Goal: Information Seeking & Learning: Check status

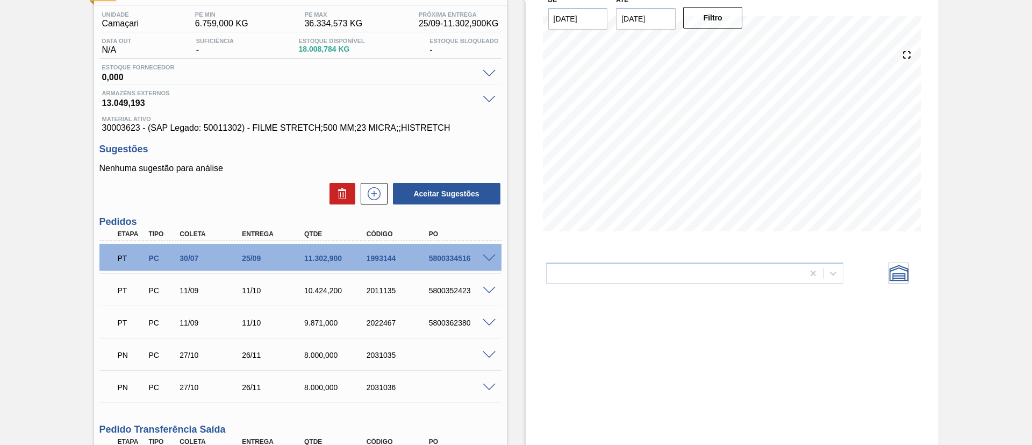
scroll to position [218, 0]
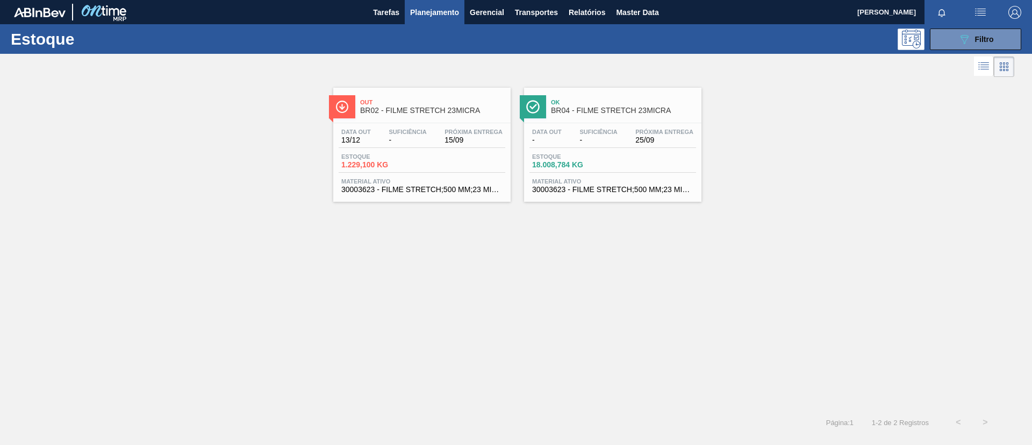
click at [447, 93] on div "Out BR02 - FILME STRETCH 23MICRA" at bounding box center [421, 105] width 177 height 24
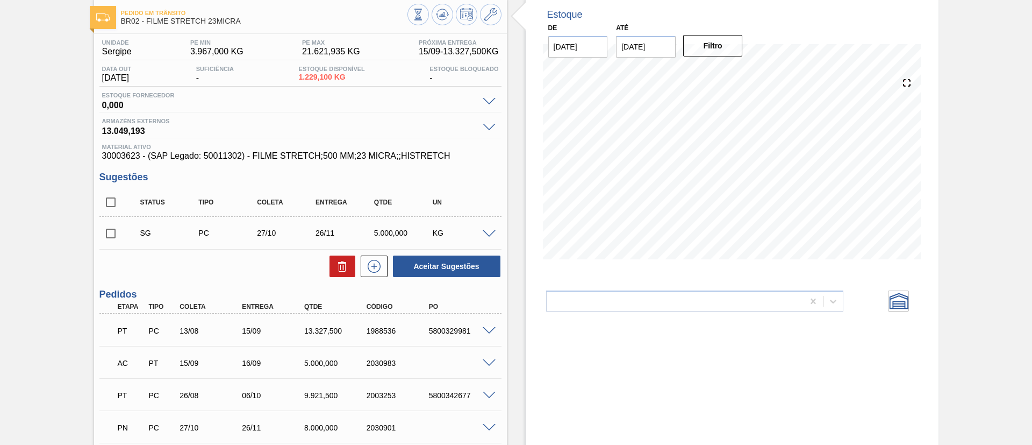
scroll to position [81, 0]
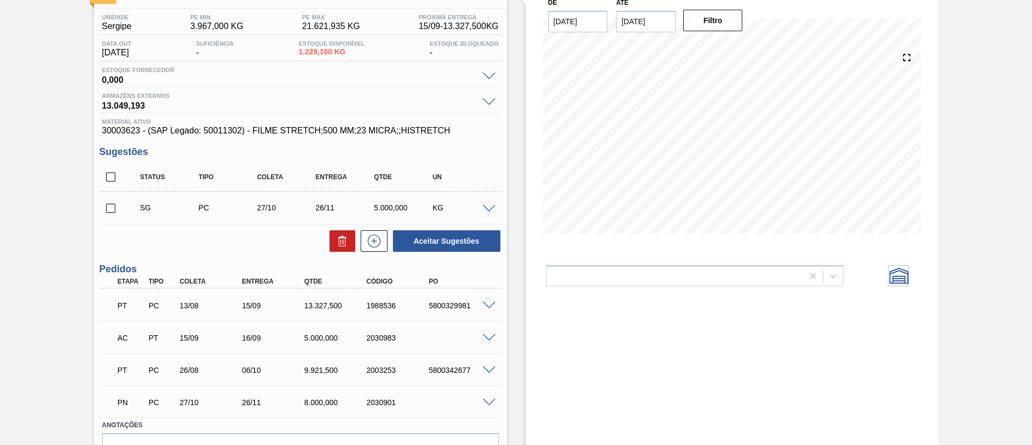
click at [489, 335] on span at bounding box center [489, 338] width 13 height 8
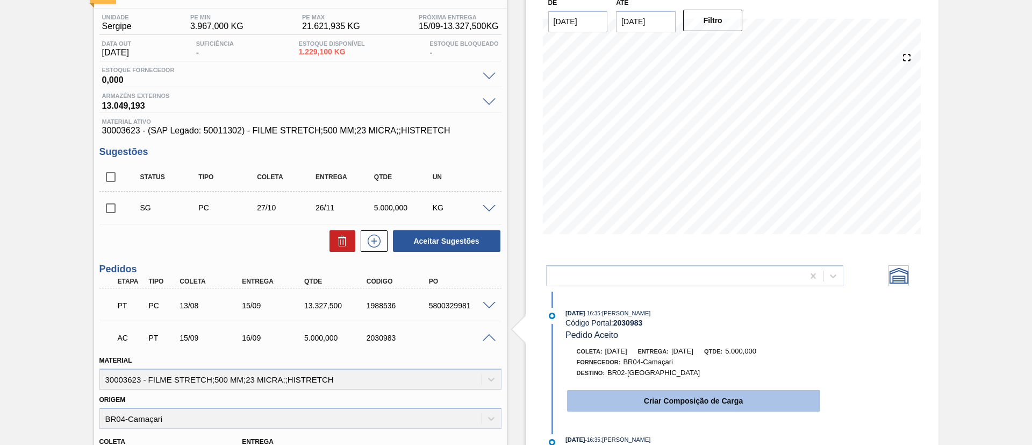
click at [674, 403] on button "Criar Composição de Carga" at bounding box center [693, 401] width 253 height 22
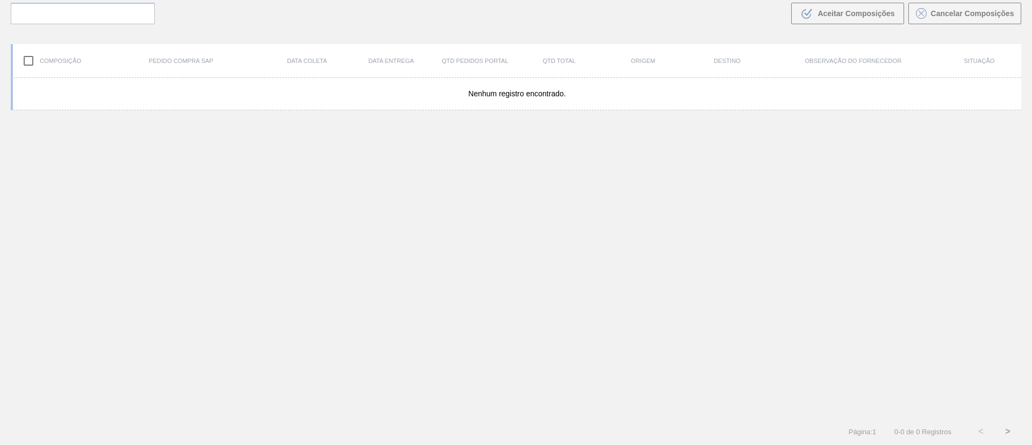
scroll to position [77, 0]
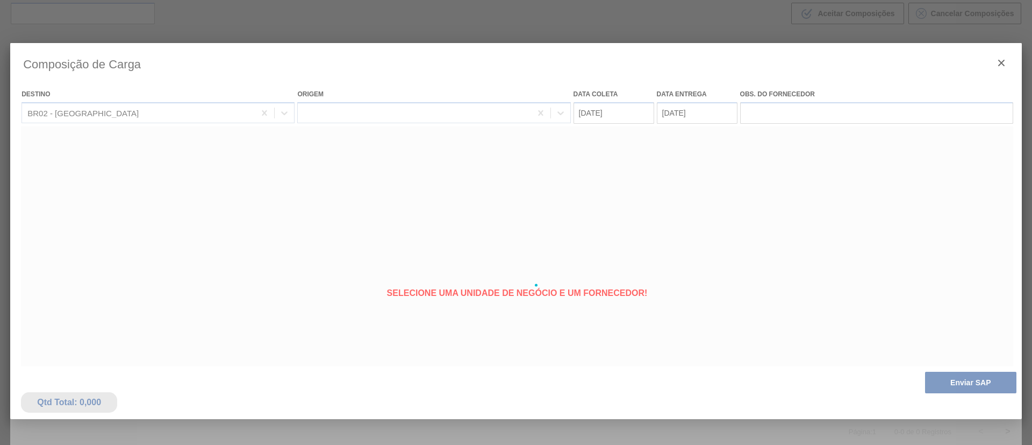
type coleta "[DATE]"
type entrega "[DATE]"
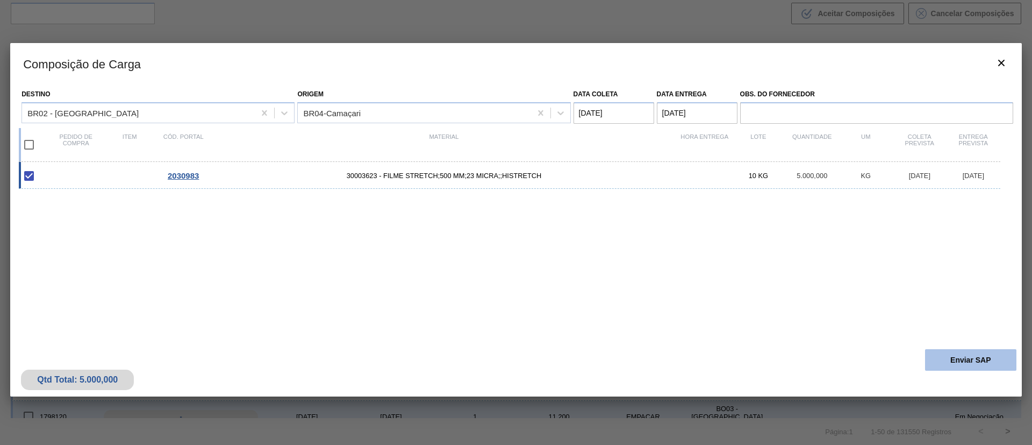
click at [983, 362] on button "Enviar SAP" at bounding box center [970, 360] width 91 height 22
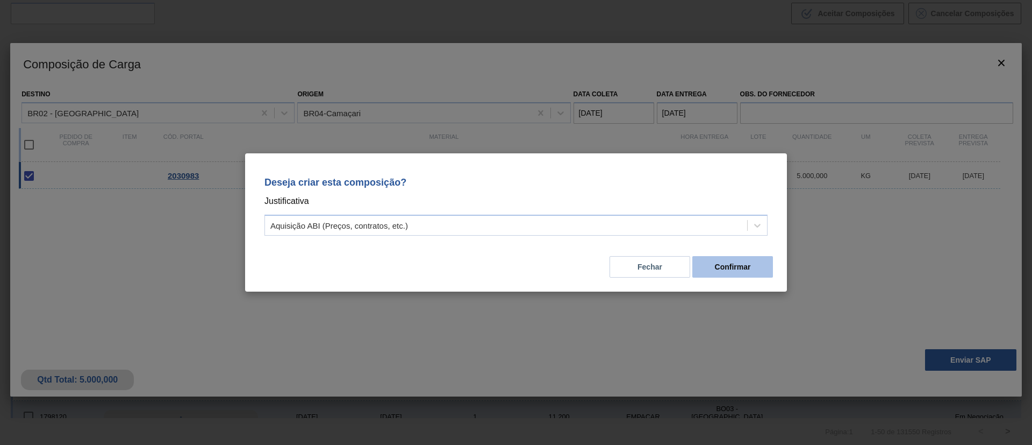
click at [719, 264] on button "Confirmar" at bounding box center [732, 267] width 81 height 22
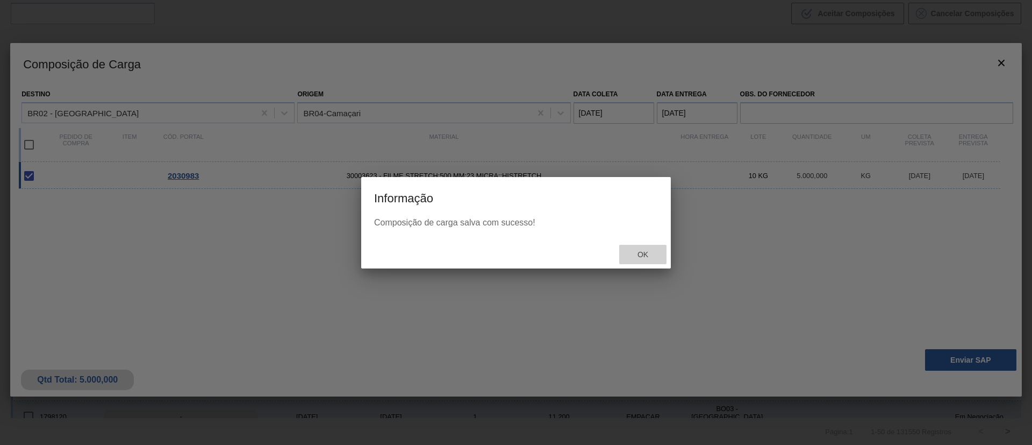
click at [639, 254] on span "Ok" at bounding box center [643, 254] width 28 height 9
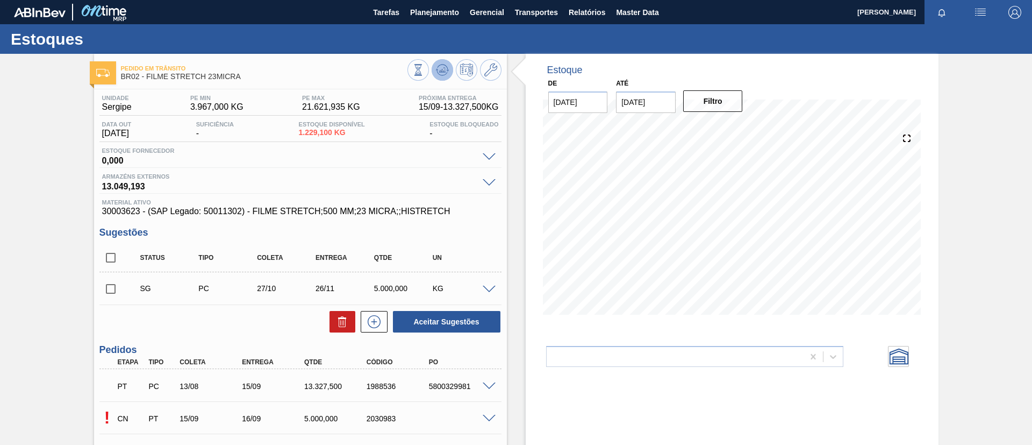
click at [436, 73] on icon at bounding box center [442, 69] width 13 height 13
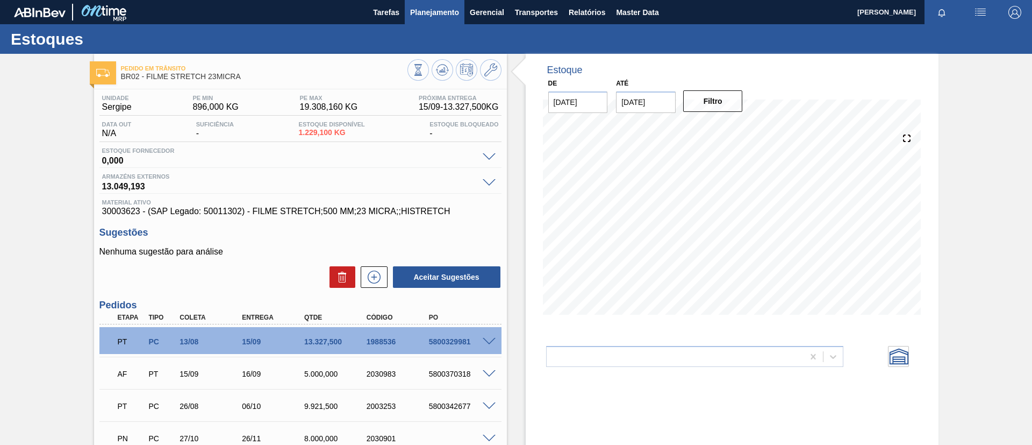
click at [413, 6] on span "Planejamento" at bounding box center [434, 12] width 49 height 13
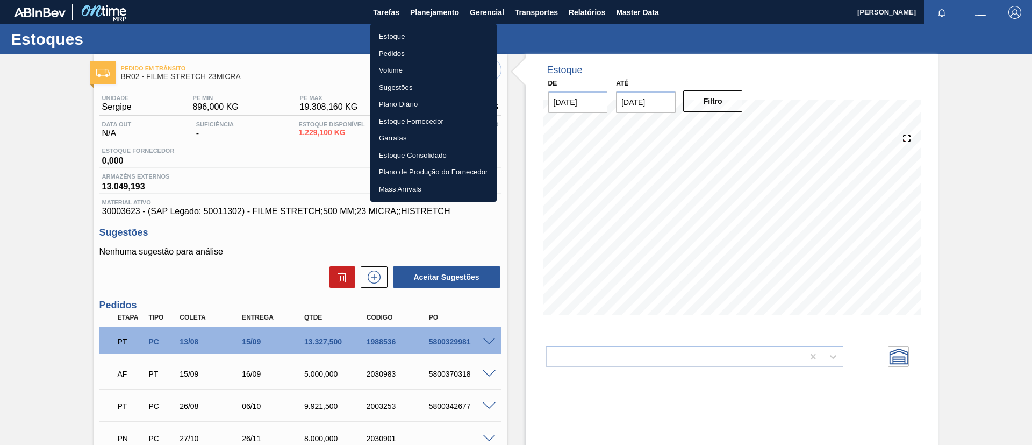
click at [413, 26] on ul "Estoque Pedidos Volume Sugestões Plano Diário Estoque Fornecedor Garrafas Estoq…" at bounding box center [433, 113] width 126 height 178
click at [416, 28] on li "Estoque" at bounding box center [433, 36] width 126 height 17
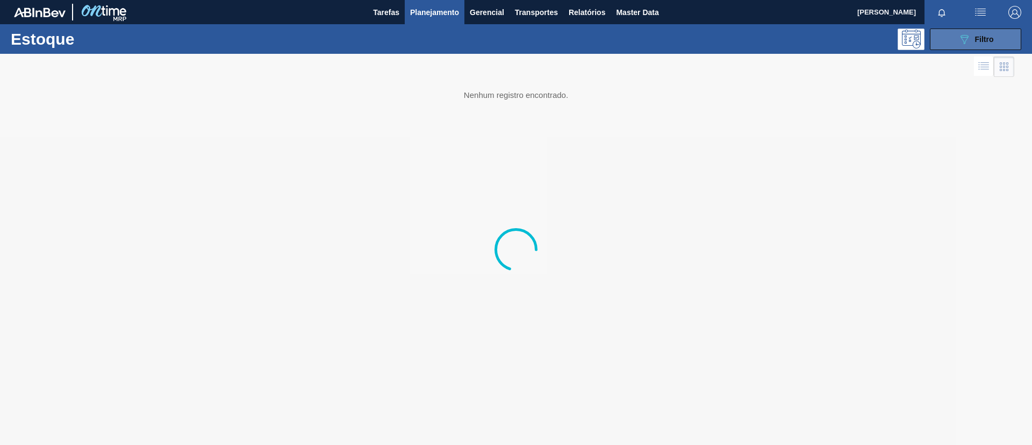
click at [977, 47] on button "089F7B8B-B2A5-4AFE-B5C0-19BA573D28AC Filtro" at bounding box center [975, 39] width 91 height 22
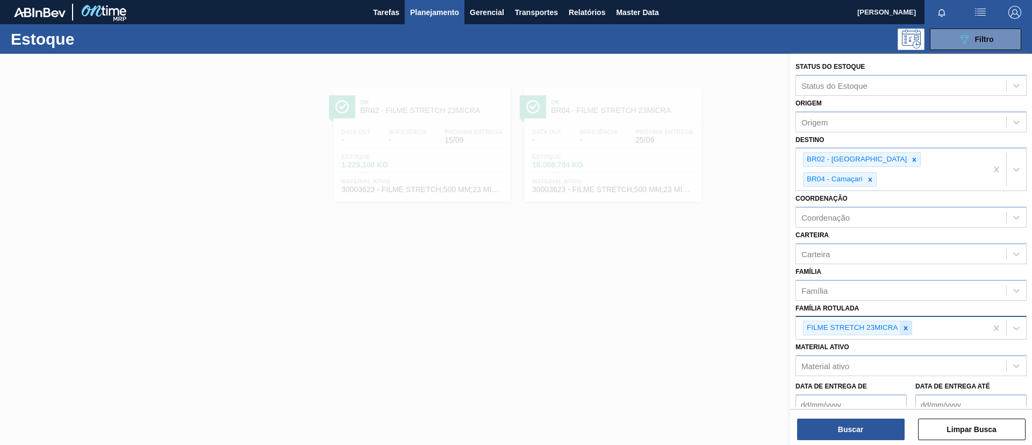
click at [906, 324] on icon at bounding box center [906, 328] width 8 height 8
click at [890, 355] on div "Material ativo" at bounding box center [901, 363] width 210 height 16
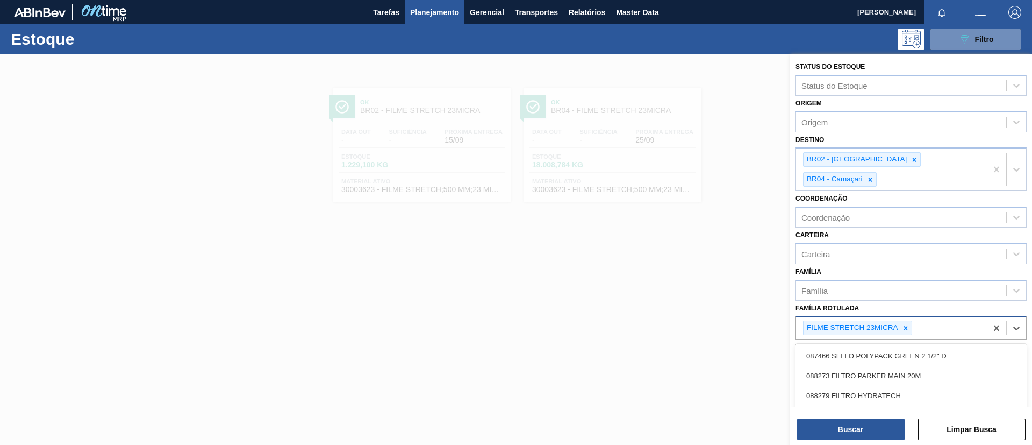
click at [885, 321] on div "FILME STRETCH 23MICRA" at bounding box center [852, 327] width 96 height 13
click at [900, 321] on div at bounding box center [906, 327] width 12 height 13
paste Rotulada "PREFORMA 20,08G CRISTAL"
type Rotulada "PREFORMA 20,08G CRISTAL"
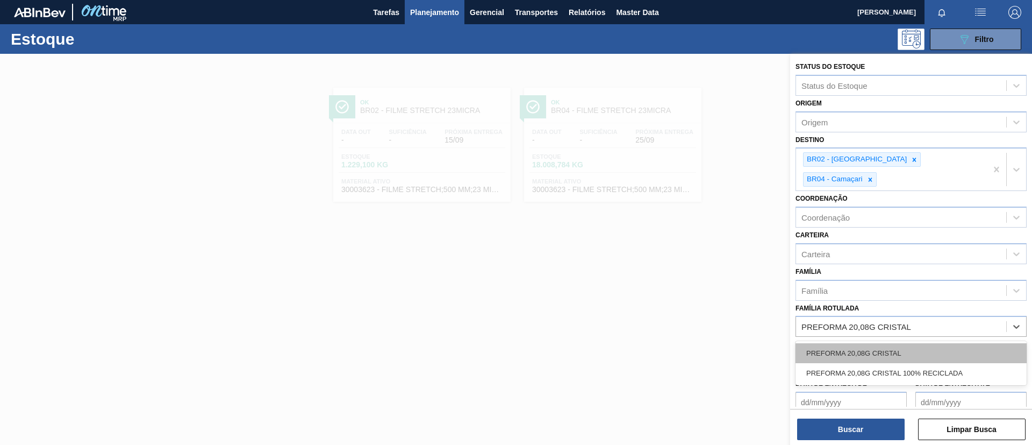
click at [894, 343] on div "PREFORMA 20,08G CRISTAL" at bounding box center [911, 353] width 231 height 20
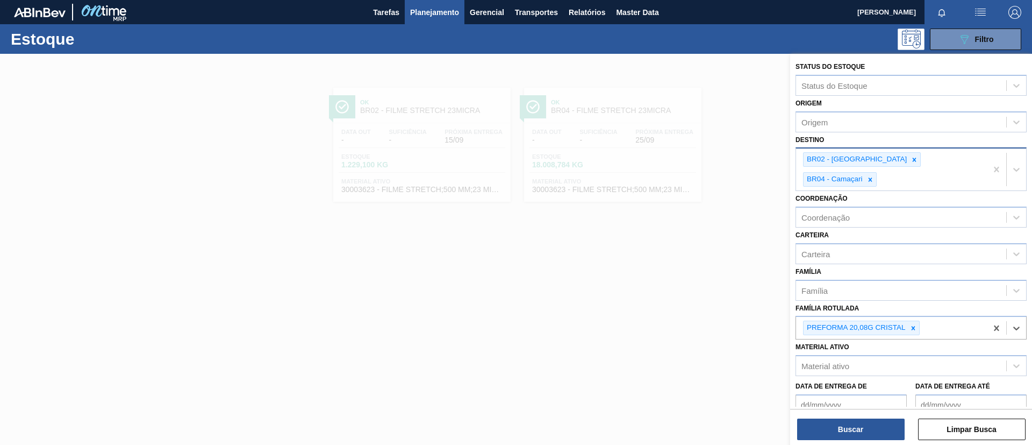
click at [867, 166] on div "BR02 - [GEOGRAPHIC_DATA]" at bounding box center [862, 159] width 118 height 15
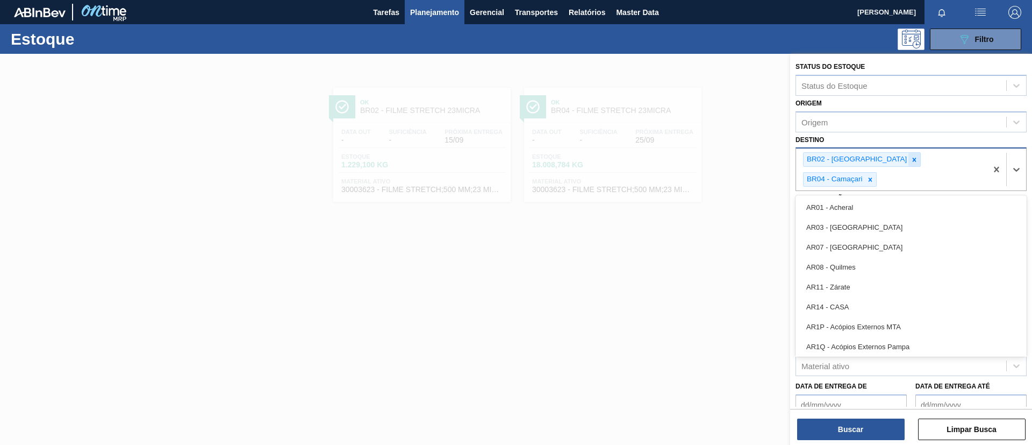
click at [911, 162] on icon at bounding box center [915, 160] width 8 height 8
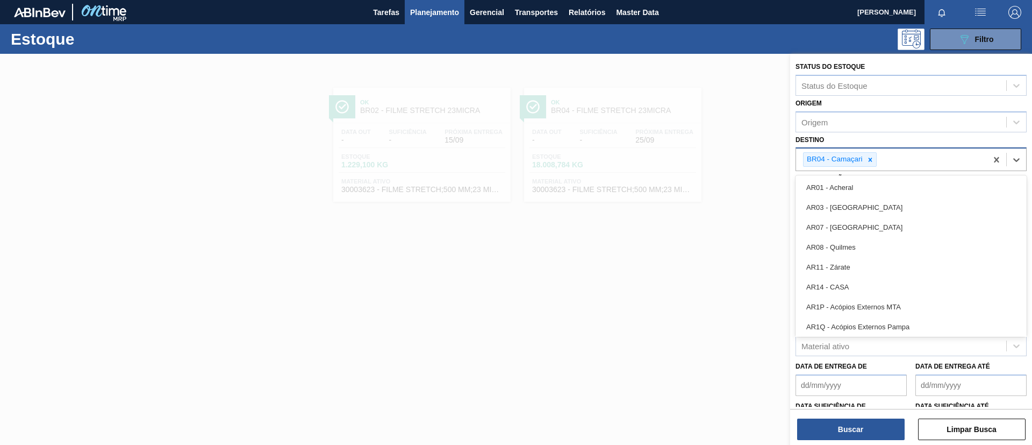
click at [865, 162] on div at bounding box center [870, 159] width 12 height 13
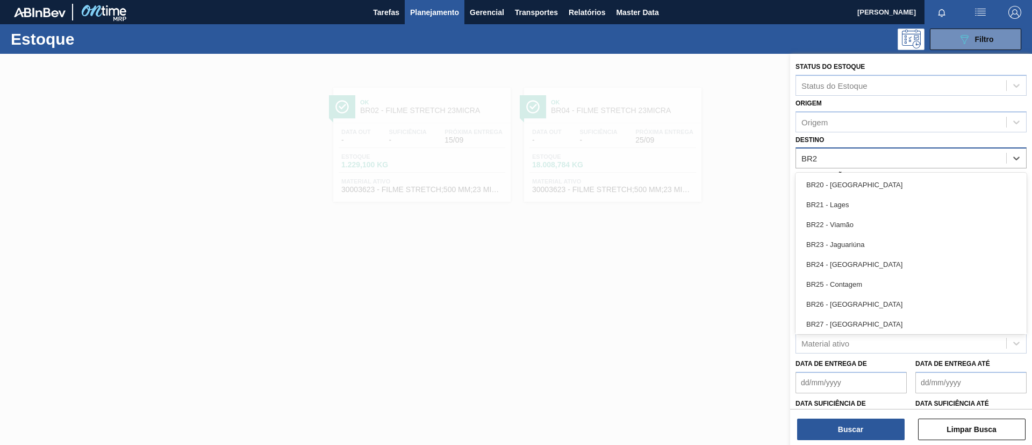
type input "BR20"
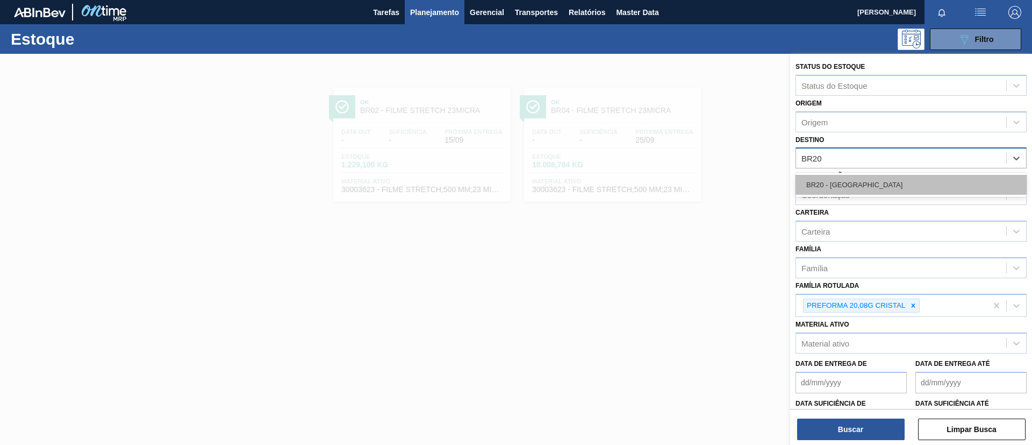
click at [882, 176] on div "BR20 - [GEOGRAPHIC_DATA]" at bounding box center [911, 185] width 231 height 20
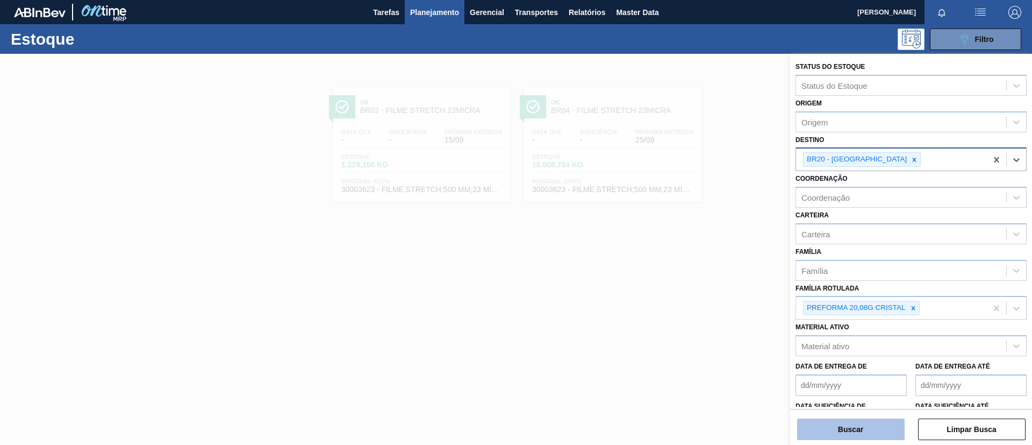
click at [874, 436] on button "Buscar" at bounding box center [851, 429] width 108 height 22
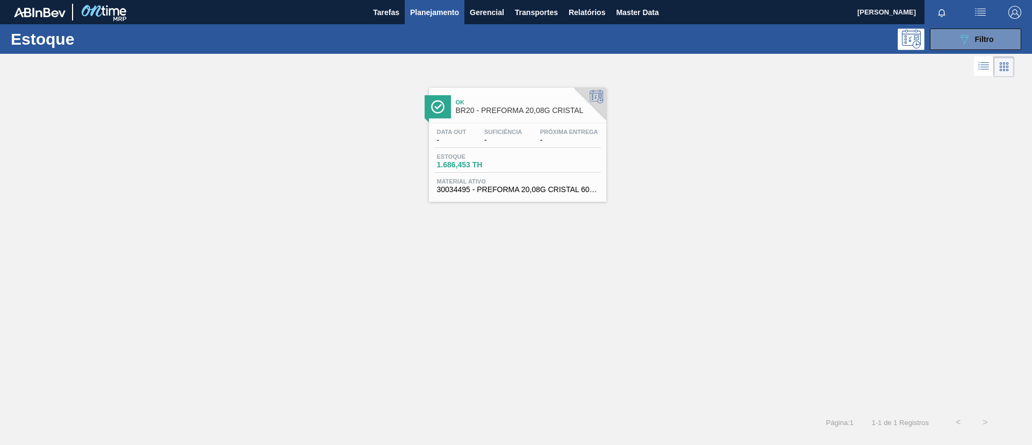
click at [522, 84] on link "Ok BR20 - PREFORMA 20,08G CRISTAL Data out - Suficiência - Próxima Entrega - Es…" at bounding box center [516, 141] width 191 height 122
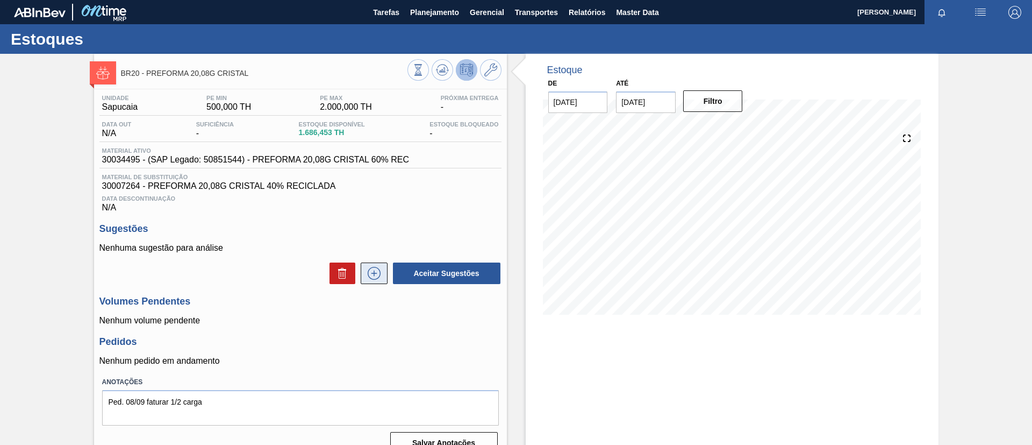
click at [372, 281] on button at bounding box center [374, 273] width 27 height 22
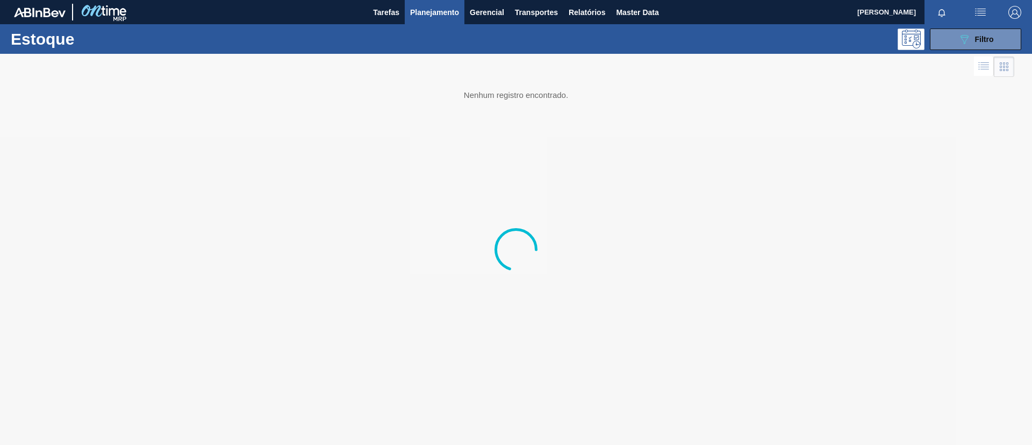
click at [981, 53] on div "Estoque 089F7B8B-B2A5-4AFE-B5C0-19BA573D28AC Filtro" at bounding box center [516, 39] width 1032 height 30
click at [984, 48] on button "089F7B8B-B2A5-4AFE-B5C0-19BA573D28AC Filtro" at bounding box center [975, 39] width 91 height 22
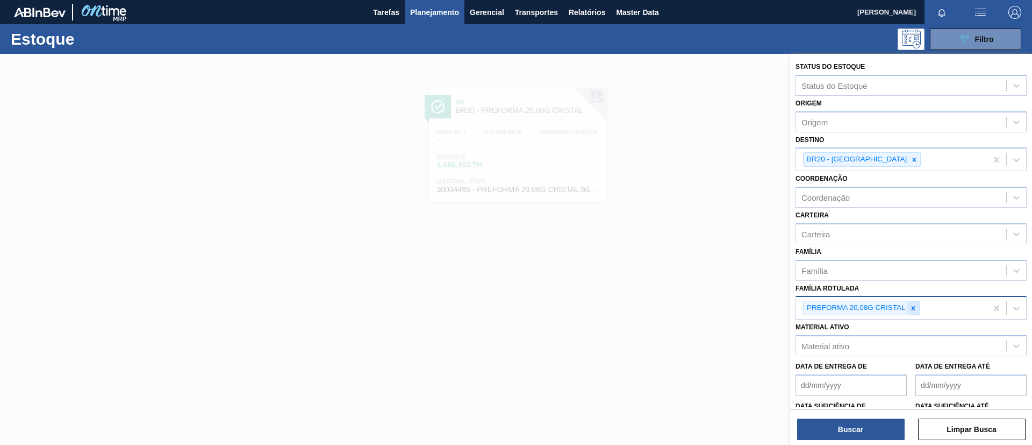
click at [907, 308] on div "PREFORMA 20,08G CRISTAL" at bounding box center [861, 307] width 117 height 15
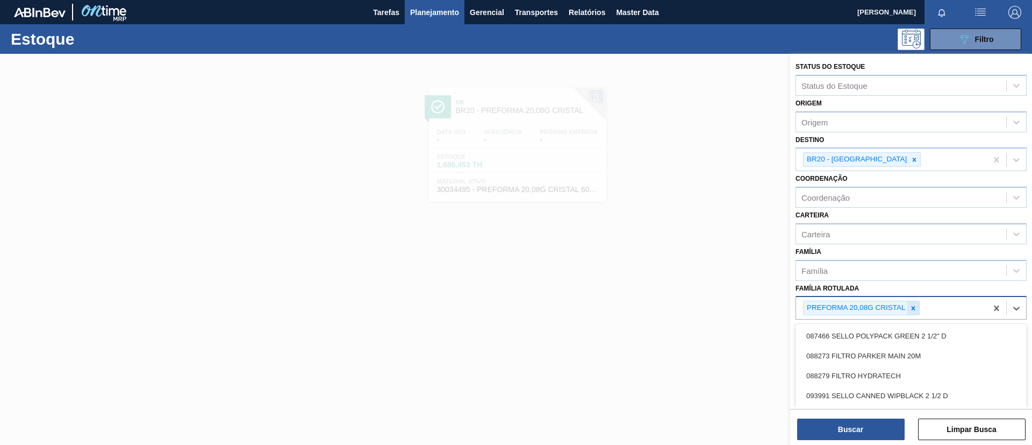
click at [911, 309] on icon at bounding box center [914, 308] width 8 height 8
paste Rotulada "PREFORMA 48G CRISTAL"
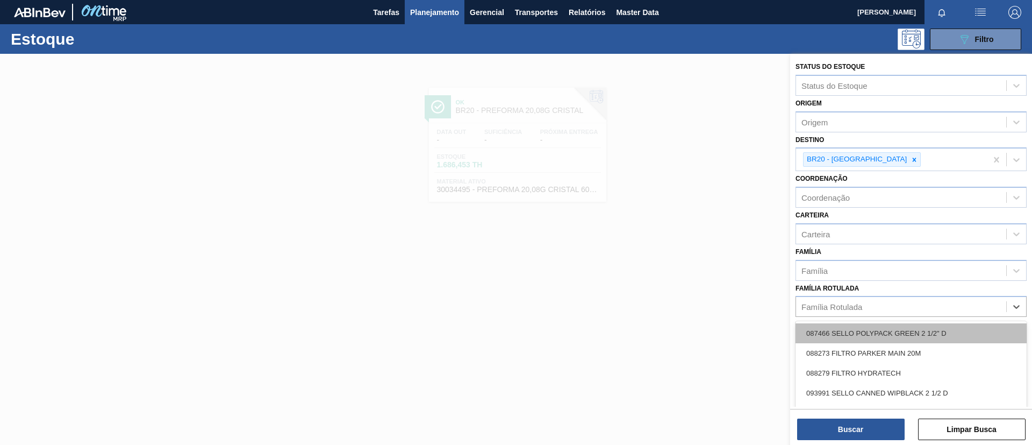
type Rotulada "PREFORMA 48G CRISTAL"
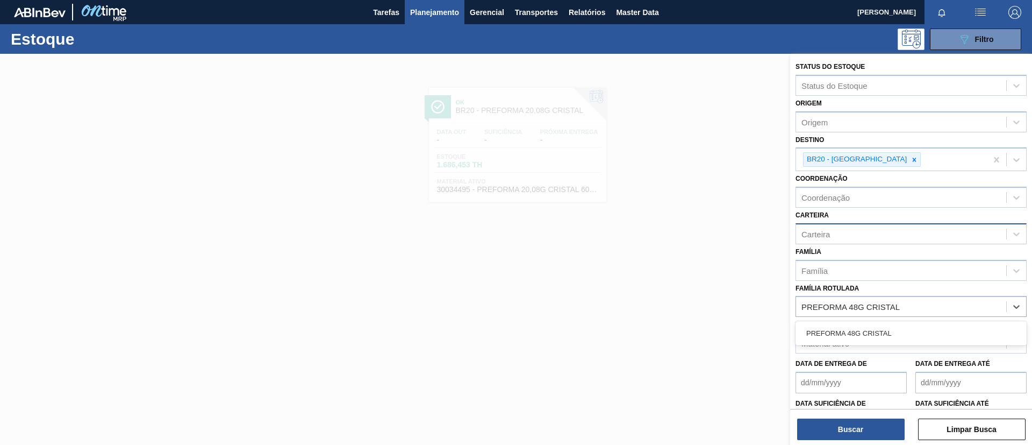
drag, startPoint x: 891, startPoint y: 332, endPoint x: 869, endPoint y: 242, distance: 92.4
click at [890, 332] on div "PREFORMA 48G CRISTAL" at bounding box center [911, 333] width 231 height 20
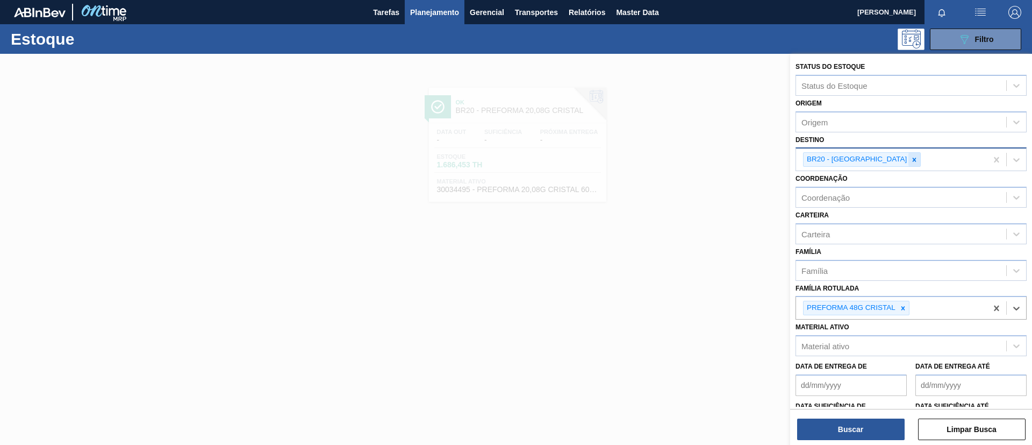
click at [908, 155] on div at bounding box center [914, 159] width 12 height 13
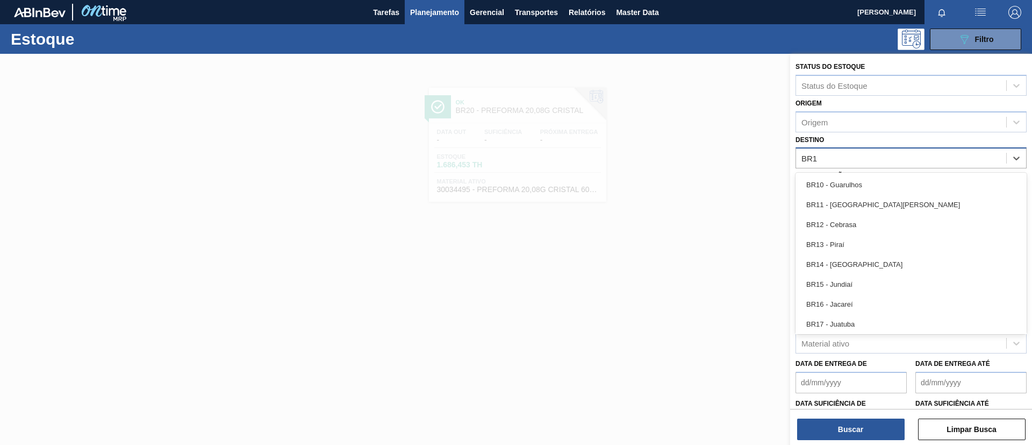
type input "BR19"
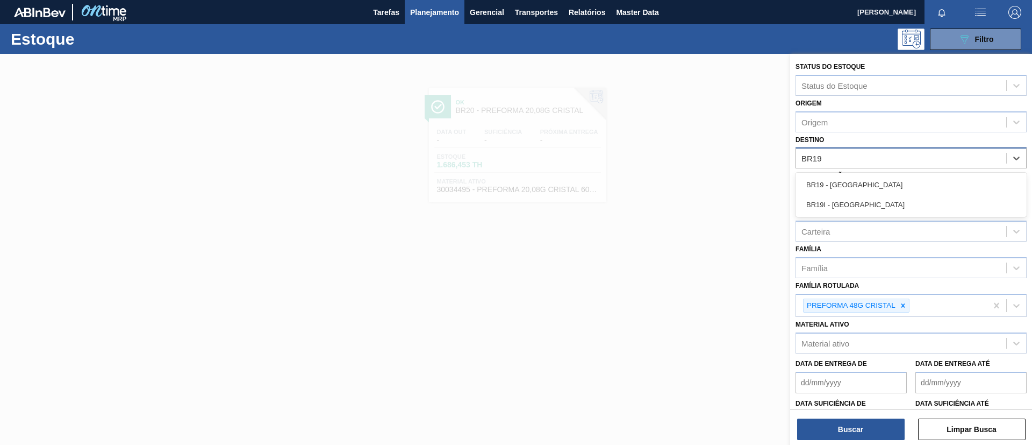
drag, startPoint x: 879, startPoint y: 181, endPoint x: 867, endPoint y: 220, distance: 40.5
click at [879, 181] on div "BR19 - [GEOGRAPHIC_DATA]" at bounding box center [911, 185] width 231 height 20
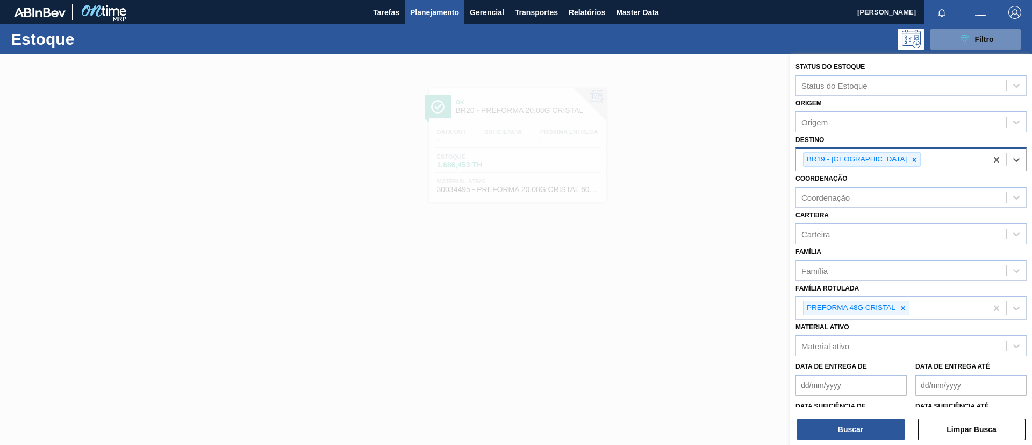
click at [854, 442] on div "Status do Estoque Status do Estoque Origem Origem Destino option BR19 - Nova Ri…" at bounding box center [911, 250] width 242 height 393
click at [852, 435] on button "Buscar" at bounding box center [851, 429] width 108 height 22
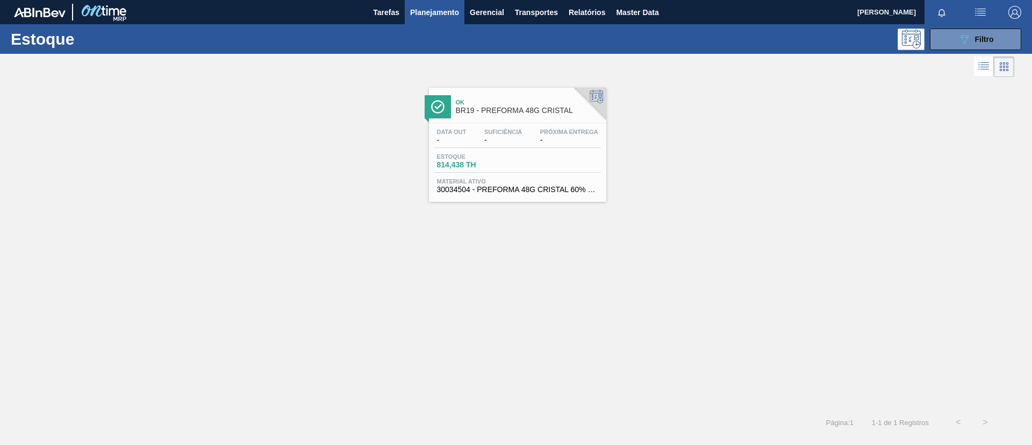
click at [540, 84] on link "Ok BR19 - PREFORMA 48G CRISTAL Data out - Suficiência - Próxima Entrega - Estoq…" at bounding box center [516, 141] width 191 height 122
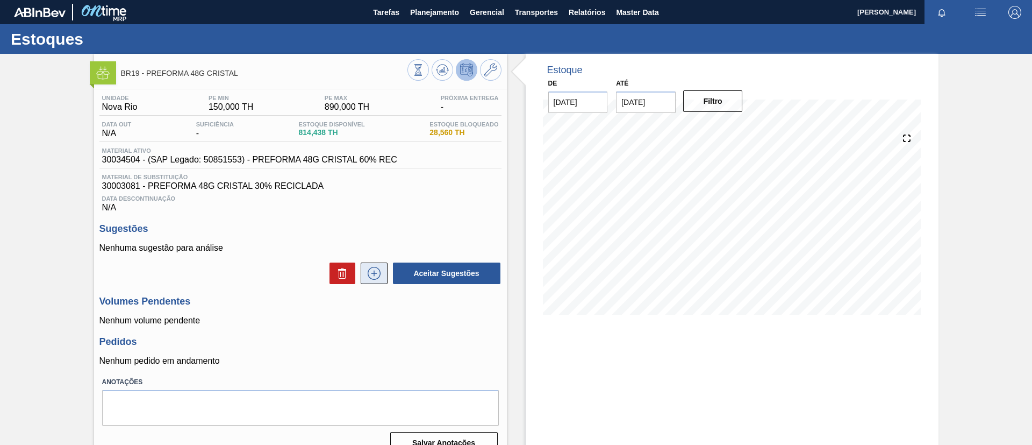
click at [371, 273] on icon at bounding box center [374, 273] width 6 height 1
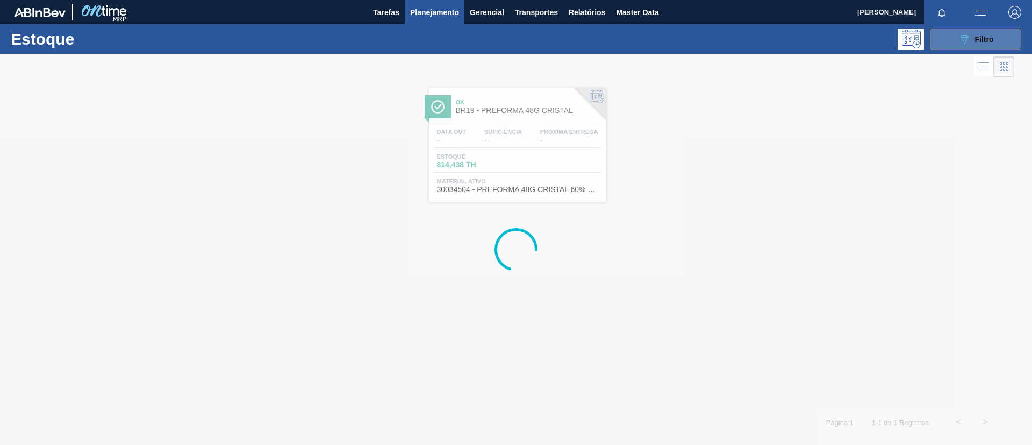
click at [942, 40] on button "089F7B8B-B2A5-4AFE-B5C0-19BA573D28AC Filtro" at bounding box center [975, 39] width 91 height 22
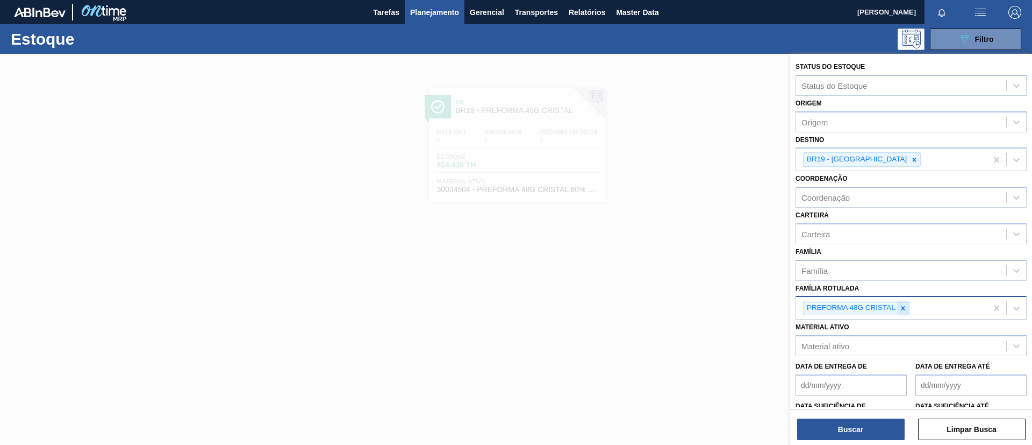
click at [904, 306] on icon at bounding box center [903, 308] width 4 height 4
paste Rotulada "PREFORMA 17,8G H2OH"
type Rotulada "PREFORMA 17,8G H2OH"
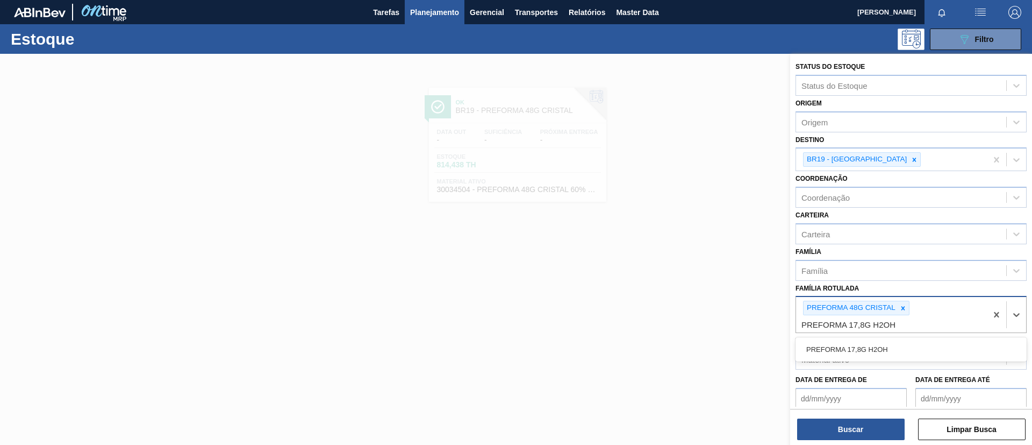
click at [903, 340] on div "PREFORMA 17,8G H2OH" at bounding box center [911, 349] width 231 height 20
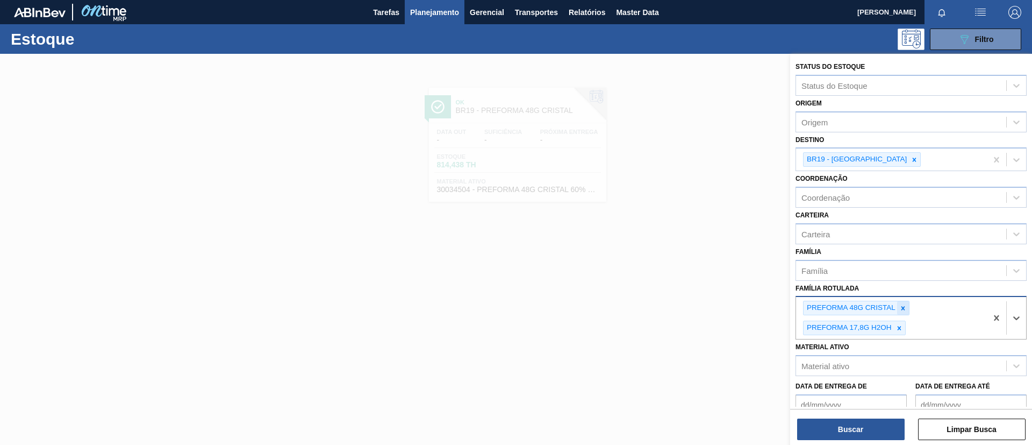
click at [905, 305] on icon at bounding box center [903, 308] width 8 height 8
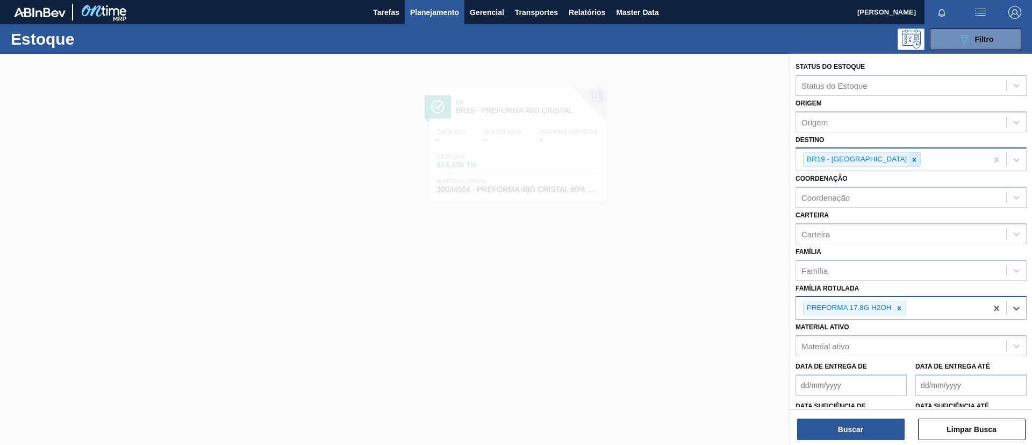
click at [911, 156] on icon at bounding box center [915, 160] width 8 height 8
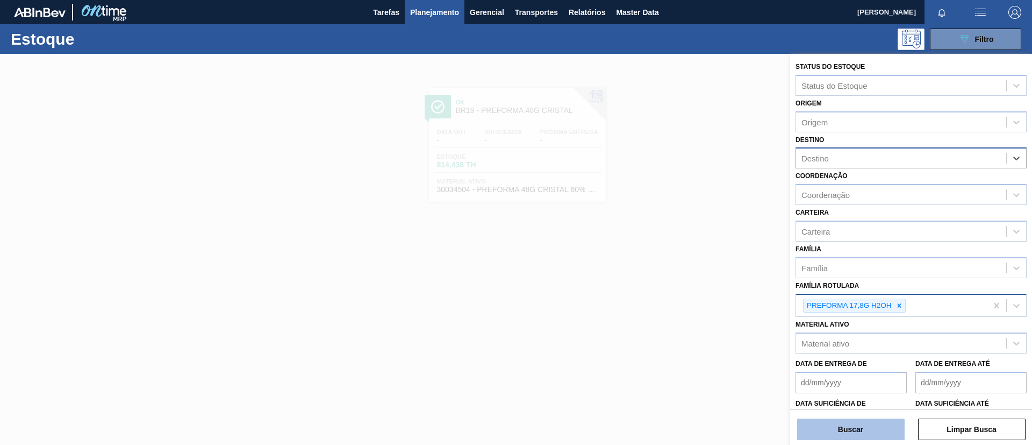
click at [865, 421] on button "Buscar" at bounding box center [851, 429] width 108 height 22
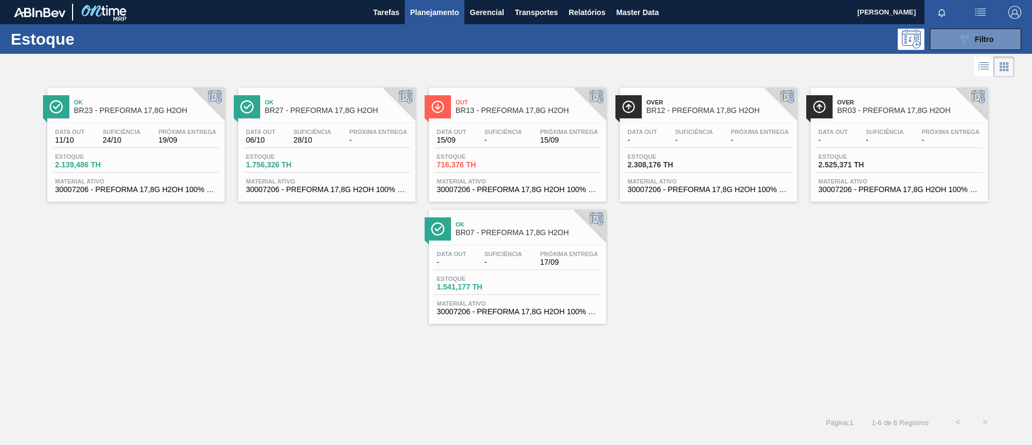
click at [355, 121] on div "Ok BR27 - PREFORMA 17,8G H2OH Data out 06/10 Suficiência 28/10 Próxima Entrega …" at bounding box center [326, 145] width 177 height 114
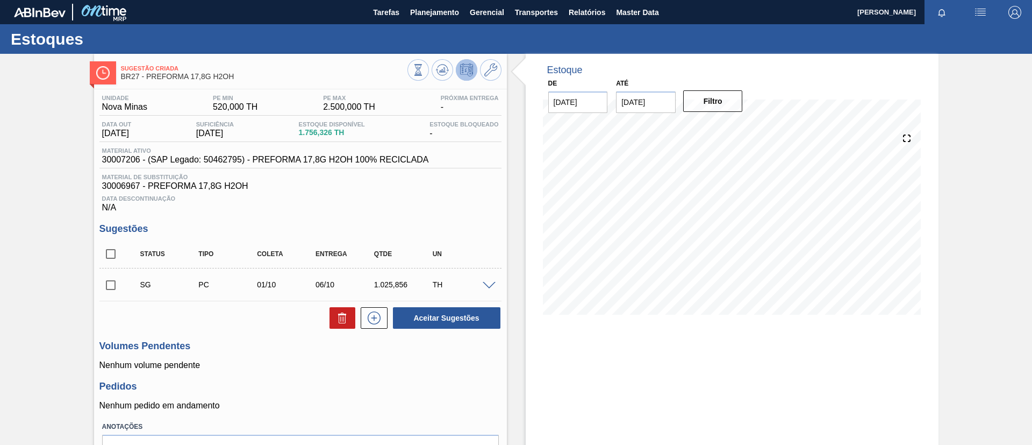
click at [489, 282] on span at bounding box center [489, 286] width 13 height 8
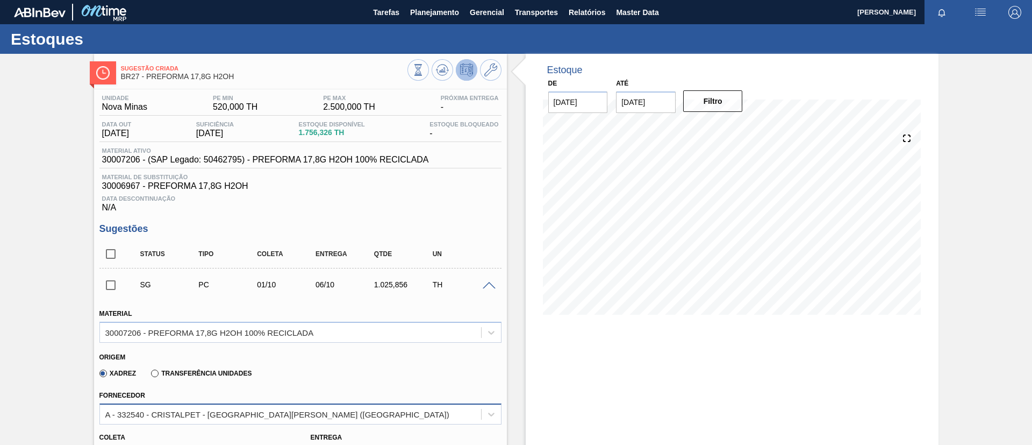
click at [355, 406] on div "A - 332540 - CRISTALPET - CABO DE SANTO AGOSTINHO (PE)" at bounding box center [290, 414] width 381 height 16
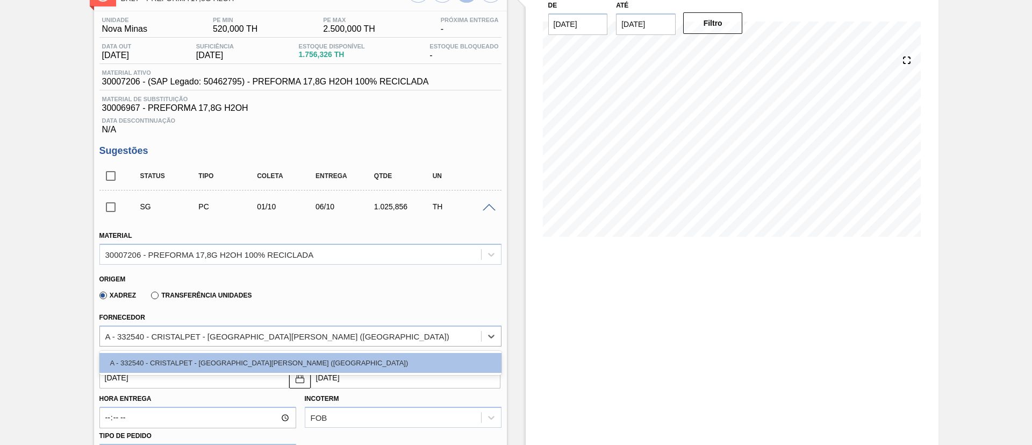
scroll to position [93, 0]
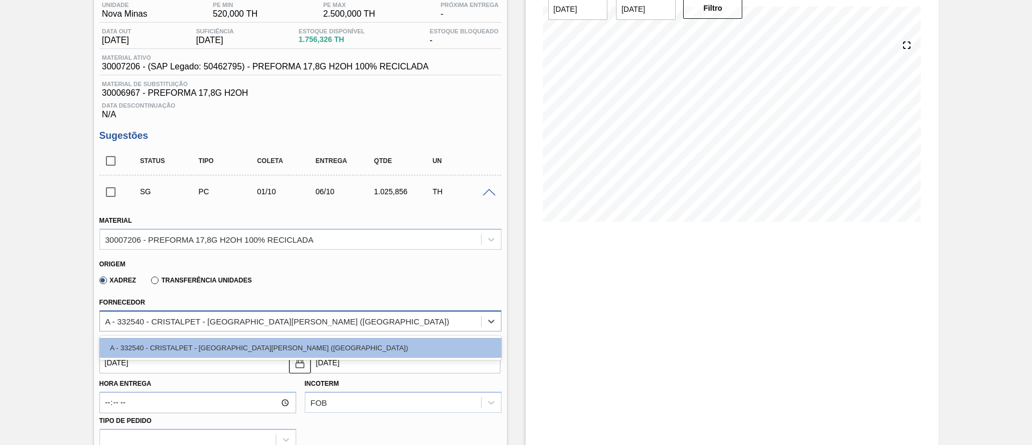
drag, startPoint x: 421, startPoint y: 314, endPoint x: 441, endPoint y: 320, distance: 21.1
click at [423, 314] on div "A - 332540 - CRISTALPET - CABO DE SANTO AGOSTINHO (PE)" at bounding box center [290, 321] width 381 height 16
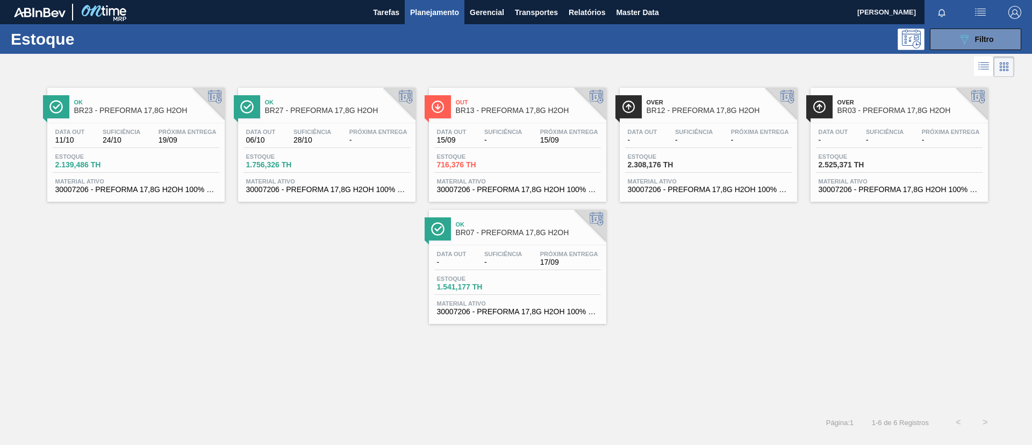
click at [917, 139] on div "Data out - Suficiência - Próxima Entrega -" at bounding box center [899, 137] width 167 height 19
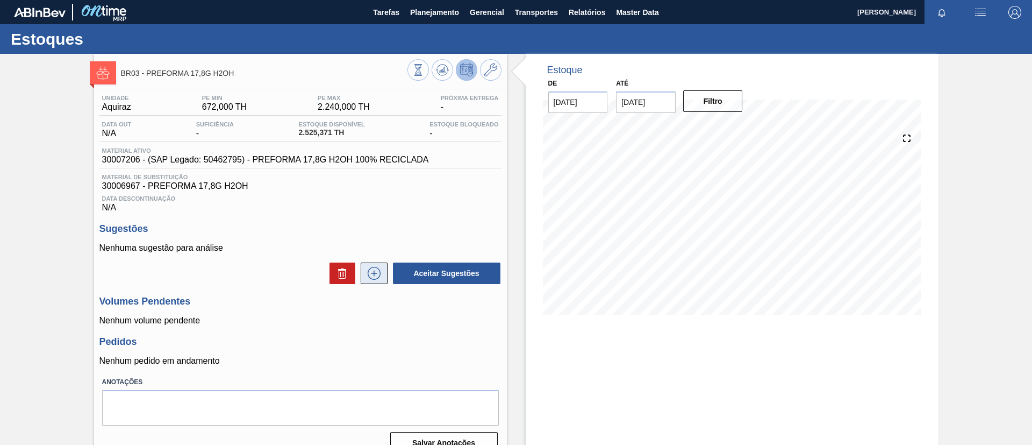
click at [371, 266] on button at bounding box center [374, 273] width 27 height 22
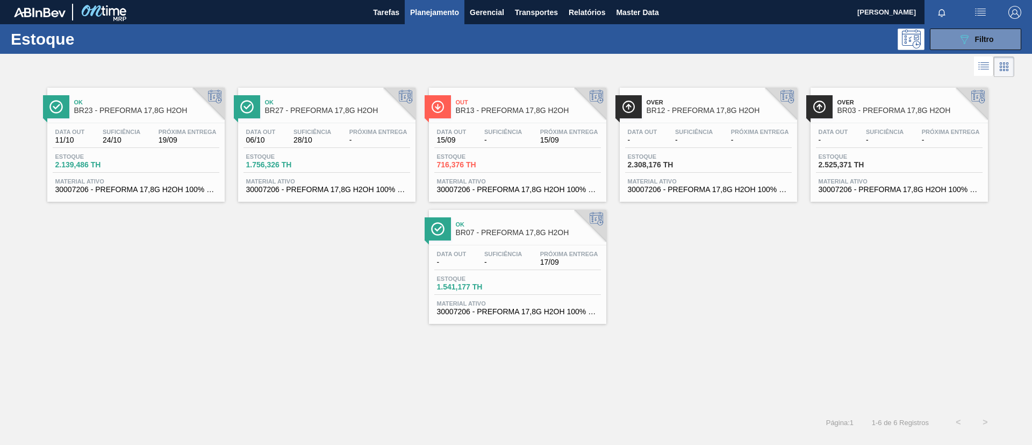
click at [757, 133] on span "Próxima Entrega" at bounding box center [760, 131] width 58 height 6
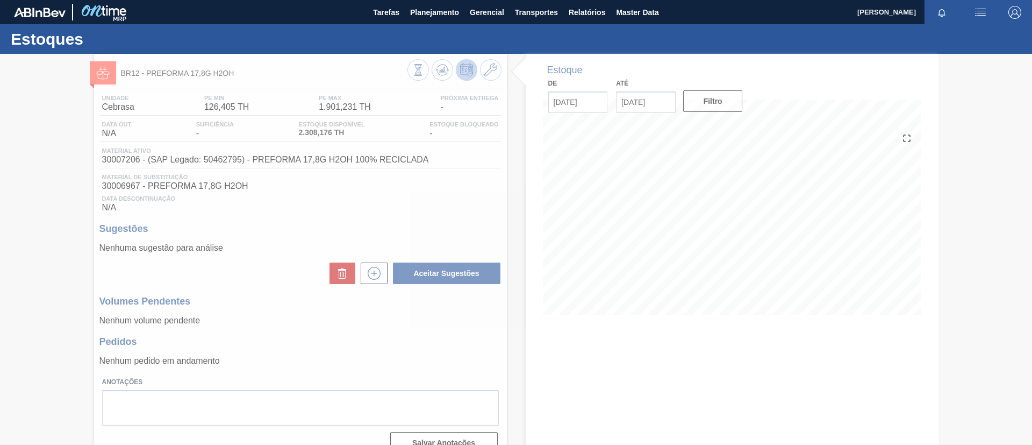
click at [377, 270] on div at bounding box center [516, 249] width 1032 height 391
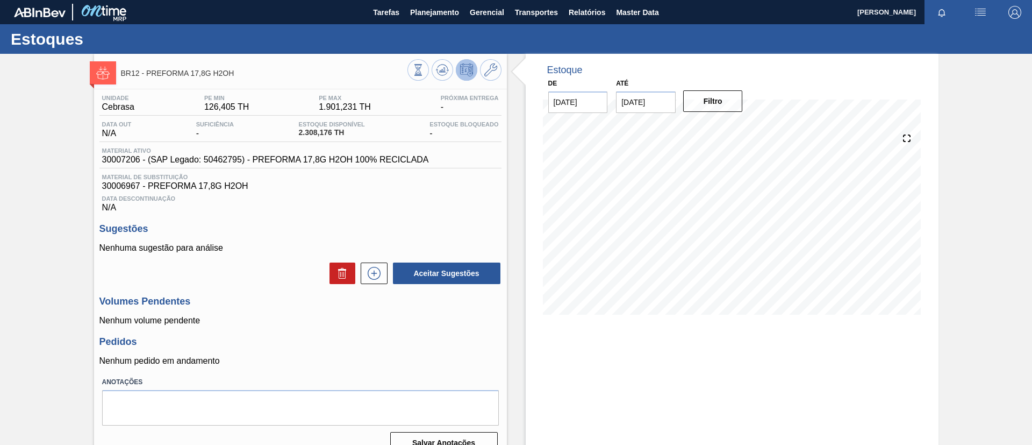
click at [377, 273] on icon at bounding box center [374, 273] width 17 height 13
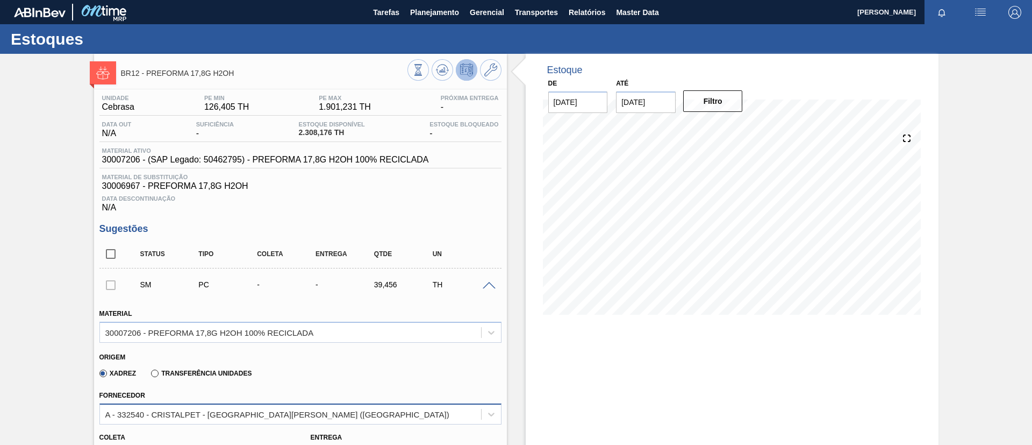
click at [292, 407] on div "A - 332540 - CRISTALPET - CABO DE SANTO AGOSTINHO (PE)" at bounding box center [290, 414] width 381 height 16
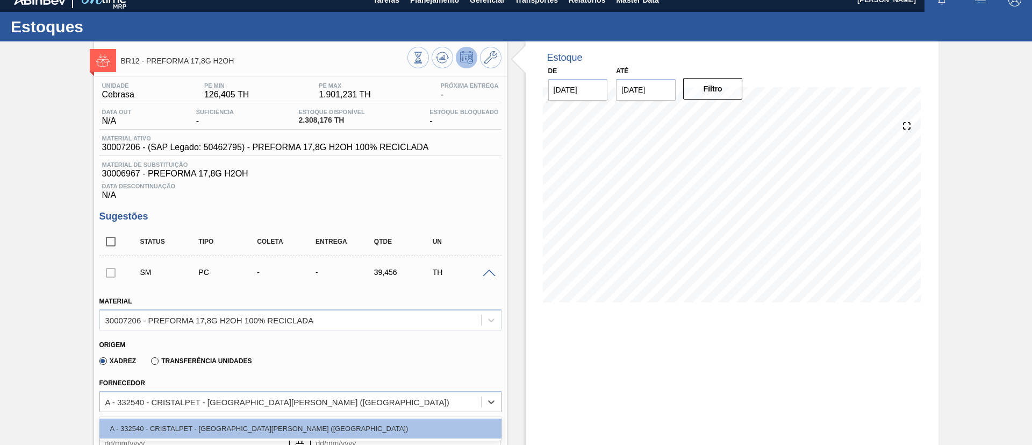
click at [364, 347] on div "Origem" at bounding box center [295, 343] width 393 height 10
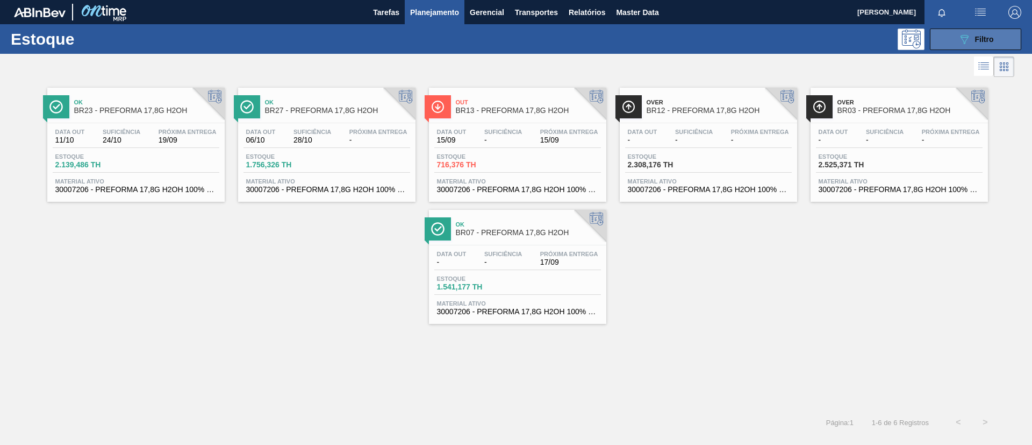
click at [963, 47] on button "089F7B8B-B2A5-4AFE-B5C0-19BA573D28AC Filtro" at bounding box center [975, 39] width 91 height 22
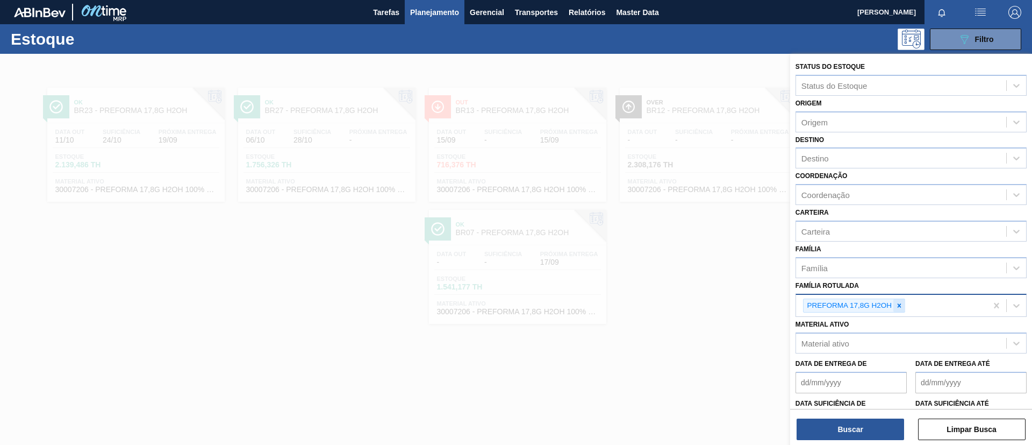
click at [900, 303] on icon at bounding box center [900, 306] width 8 height 8
paste Rotulada "PREFORMA 20,08G CRISTAL"
type Rotulada "PREFORMA 20,08G CRISTAL"
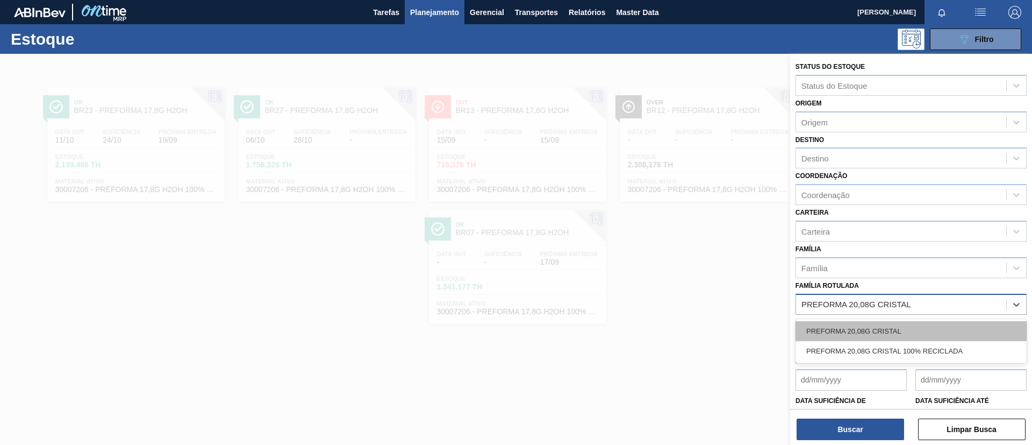
click at [905, 329] on div "PREFORMA 20,08G CRISTAL" at bounding box center [911, 331] width 231 height 20
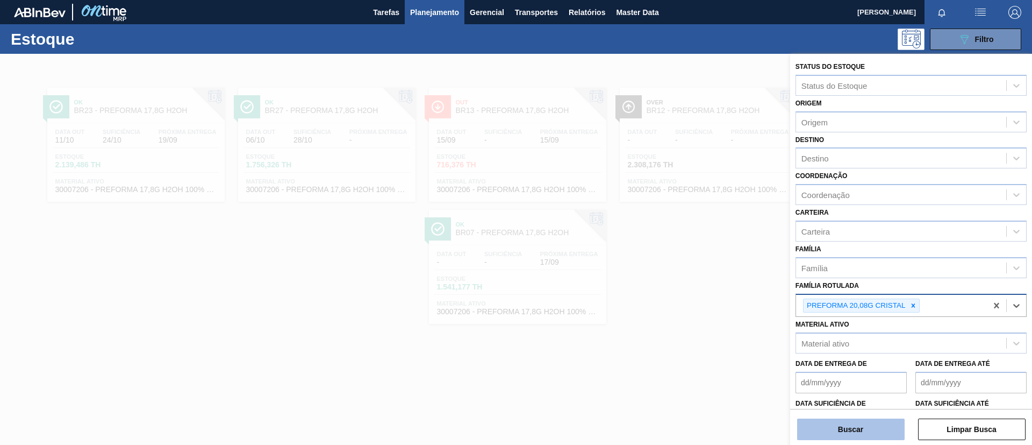
click at [867, 427] on button "Buscar" at bounding box center [851, 429] width 108 height 22
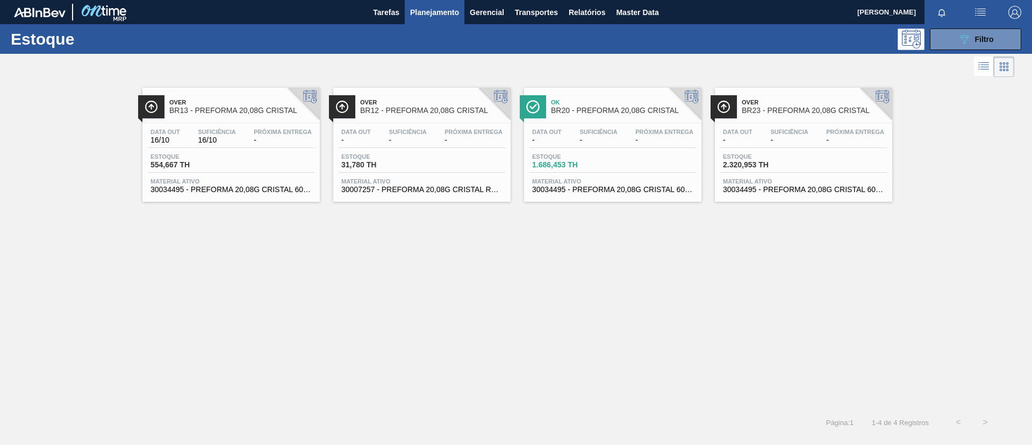
click at [783, 123] on div at bounding box center [804, 123] width 160 height 1
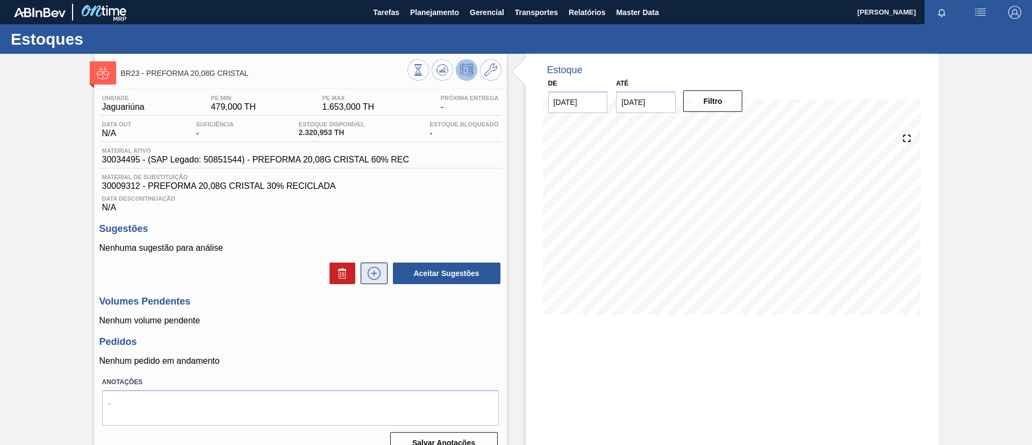
click at [378, 262] on button at bounding box center [374, 273] width 27 height 22
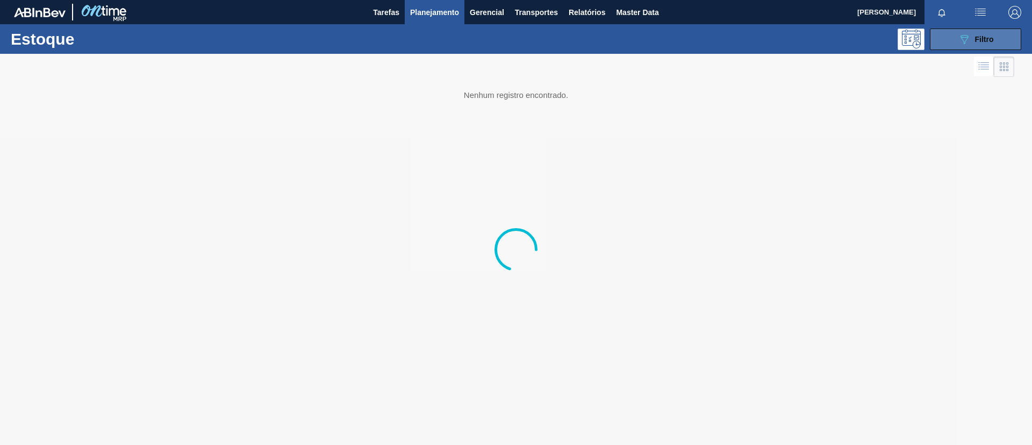
click at [949, 42] on button "089F7B8B-B2A5-4AFE-B5C0-19BA573D28AC Filtro" at bounding box center [975, 39] width 91 height 22
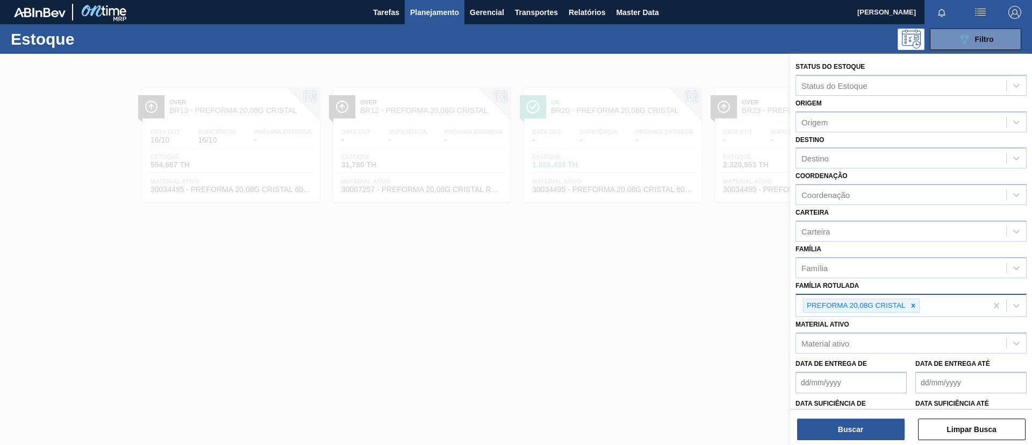
drag, startPoint x: 901, startPoint y: 297, endPoint x: 906, endPoint y: 300, distance: 5.8
click at [903, 298] on div "PREFORMA 20,08G CRISTAL" at bounding box center [861, 305] width 117 height 15
click at [913, 305] on icon at bounding box center [913, 305] width 4 height 4
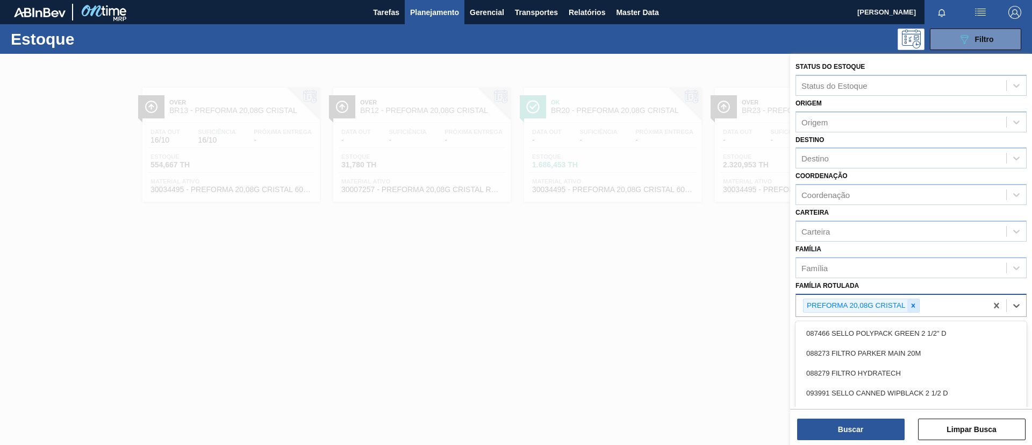
click at [908, 310] on div at bounding box center [913, 305] width 12 height 13
paste Rotulada "PREFORMA 20,08G VERDE"
type Rotulada "PREFORMA 20,08G VERDE"
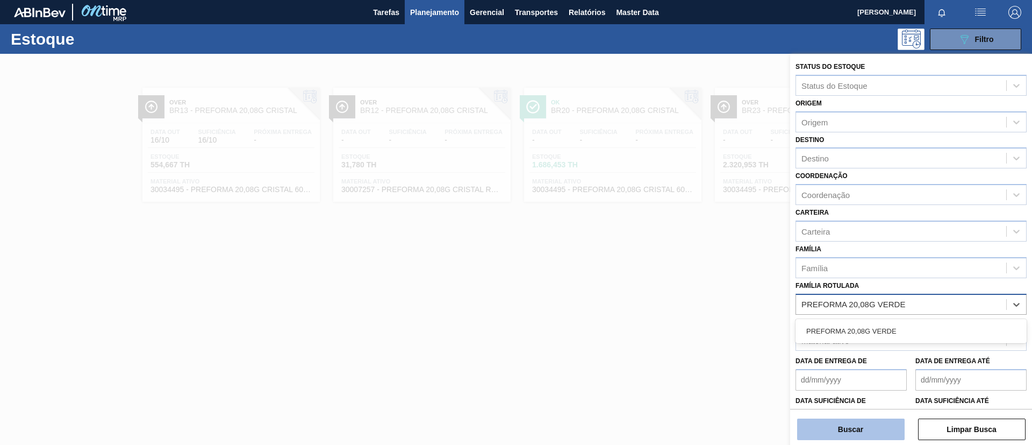
drag, startPoint x: 900, startPoint y: 340, endPoint x: 889, endPoint y: 430, distance: 91.0
click at [899, 339] on div "PREFORMA 20,08G VERDE" at bounding box center [911, 331] width 231 height 20
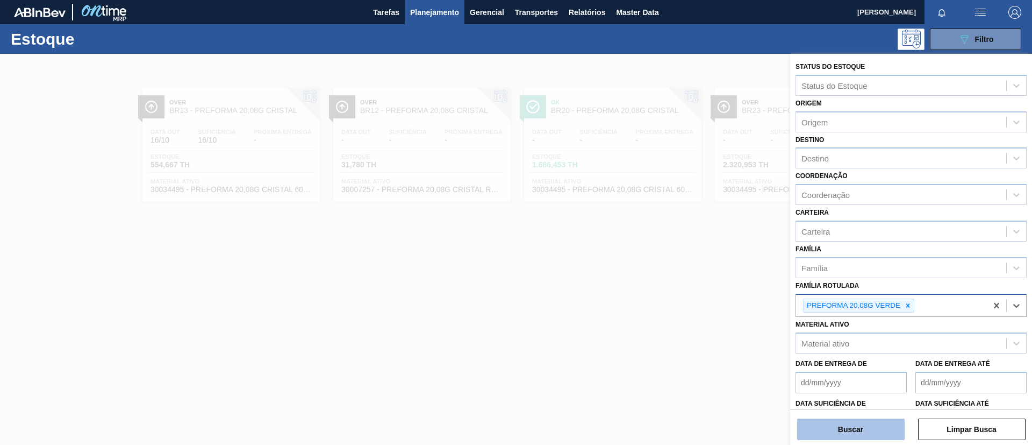
click at [875, 431] on button "Buscar" at bounding box center [851, 429] width 108 height 22
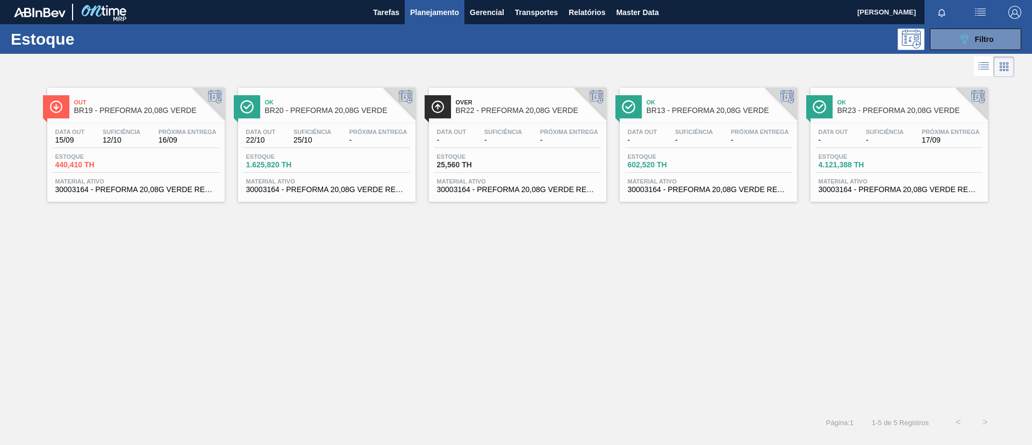
click at [293, 114] on span "BR20 - PREFORMA 20,08G VERDE" at bounding box center [337, 110] width 145 height 8
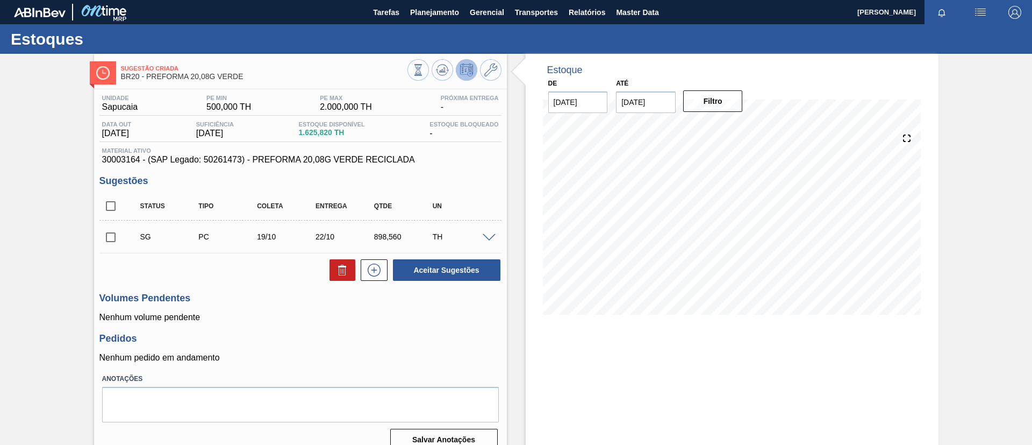
click at [488, 238] on span at bounding box center [489, 238] width 13 height 8
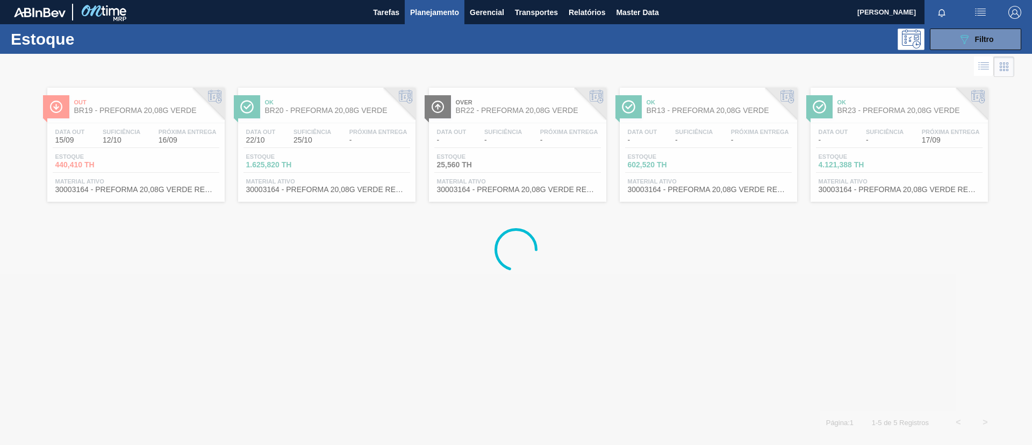
drag, startPoint x: 1006, startPoint y: 47, endPoint x: 1003, endPoint y: 60, distance: 12.8
click at [1006, 47] on button "089F7B8B-B2A5-4AFE-B5C0-19BA573D28AC Filtro" at bounding box center [975, 39] width 91 height 22
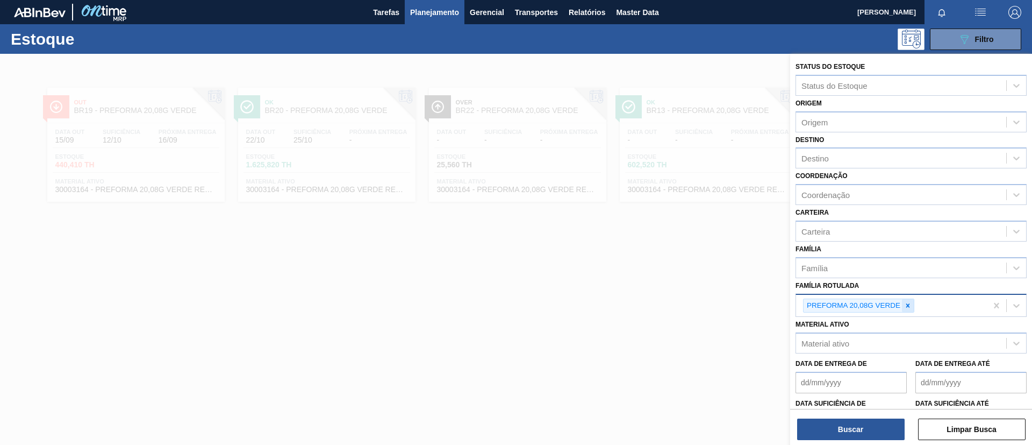
click at [908, 311] on div at bounding box center [908, 305] width 12 height 13
paste Rotulada "PREFORMA 28,7G CRISTAL"
type Rotulada "PREFORMA 28,7G CRISTAL"
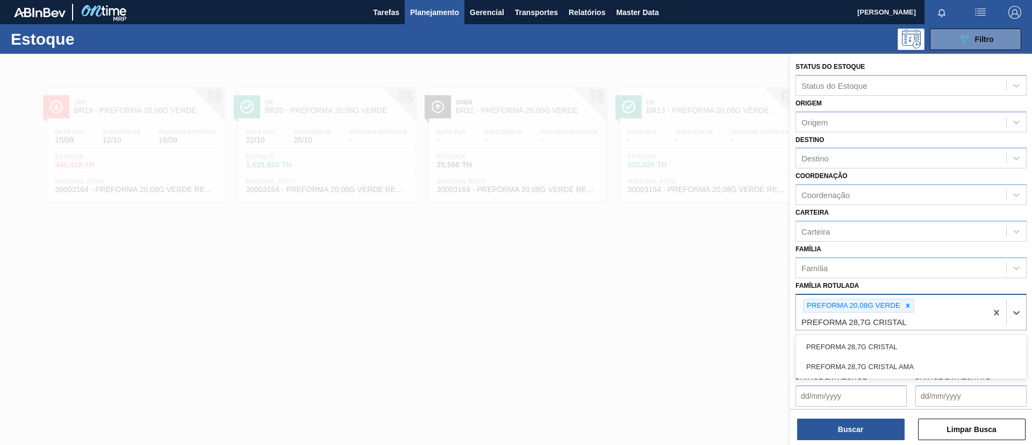
drag, startPoint x: 907, startPoint y: 339, endPoint x: 912, endPoint y: 317, distance: 22.5
click at [907, 339] on div "PREFORMA 28,7G CRISTAL" at bounding box center [911, 347] width 231 height 20
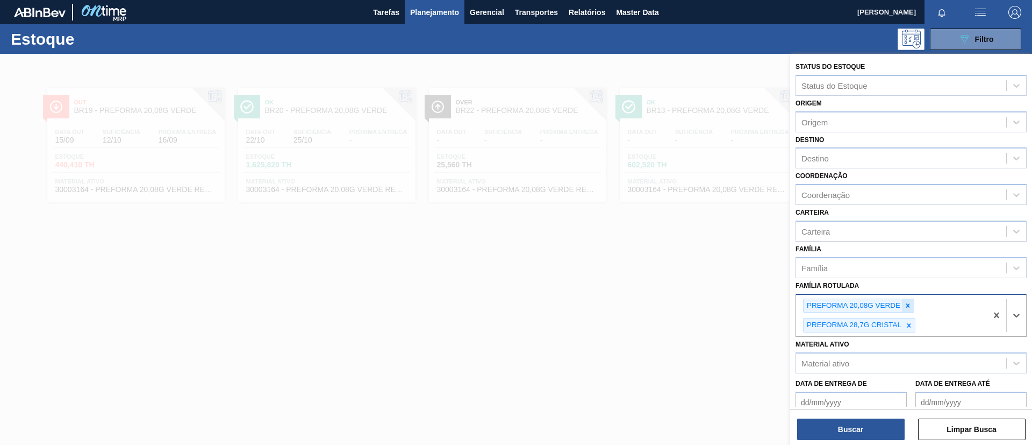
click at [909, 299] on div at bounding box center [908, 305] width 12 height 13
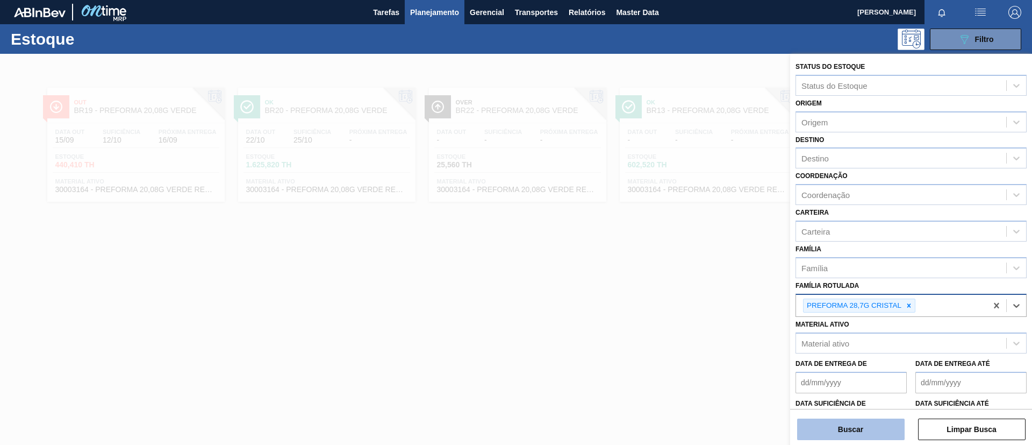
click at [867, 424] on button "Buscar" at bounding box center [851, 429] width 108 height 22
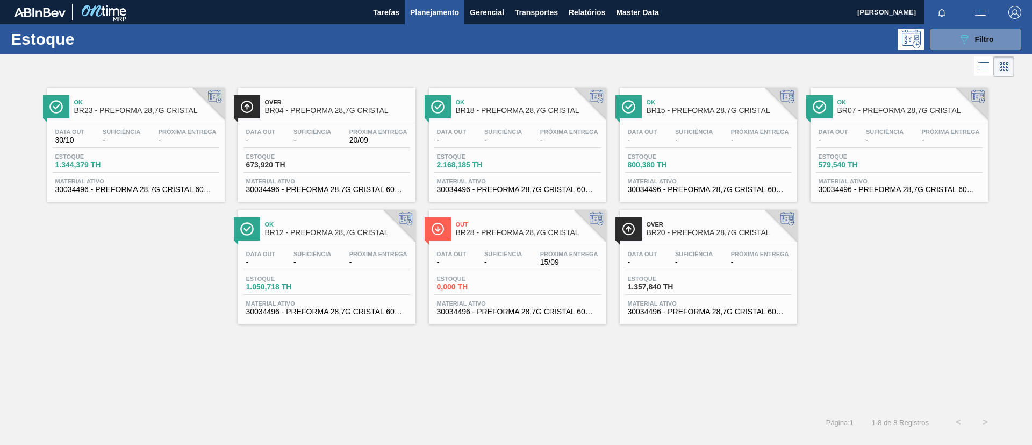
click at [697, 245] on div "Data out - Suficiência - Próxima Entrega - Estoque 1.357,840 TH Material ativo …" at bounding box center [708, 281] width 177 height 73
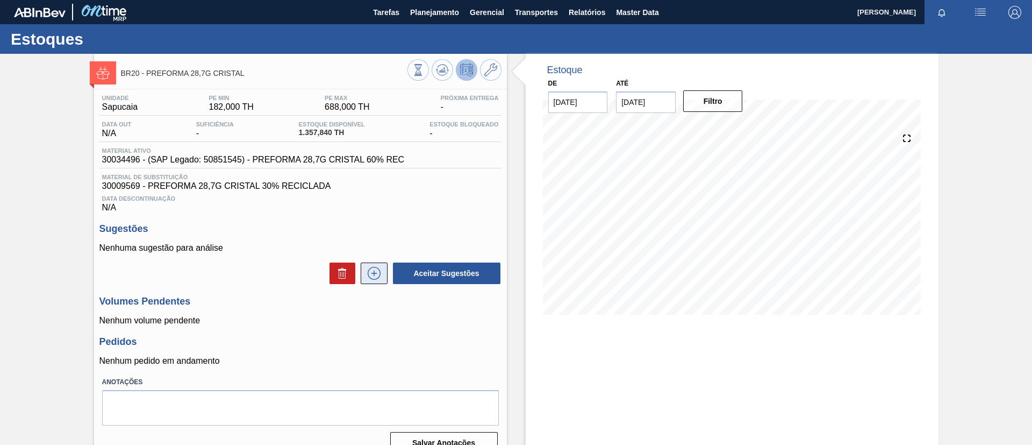
click at [377, 274] on icon at bounding box center [374, 273] width 17 height 13
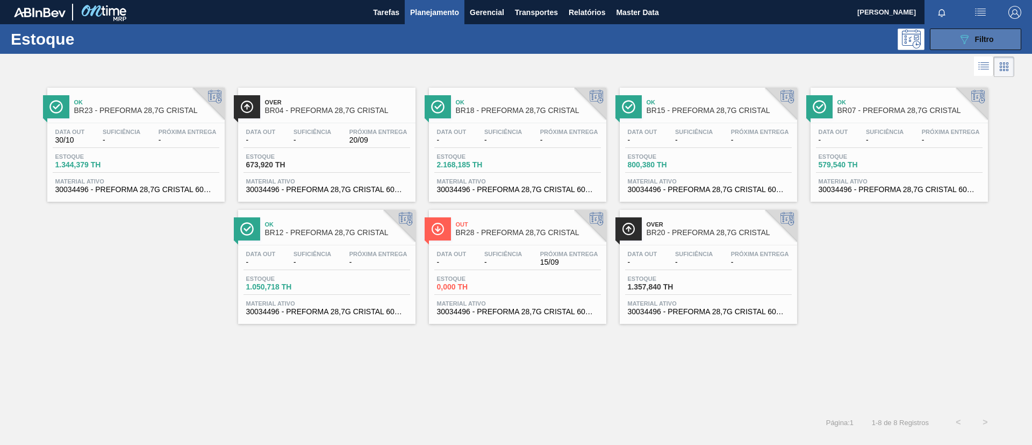
click at [957, 28] on button "089F7B8B-B2A5-4AFE-B5C0-19BA573D28AC Filtro" at bounding box center [975, 39] width 91 height 22
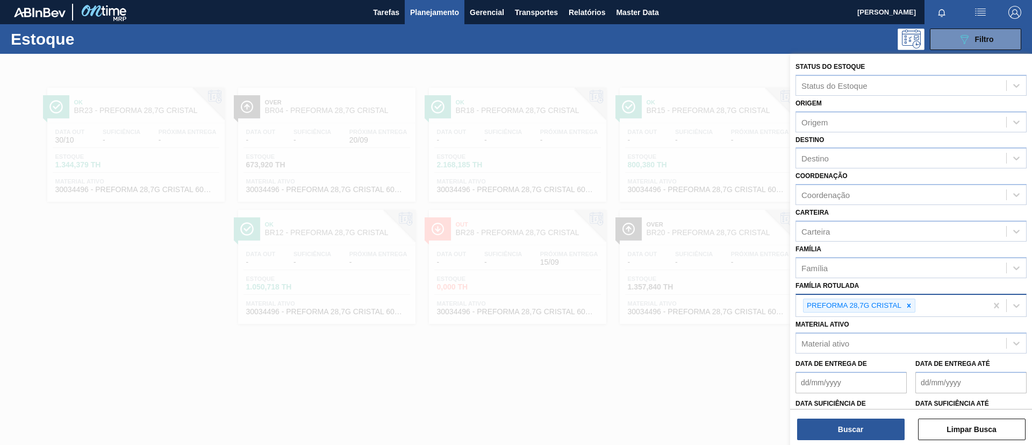
click at [912, 302] on icon at bounding box center [909, 306] width 8 height 8
paste Rotulada "PREFORMA 28,7G VERDE"
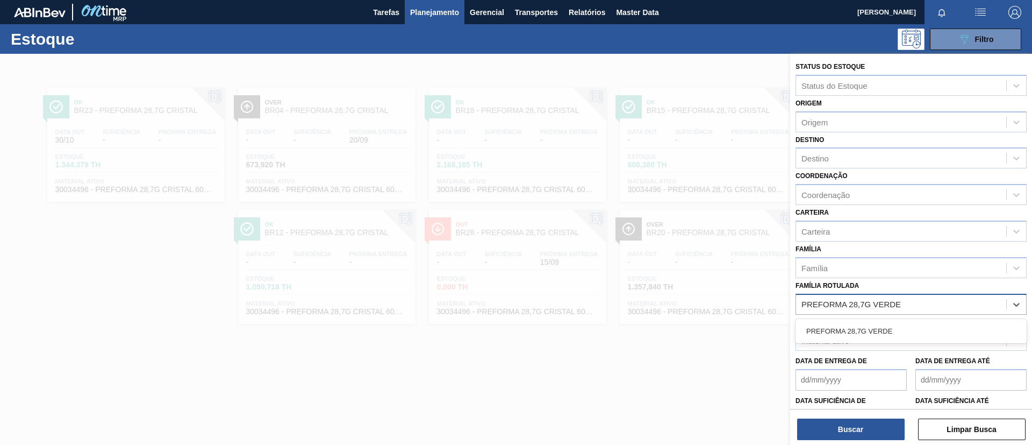
type Rotulada "PREFORMA 28,7G VERDE"
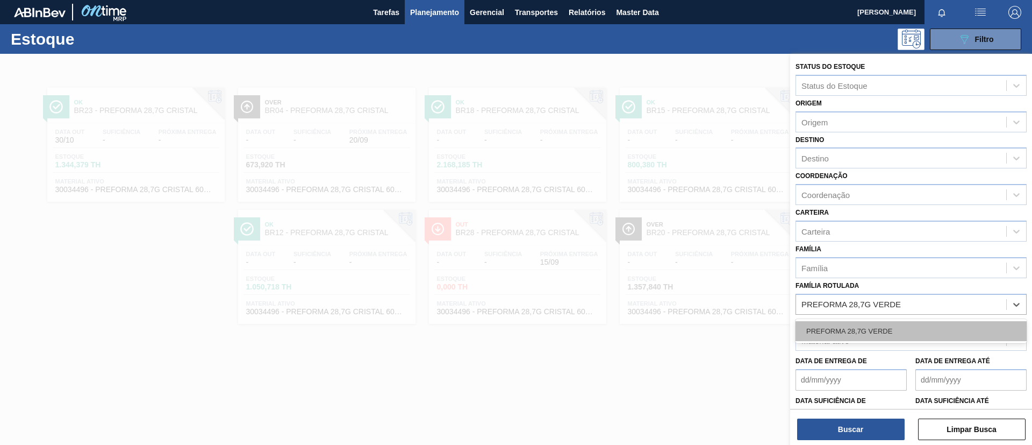
click at [909, 334] on div "PREFORMA 28,7G VERDE" at bounding box center [911, 331] width 231 height 20
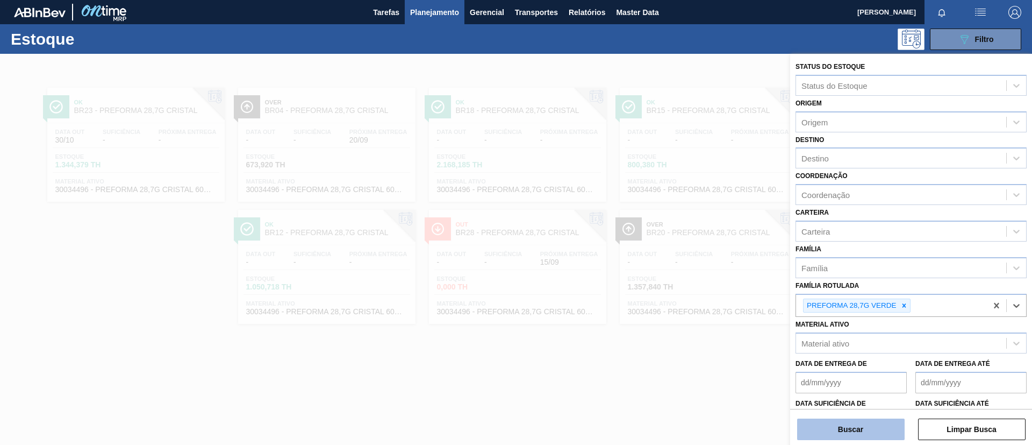
click at [882, 425] on button "Buscar" at bounding box center [851, 429] width 108 height 22
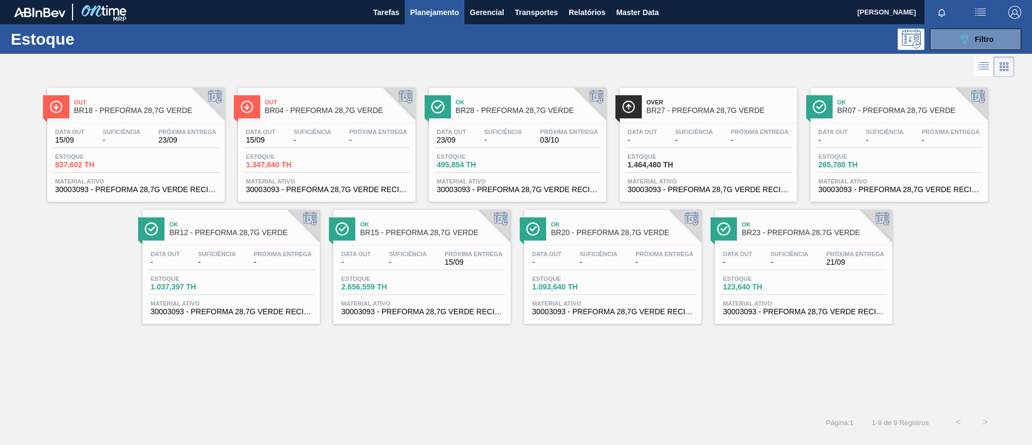
click at [727, 111] on span "BR27 - PREFORMA 28,7G VERDE" at bounding box center [719, 110] width 145 height 8
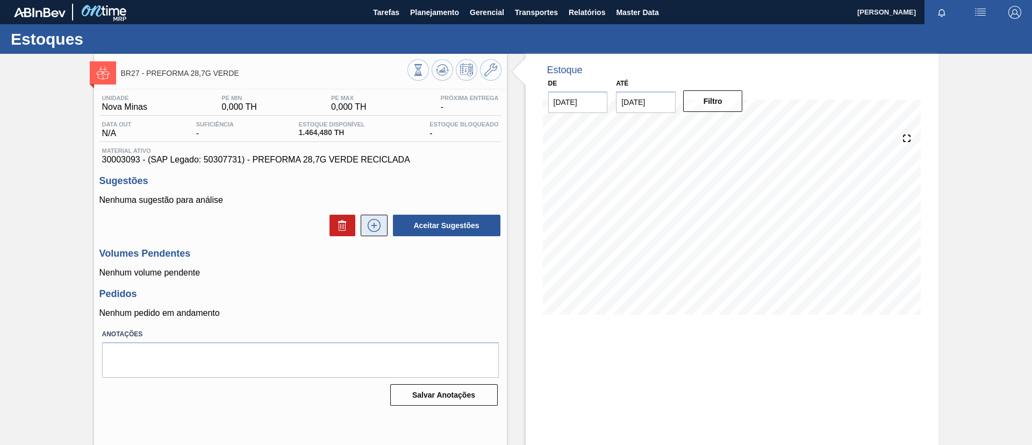
click at [374, 224] on icon at bounding box center [374, 225] width 17 height 13
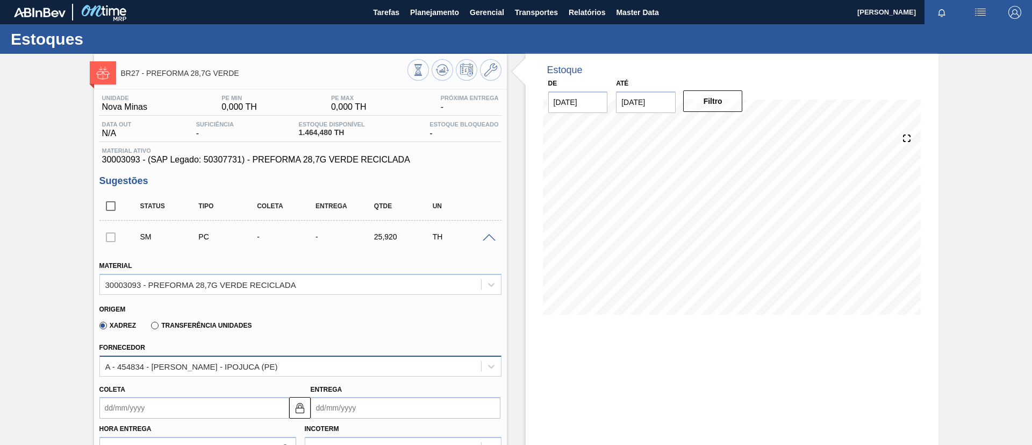
click at [409, 368] on div "A - 454834 - LORENPET - IPOJUCA (PE)" at bounding box center [290, 366] width 381 height 16
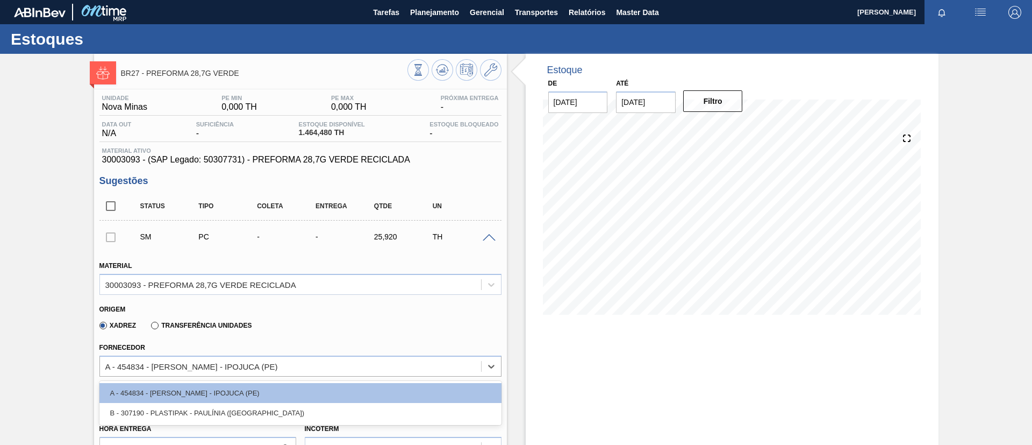
click at [422, 339] on div "Fornecedor option A - 454834 - LORENPET - IPOJUCA (PE) focused, 1 of 2. 2 resul…" at bounding box center [300, 356] width 411 height 39
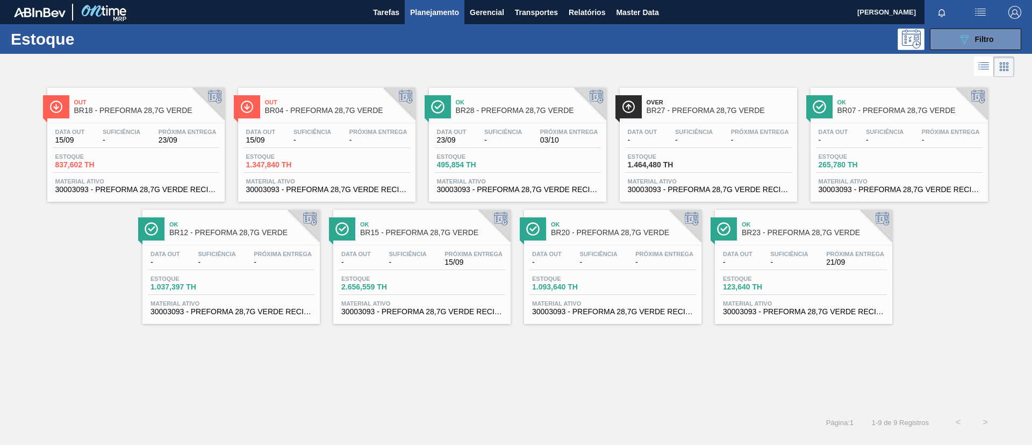
click at [962, 50] on div "Estoque 089F7B8B-B2A5-4AFE-B5C0-19BA573D28AC Filtro" at bounding box center [516, 39] width 1032 height 30
click at [955, 39] on button "089F7B8B-B2A5-4AFE-B5C0-19BA573D28AC Filtro" at bounding box center [975, 39] width 91 height 22
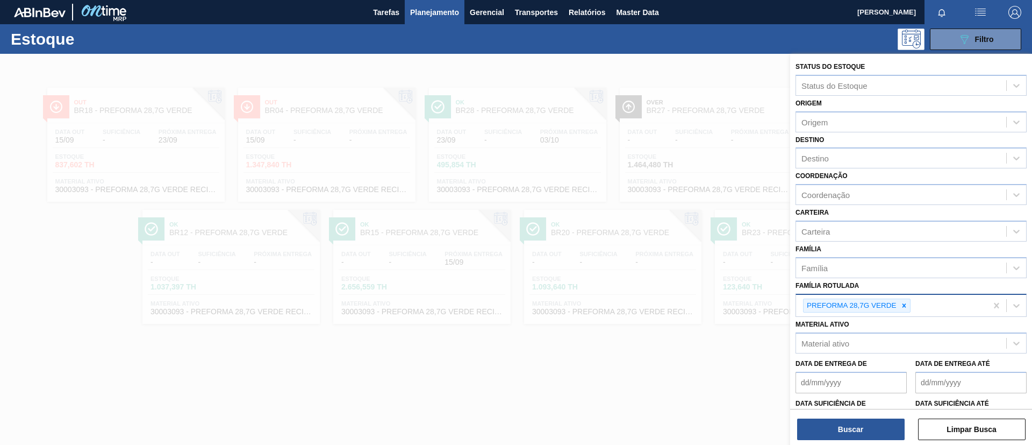
click at [912, 310] on div "PREFORMA 28,7G VERDE" at bounding box center [891, 306] width 191 height 22
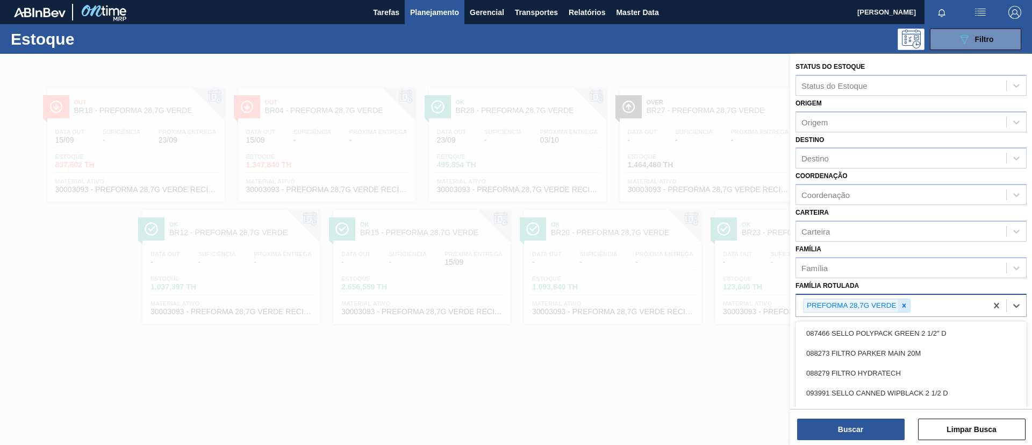
click at [906, 307] on icon at bounding box center [904, 306] width 8 height 8
paste Rotulada "PREFORMA 29,5G CRISTAL"
type Rotulada "PREFORMA 29,5G CRISTAL"
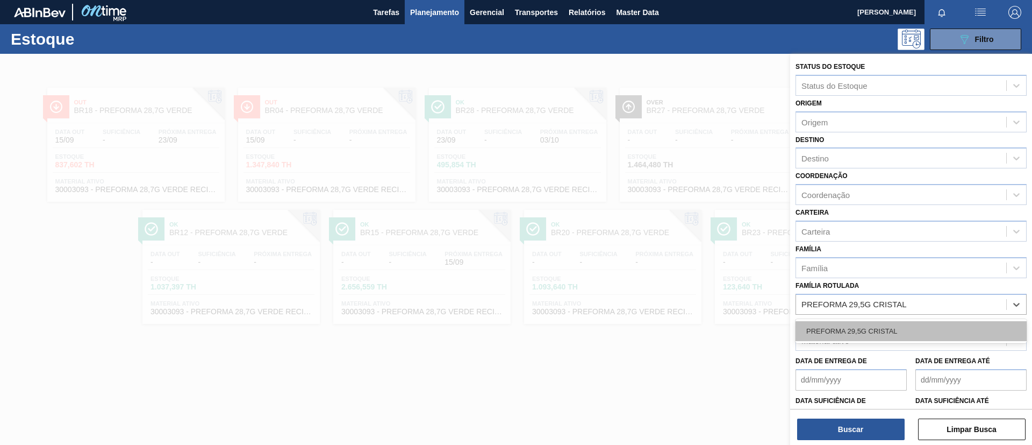
click at [906, 333] on div "PREFORMA 29,5G CRISTAL" at bounding box center [911, 331] width 231 height 20
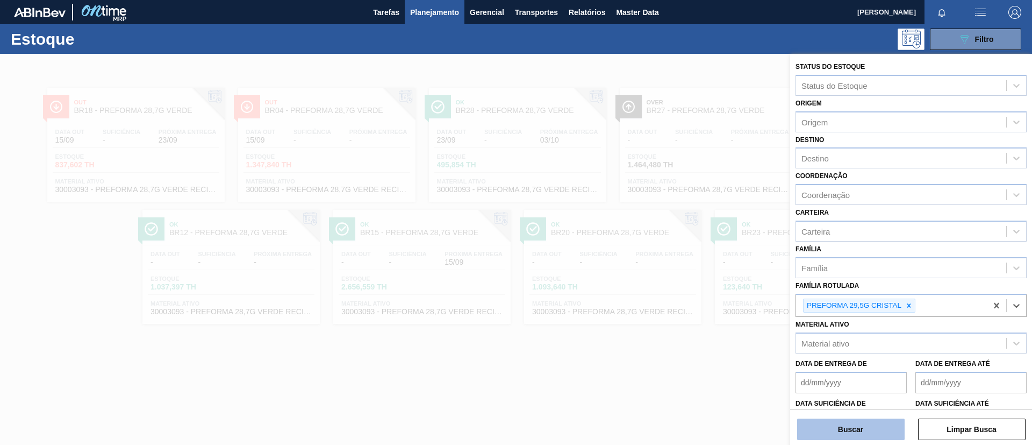
click at [870, 435] on button "Buscar" at bounding box center [851, 429] width 108 height 22
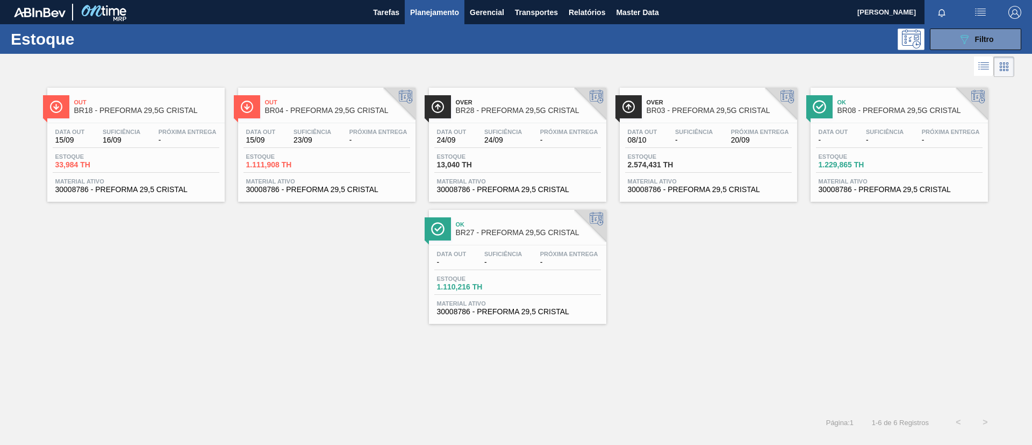
click at [457, 231] on span "BR27 - PREFORMA 29,5G CRISTAL" at bounding box center [528, 232] width 145 height 8
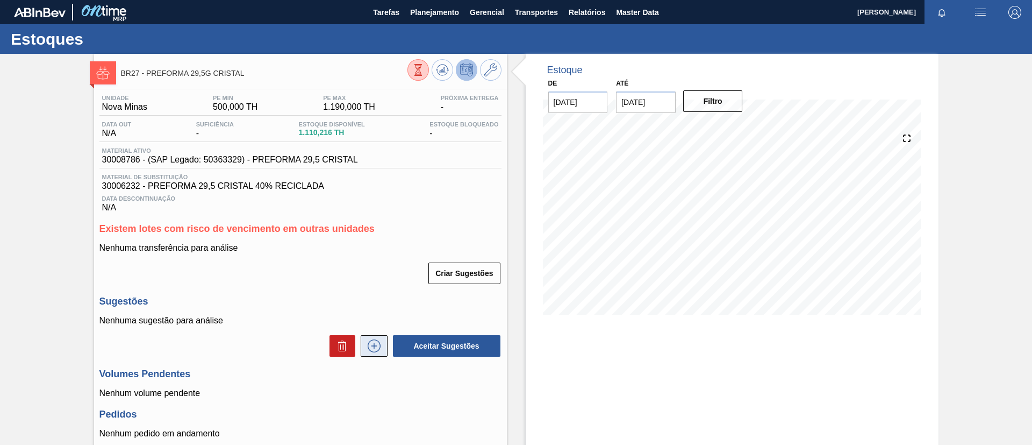
click at [373, 342] on icon at bounding box center [374, 345] width 17 height 13
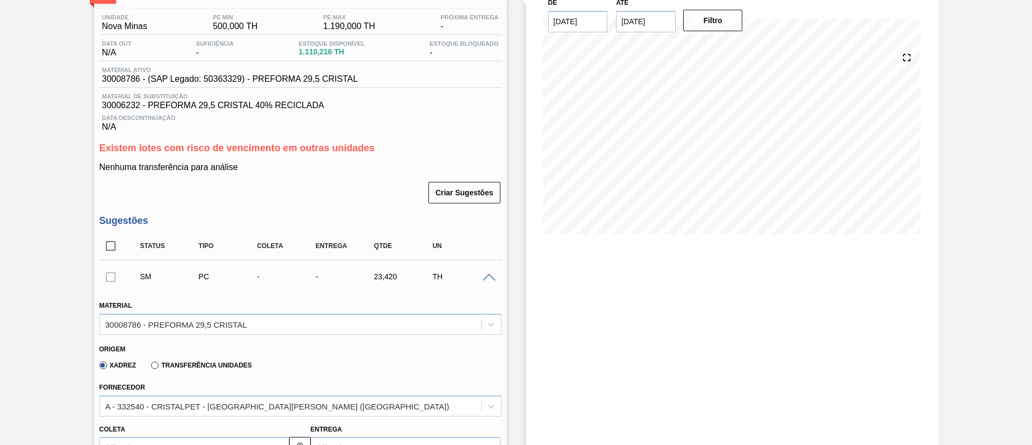
scroll to position [161, 0]
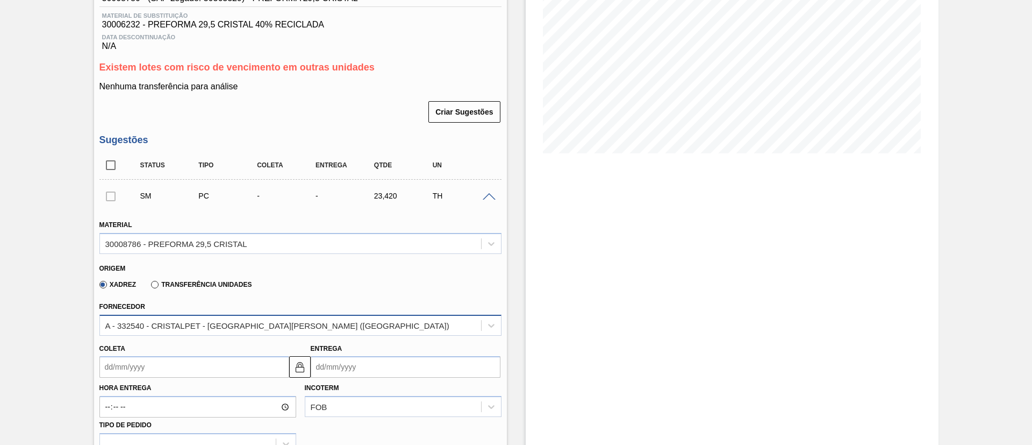
click at [278, 324] on div "A - 332540 - CRISTALPET - CABO DE SANTO AGOSTINHO (PE)" at bounding box center [277, 324] width 344 height 9
click at [58, 297] on div "BR27 - PREFORMA 29,5G CRISTAL Unidade Nova Minas PE MIN 500,000 TH PE MAX 1.190…" at bounding box center [516, 375] width 1032 height 967
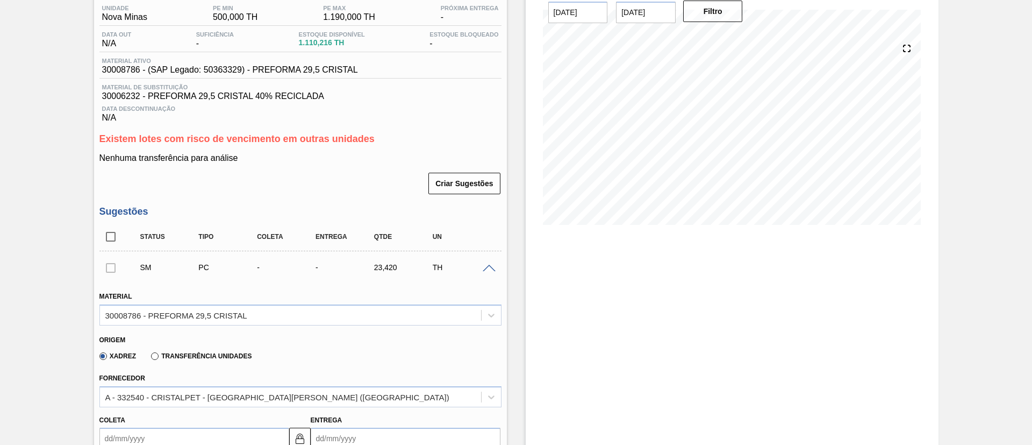
scroll to position [0, 0]
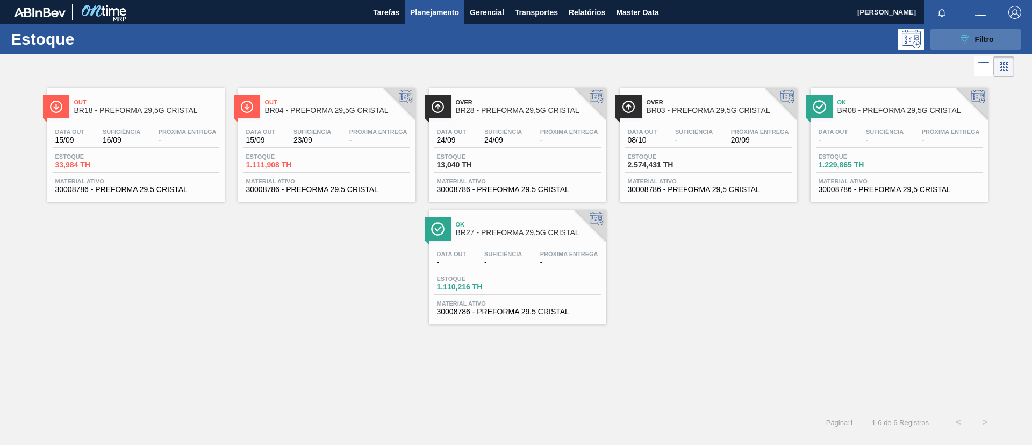
click at [993, 42] on span "Filtro" at bounding box center [984, 39] width 19 height 9
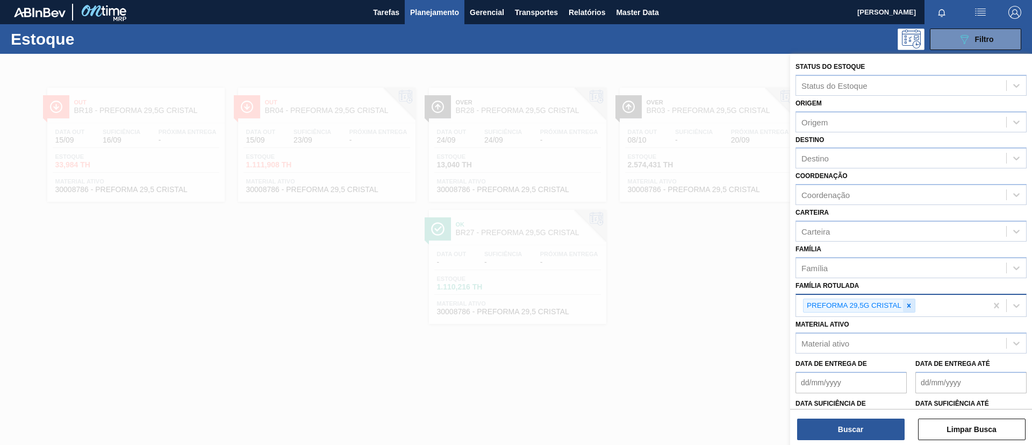
click at [908, 300] on div at bounding box center [909, 305] width 12 height 13
paste Rotulada "PREFORMA 39,7G H2OH"
type Rotulada "PREFORMA 39,7G H2OH"
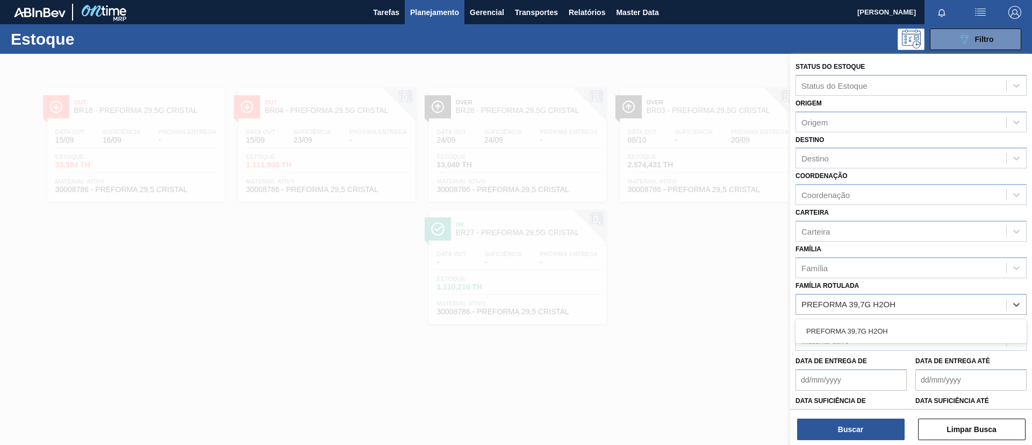
click at [912, 338] on div "PREFORMA 39,7G H2OH" at bounding box center [911, 331] width 231 height 20
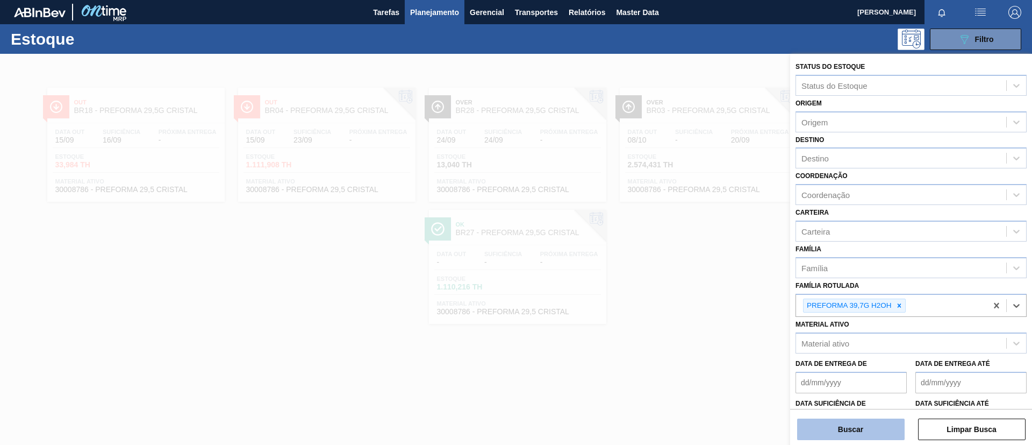
click at [863, 431] on button "Buscar" at bounding box center [851, 429] width 108 height 22
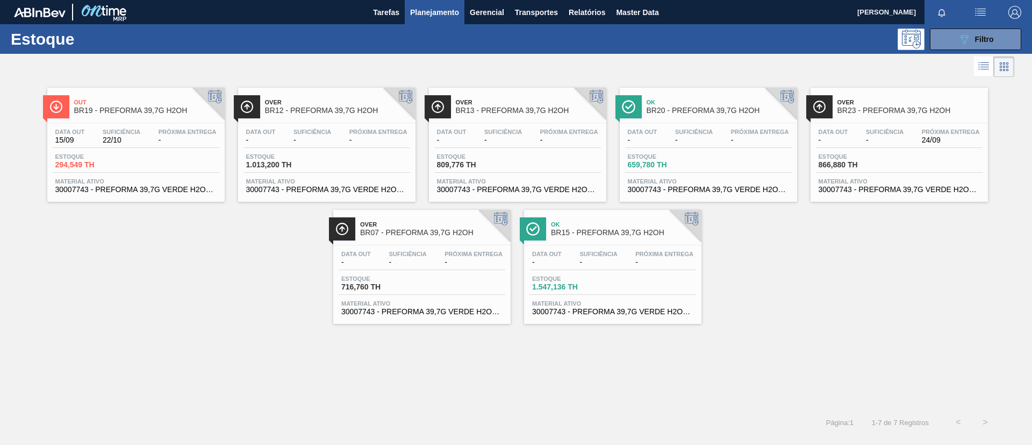
click at [514, 110] on span "BR13 - PREFORMA 39,7G H2OH" at bounding box center [528, 110] width 145 height 8
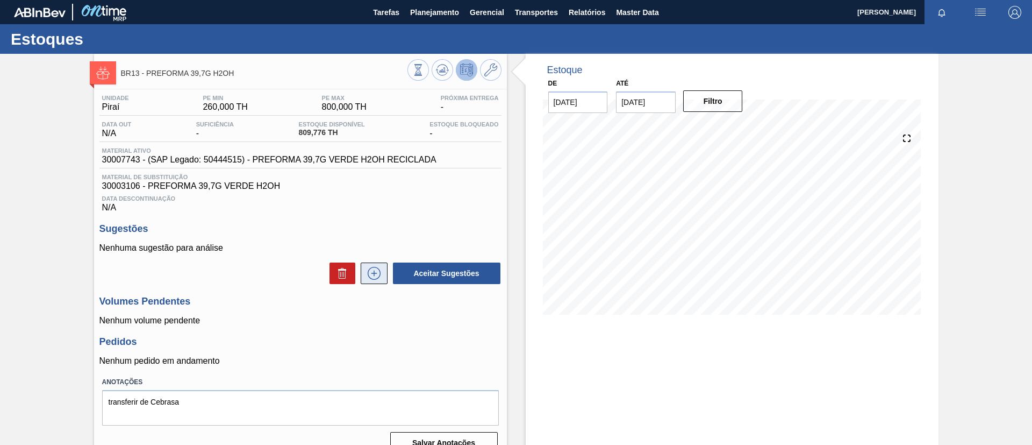
click at [370, 279] on icon at bounding box center [374, 273] width 17 height 13
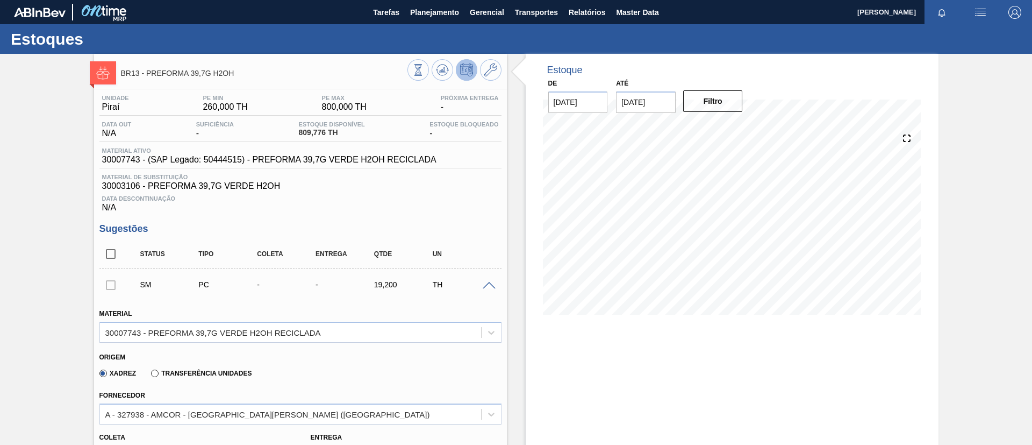
click at [290, 397] on div "Fornecedor A - 327938 - AMCOR - CABO DE SANTO AGOSTINHO (PE)" at bounding box center [300, 406] width 402 height 37
click at [294, 404] on div "A - 327938 - AMCOR - CABO DE SANTO AGOSTINHO (PE)" at bounding box center [300, 413] width 402 height 21
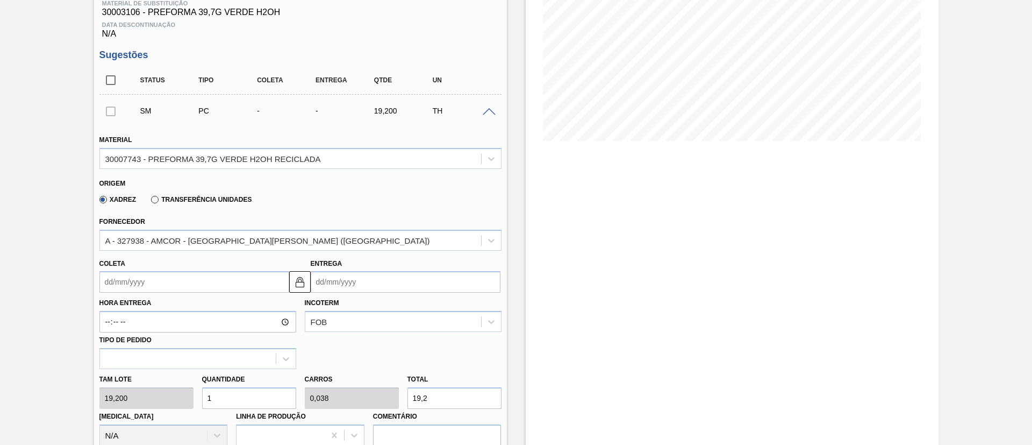
drag, startPoint x: 45, startPoint y: 156, endPoint x: 42, endPoint y: 145, distance: 11.7
click at [44, 154] on div "BR13 - PREFORMA 39,7G H2OH Unidade Piraí PE MIN 260,000 TH PE MAX 800,000 TH Pr…" at bounding box center [516, 327] width 1032 height 894
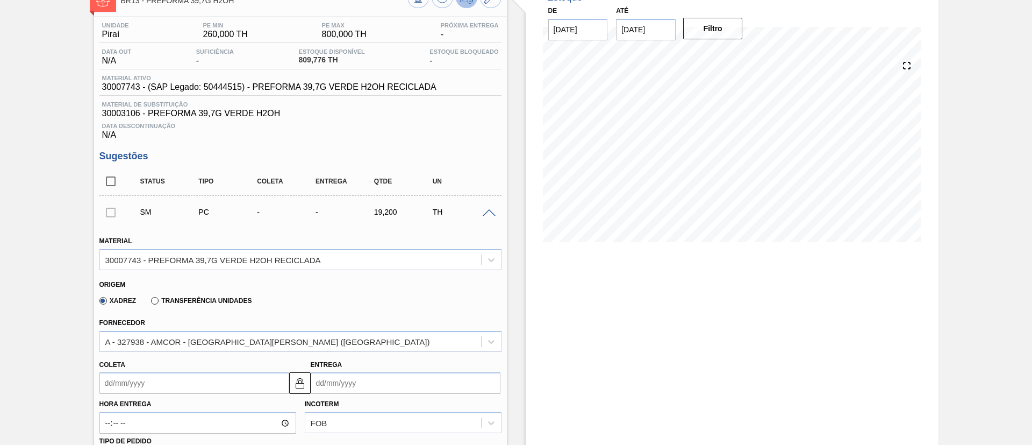
scroll to position [12, 0]
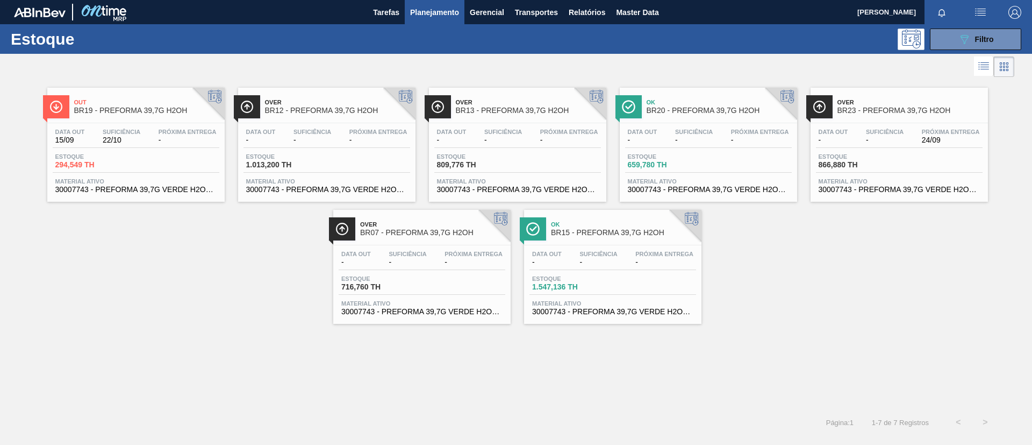
click at [340, 116] on div "Over BR12 - PREFORMA 39,7G H2OH" at bounding box center [337, 107] width 145 height 24
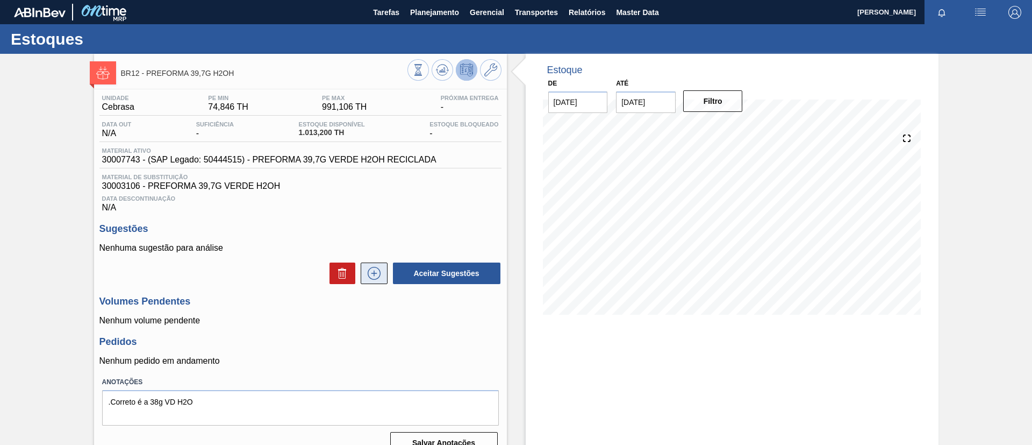
click at [380, 276] on icon at bounding box center [374, 273] width 17 height 13
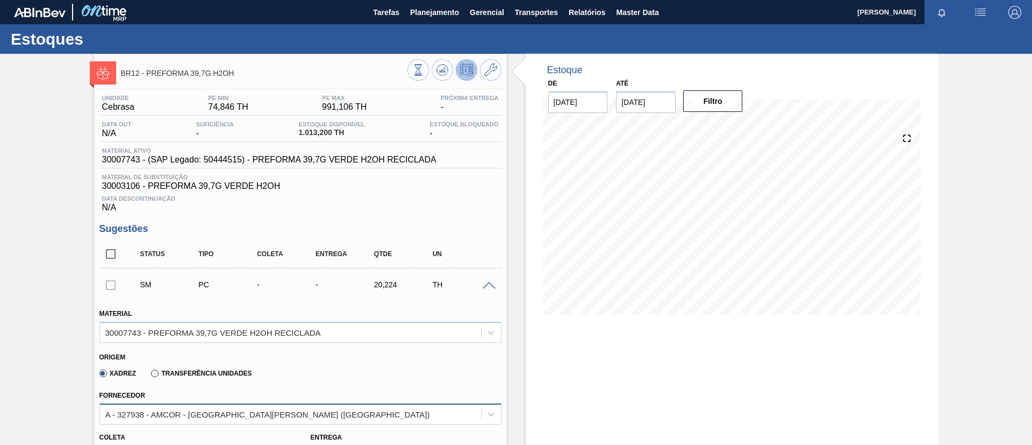
click at [319, 404] on div "A - 327938 - AMCOR - CABO DE SANTO AGOSTINHO (PE)" at bounding box center [300, 413] width 402 height 21
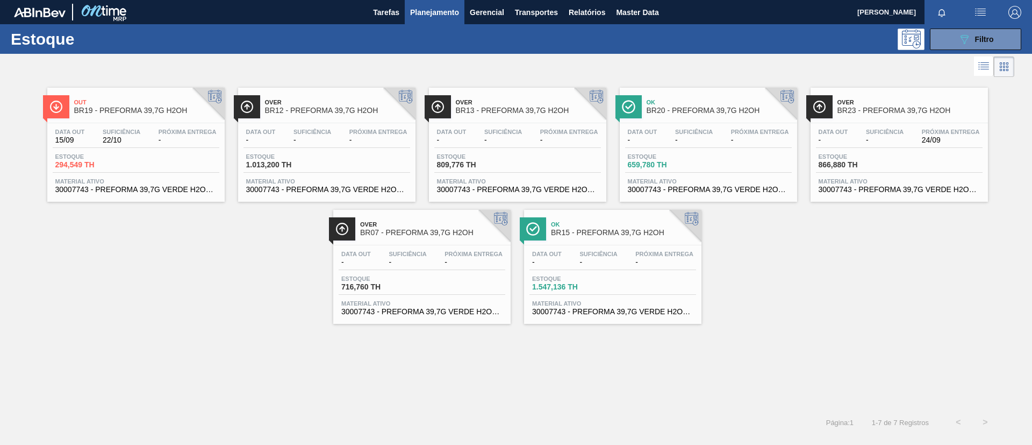
click at [735, 144] on span "-" at bounding box center [760, 140] width 58 height 8
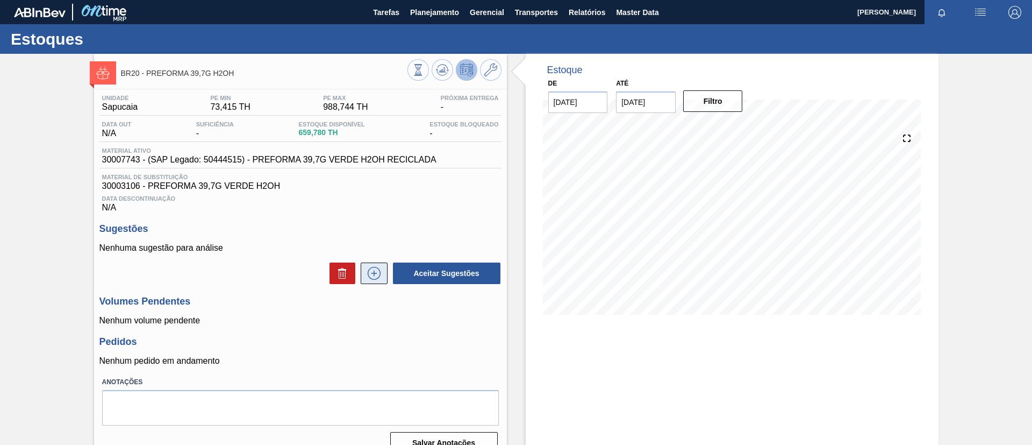
click at [365, 266] on button at bounding box center [374, 273] width 27 height 22
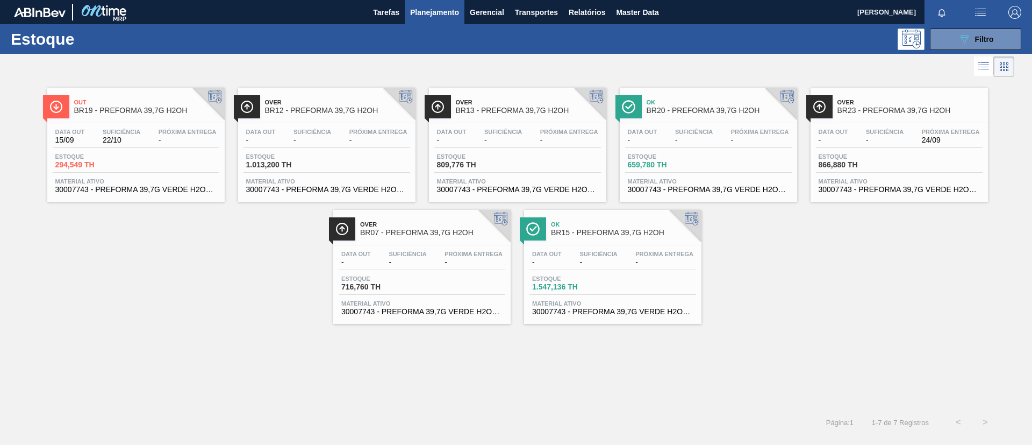
click at [178, 125] on div "Data out 15/09 Suficiência 22/10 Próxima Entrega - Estoque 294,549 TH Material …" at bounding box center [135, 159] width 177 height 73
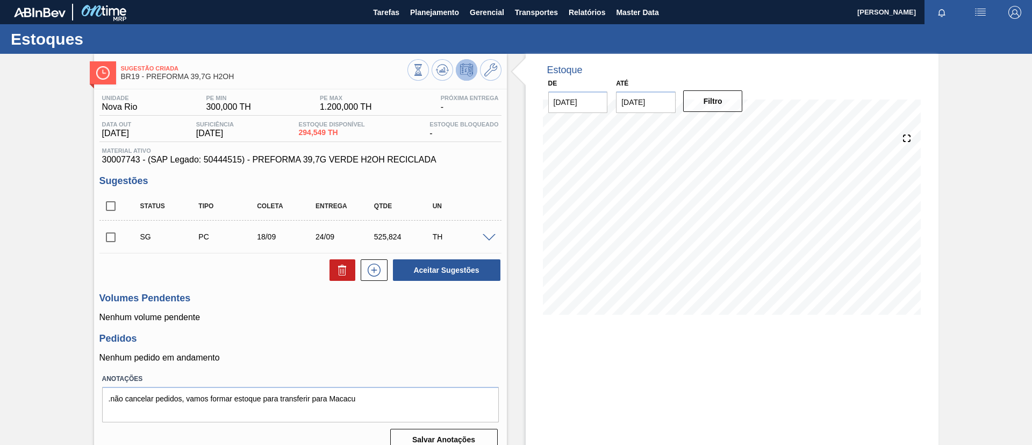
click at [483, 234] on span at bounding box center [489, 238] width 13 height 8
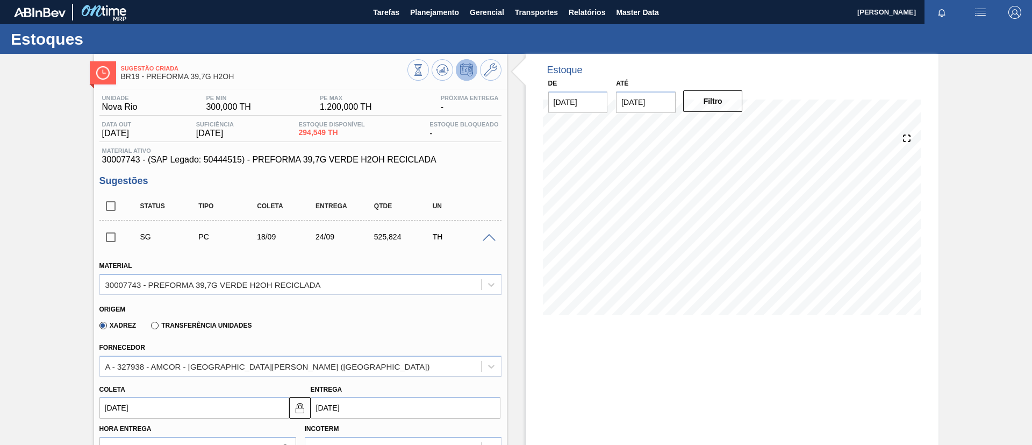
click at [483, 234] on span at bounding box center [489, 238] width 13 height 8
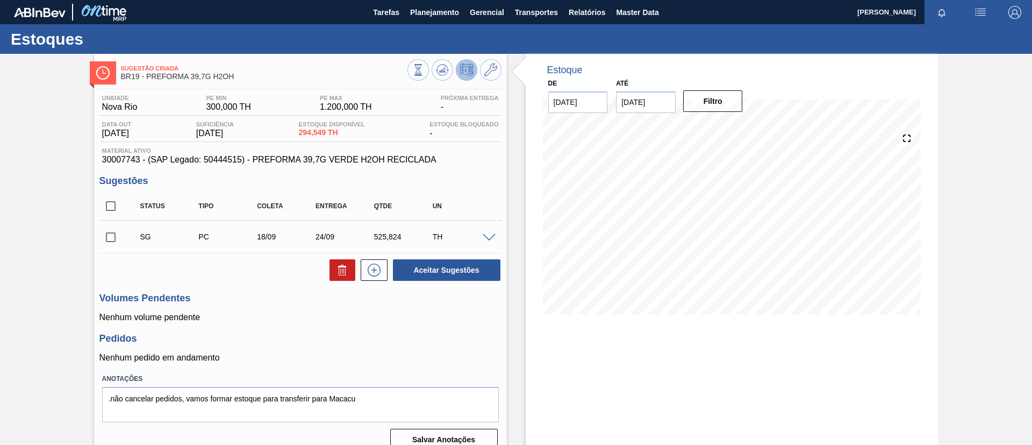
click at [108, 245] on input "checkbox" at bounding box center [110, 237] width 23 height 23
click at [313, 258] on div "Aceitar Sugestões" at bounding box center [300, 270] width 402 height 24
click at [330, 264] on button at bounding box center [343, 270] width 26 height 22
checkbox input "false"
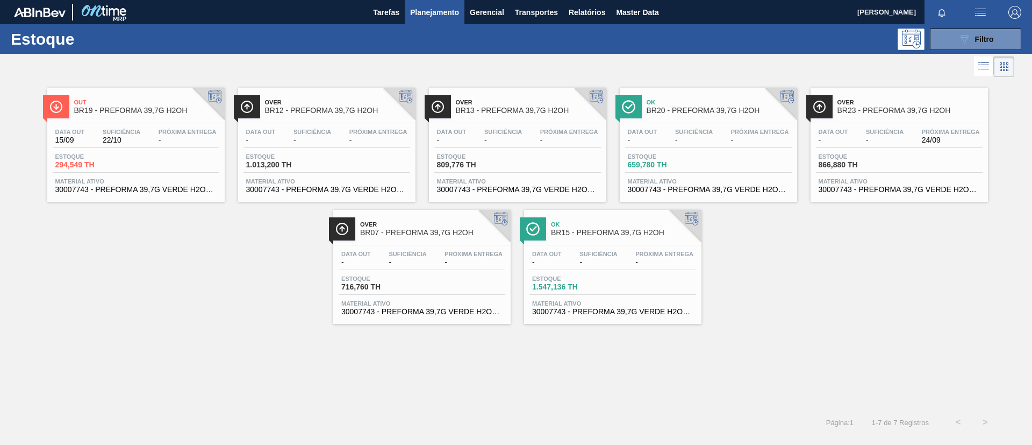
click at [155, 105] on span "Out" at bounding box center [146, 102] width 145 height 6
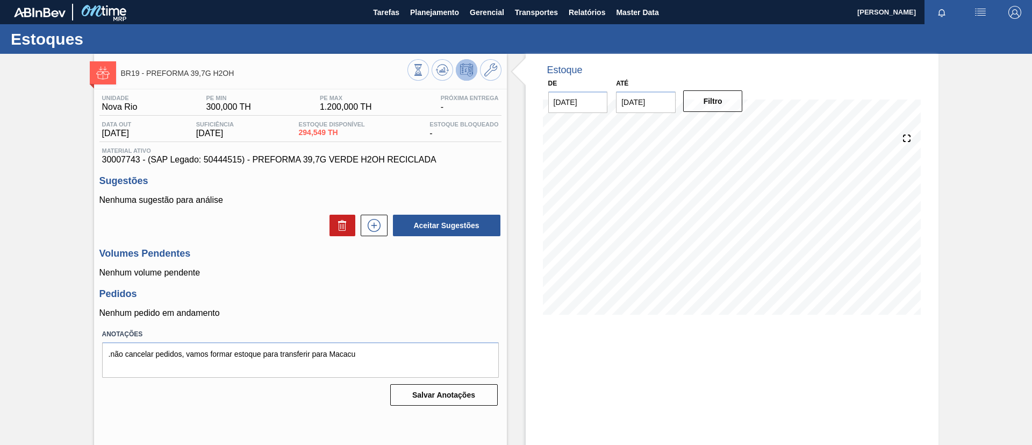
click at [389, 224] on div "Aceitar Sugestões" at bounding box center [445, 225] width 114 height 24
click at [375, 231] on icon at bounding box center [374, 225] width 17 height 13
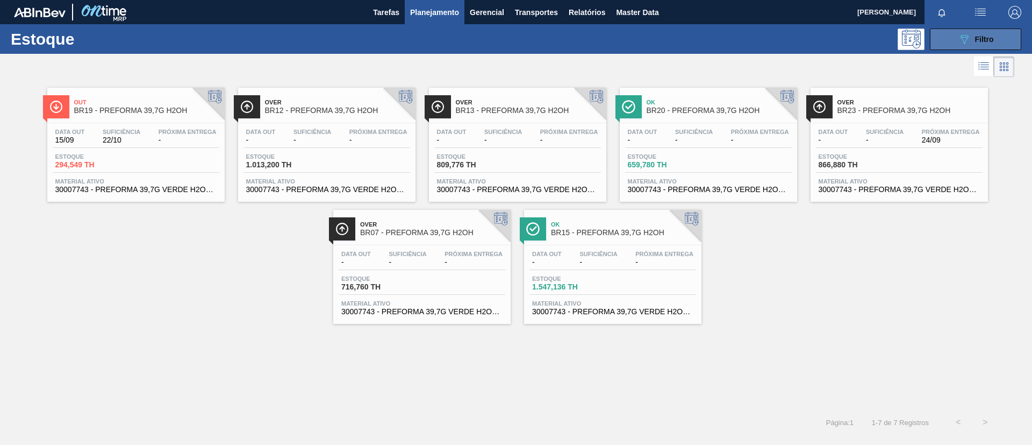
click at [977, 42] on span "Filtro" at bounding box center [984, 39] width 19 height 9
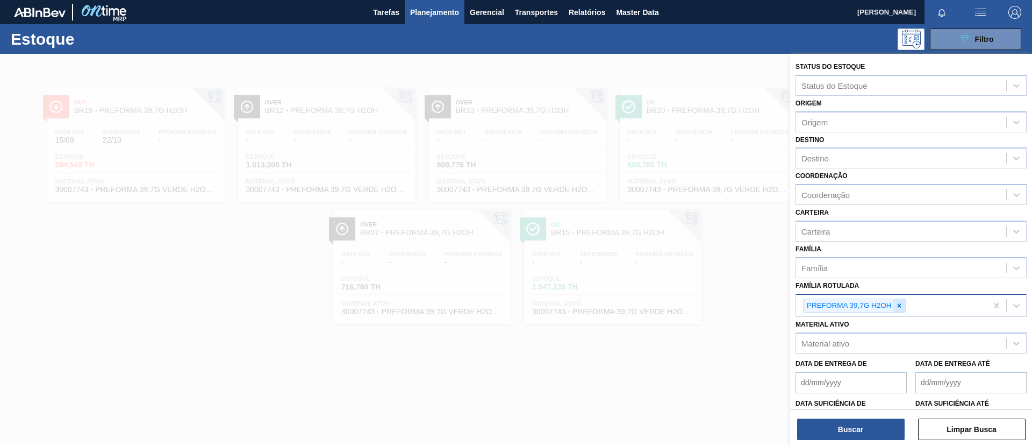
click at [903, 302] on div at bounding box center [899, 305] width 12 height 13
paste Rotulada "PREFORMA 40G VERDE"
type Rotulada "PREFORMA 40G VERDE"
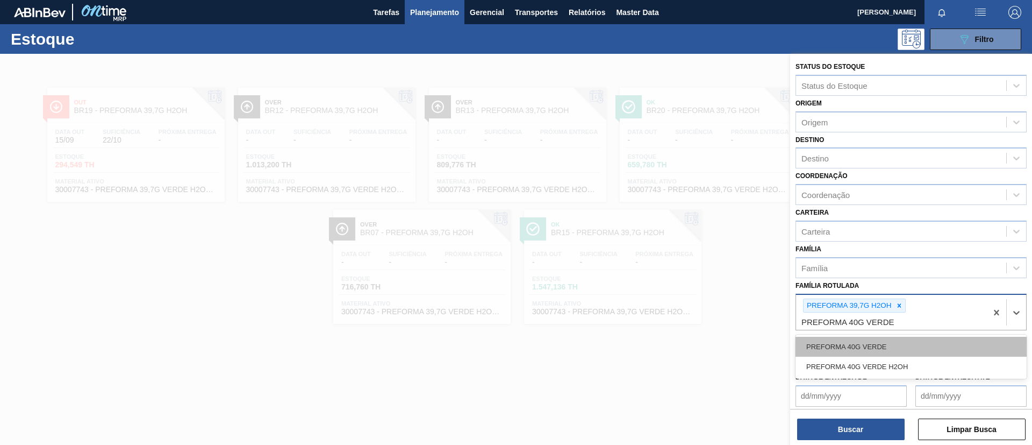
click at [891, 341] on div "PREFORMA 40G VERDE" at bounding box center [911, 347] width 231 height 20
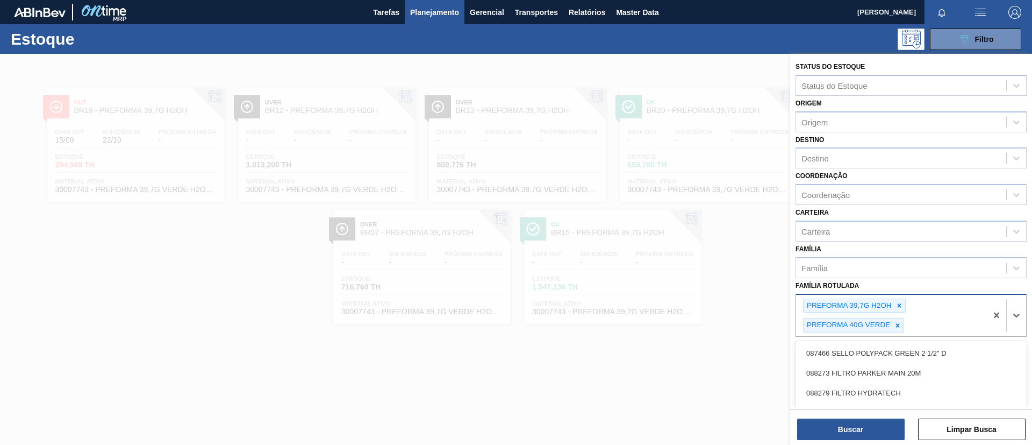
click at [907, 298] on div "PREFORMA 39,7G H2OH PREFORMA 40G VERDE" at bounding box center [891, 316] width 191 height 42
click at [901, 302] on icon at bounding box center [900, 306] width 8 height 8
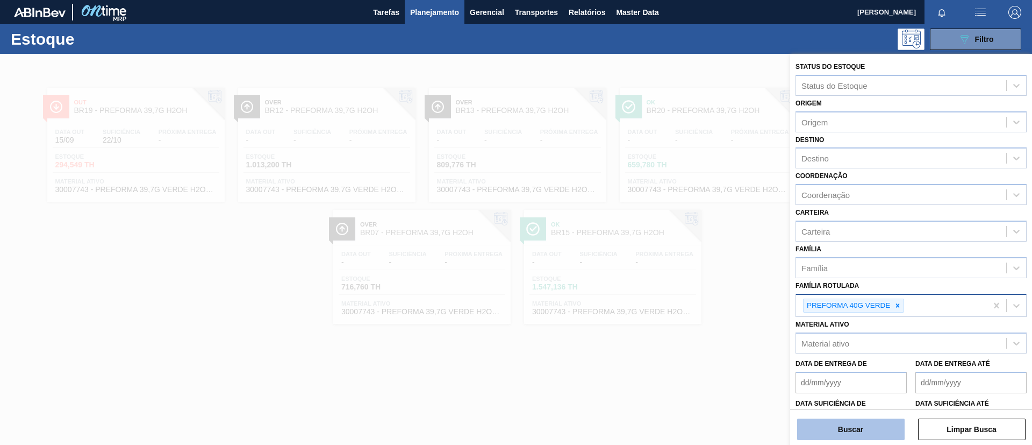
click at [873, 419] on button "Buscar" at bounding box center [851, 429] width 108 height 22
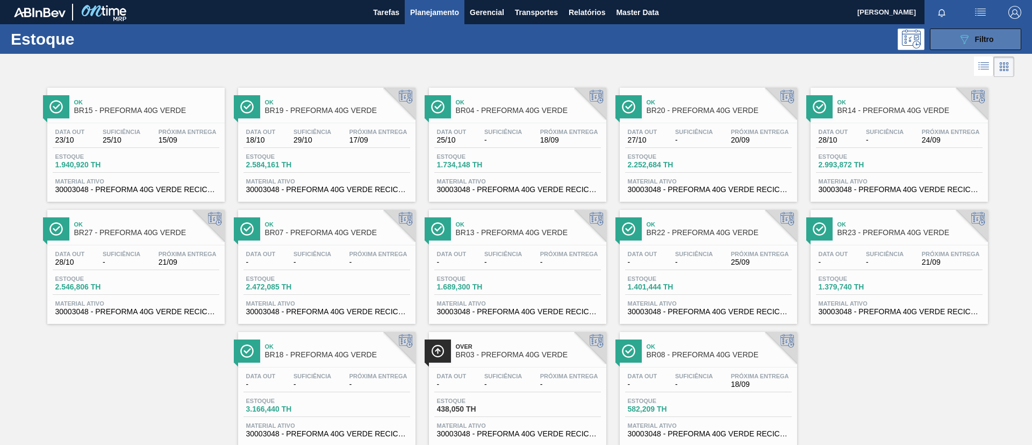
click at [984, 41] on span "Filtro" at bounding box center [984, 39] width 19 height 9
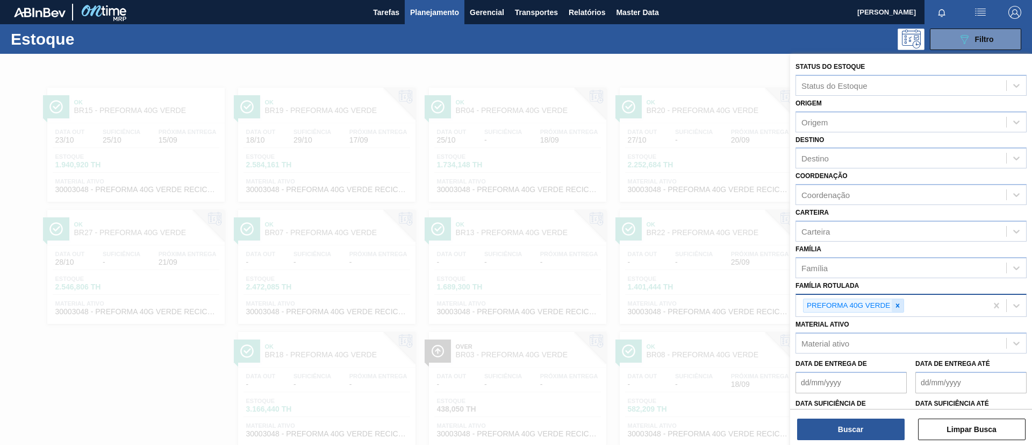
click at [902, 300] on div at bounding box center [898, 305] width 12 height 13
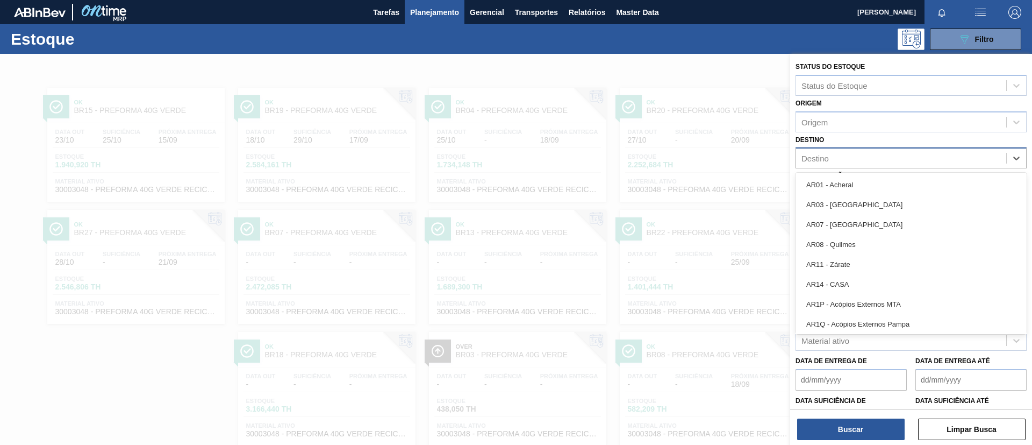
click at [858, 163] on div "Destino" at bounding box center [901, 159] width 210 height 16
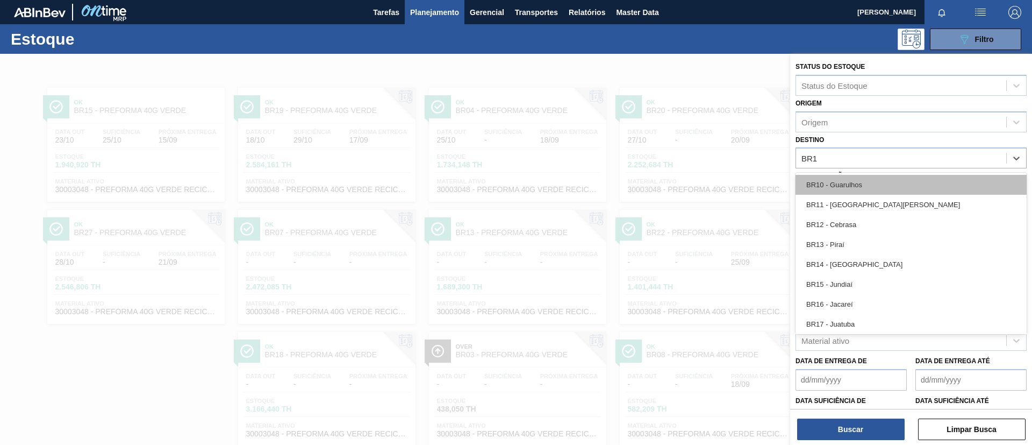
type input "BR12"
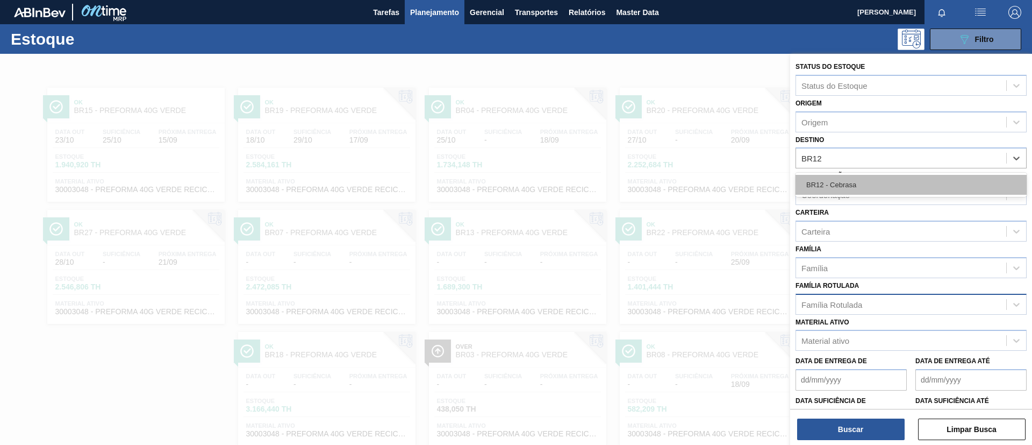
click at [865, 184] on div "BR12 - Cebrasa" at bounding box center [911, 185] width 231 height 20
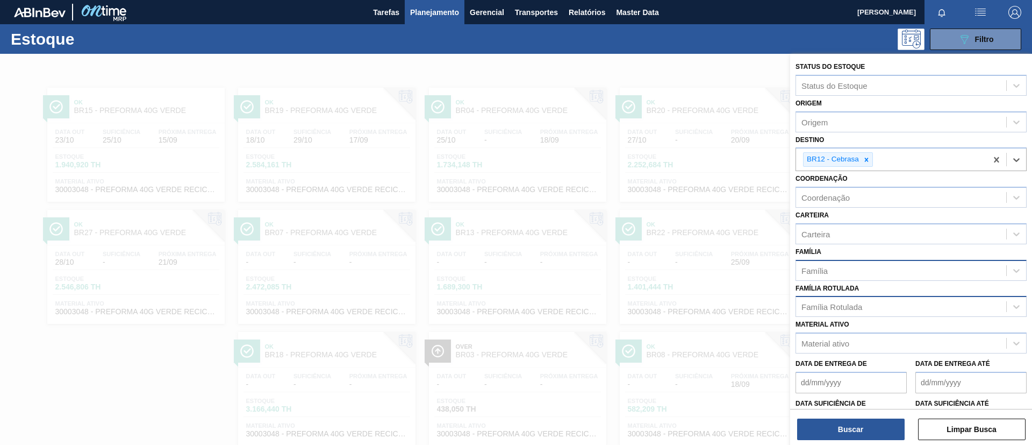
click at [857, 279] on div "Família" at bounding box center [911, 270] width 231 height 21
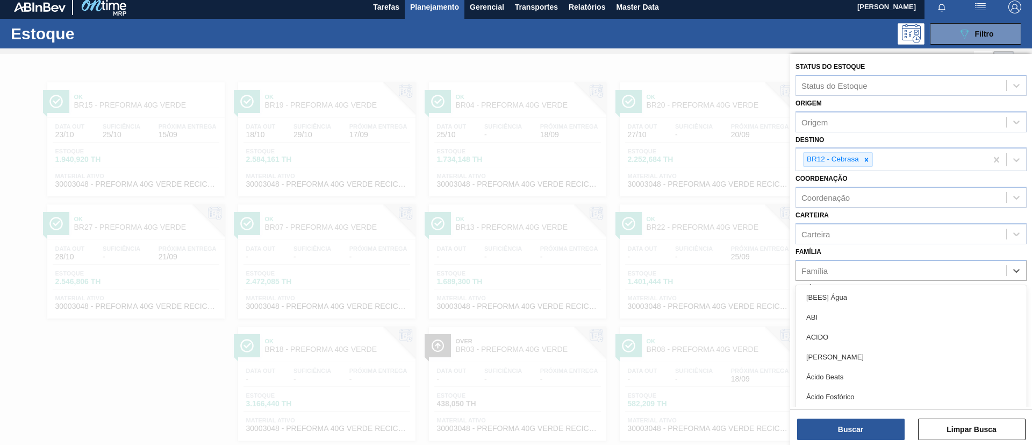
scroll to position [6, 0]
type input "prefo"
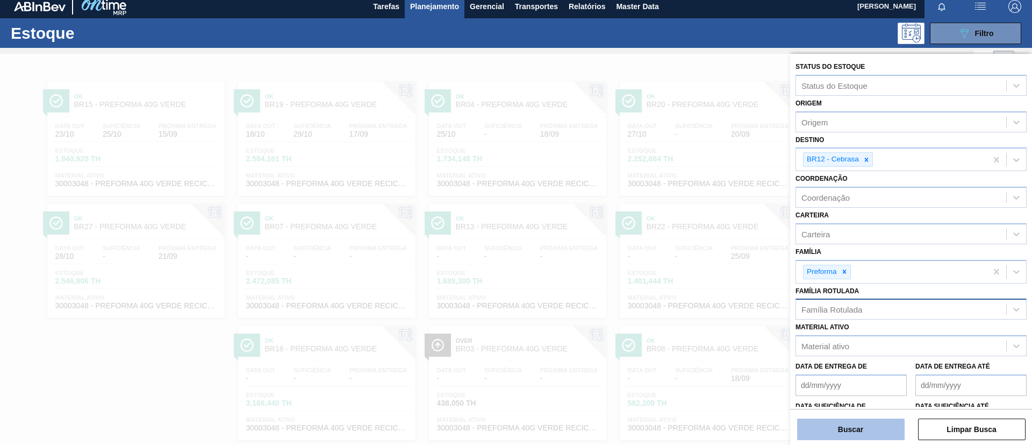
click at [831, 430] on button "Buscar" at bounding box center [851, 429] width 108 height 22
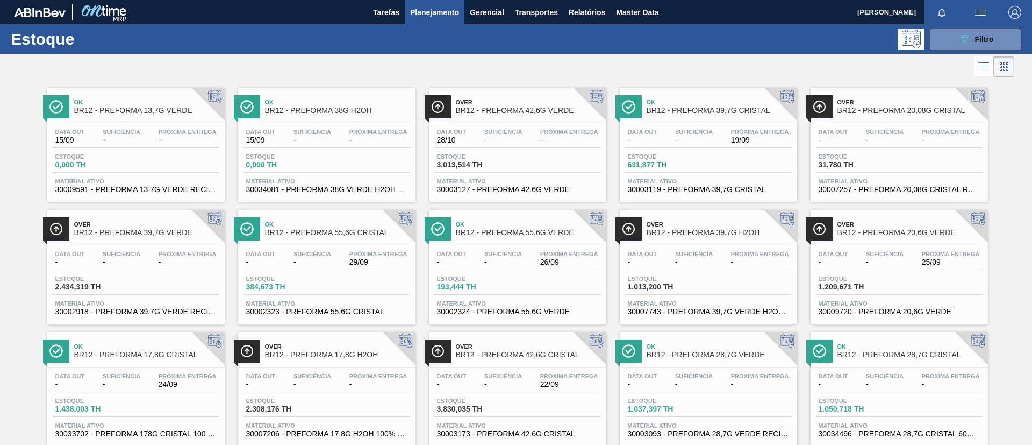
click at [529, 123] on div at bounding box center [518, 123] width 160 height 1
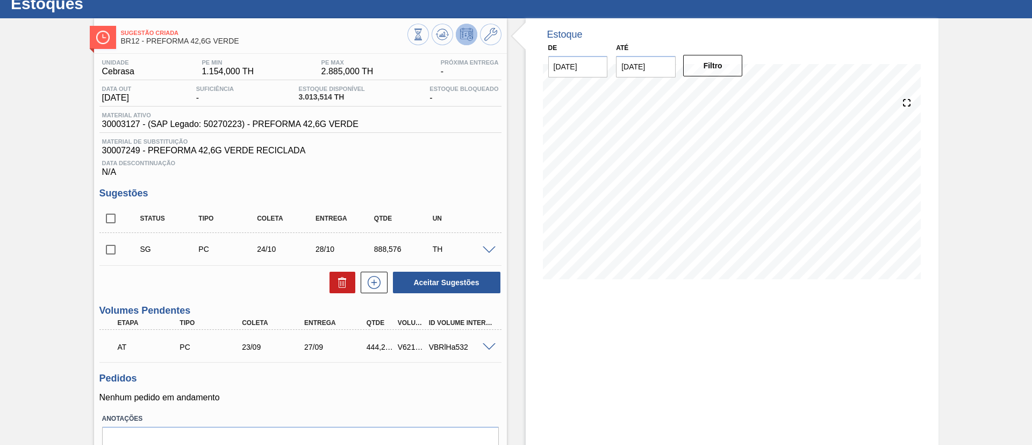
scroll to position [81, 0]
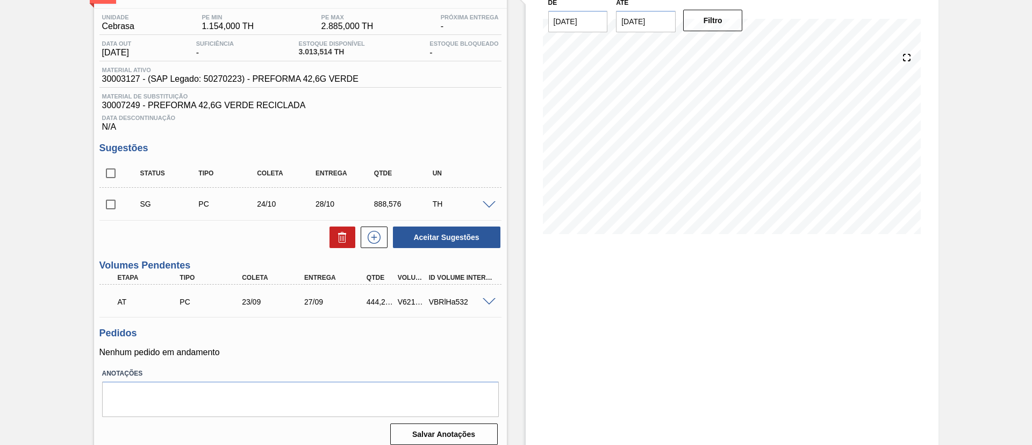
click at [484, 301] on span at bounding box center [489, 302] width 13 height 8
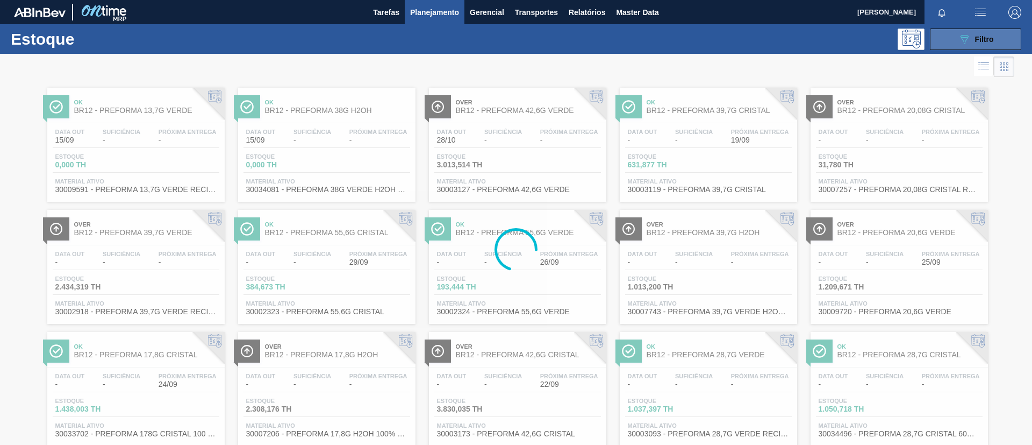
click at [958, 38] on icon "089F7B8B-B2A5-4AFE-B5C0-19BA573D28AC" at bounding box center [964, 39] width 13 height 13
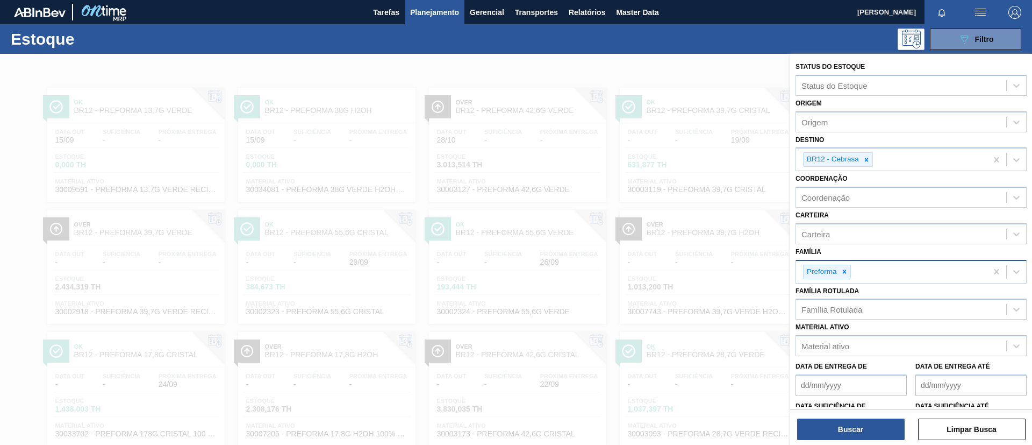
click at [851, 270] on div "Preforma" at bounding box center [891, 272] width 191 height 22
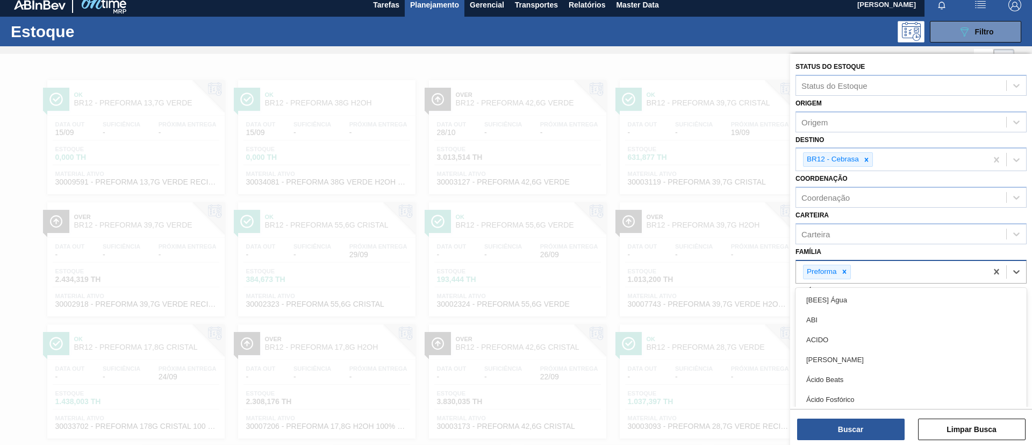
scroll to position [9, 0]
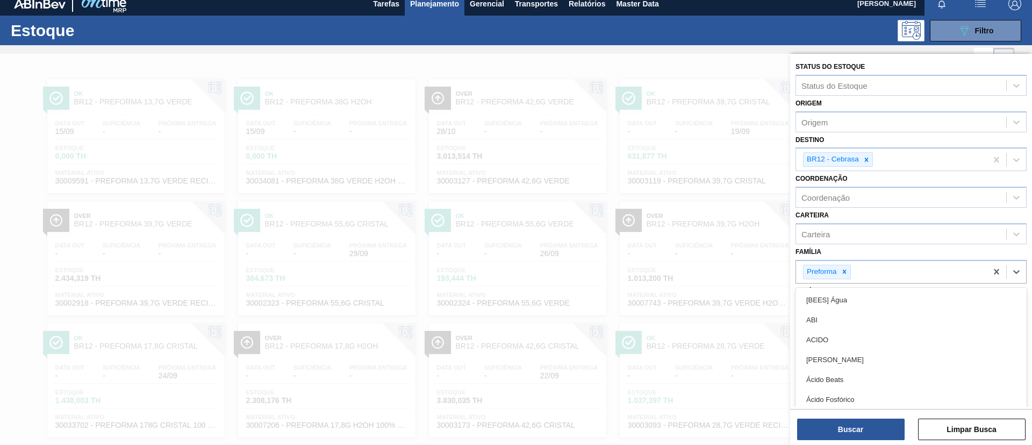
click at [846, 256] on div "Família option [BEES] Água focused, 1 of 101. 101 results available. Use Up and…" at bounding box center [911, 263] width 231 height 39
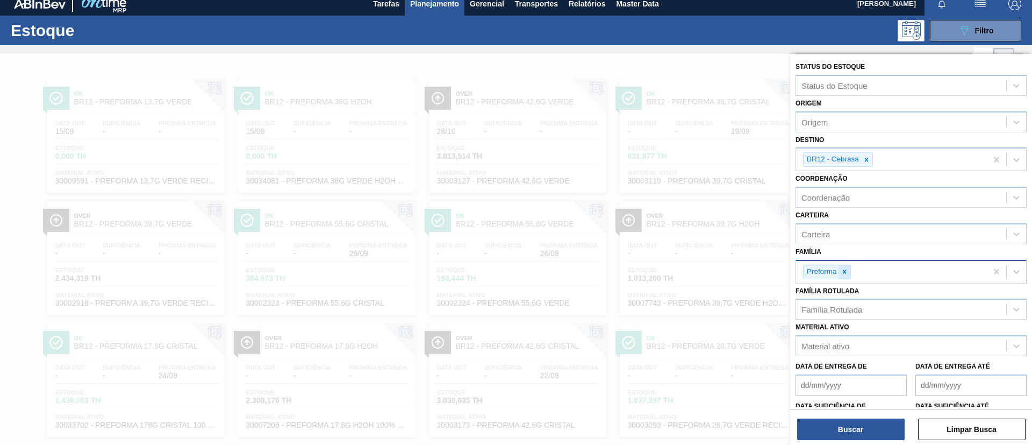
click at [847, 265] on div at bounding box center [845, 271] width 12 height 13
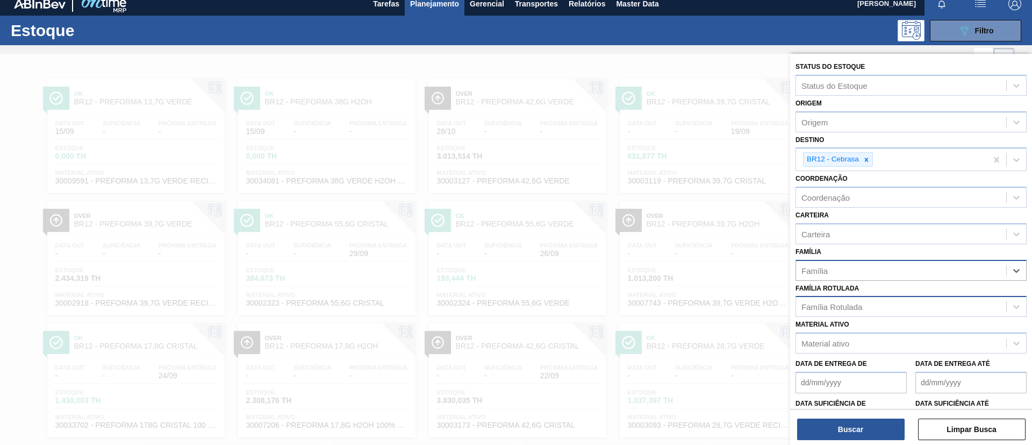
click at [847, 303] on div "Família Rotulada" at bounding box center [831, 306] width 61 height 9
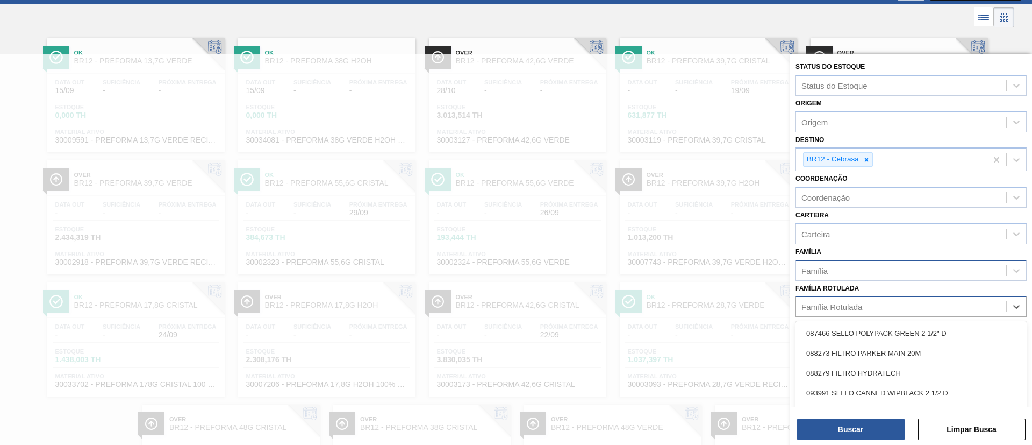
paste Rotulada "PREFORMA 40G VERDE"
type Rotulada "PREFORMA 40G VERDE"
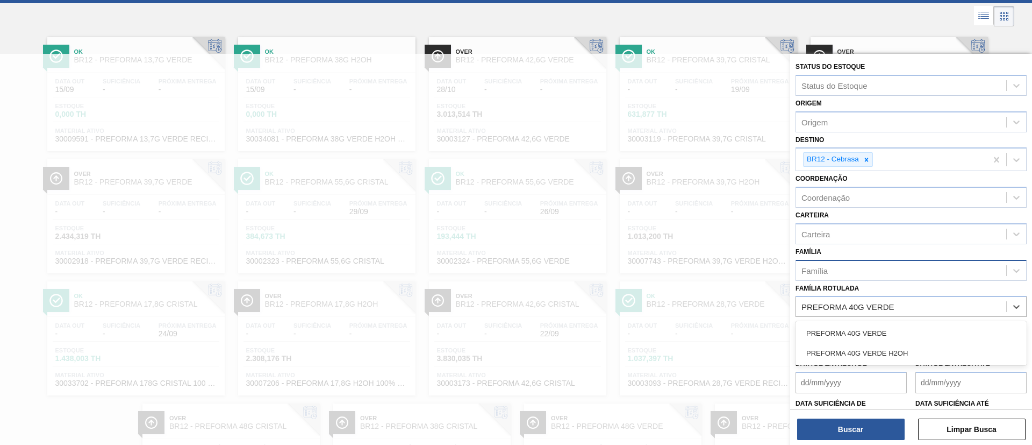
click at [857, 327] on div "PREFORMA 40G VERDE" at bounding box center [911, 333] width 231 height 20
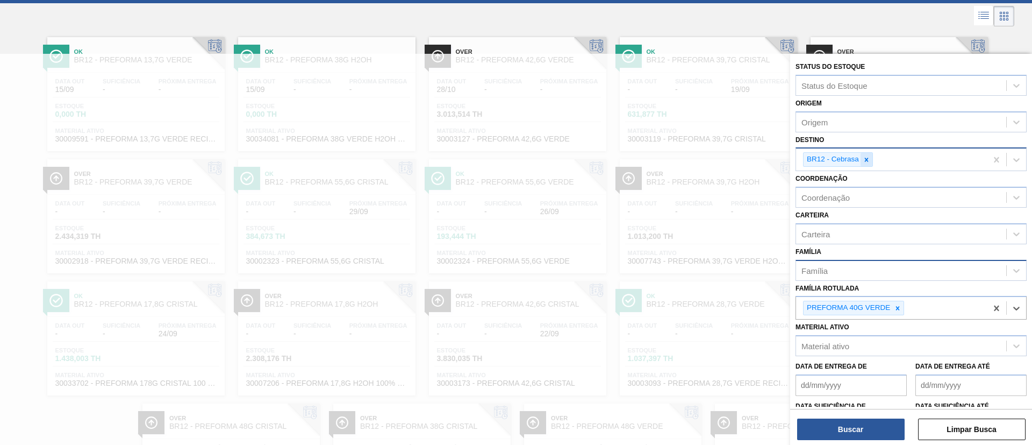
click at [868, 162] on icon at bounding box center [867, 160] width 8 height 8
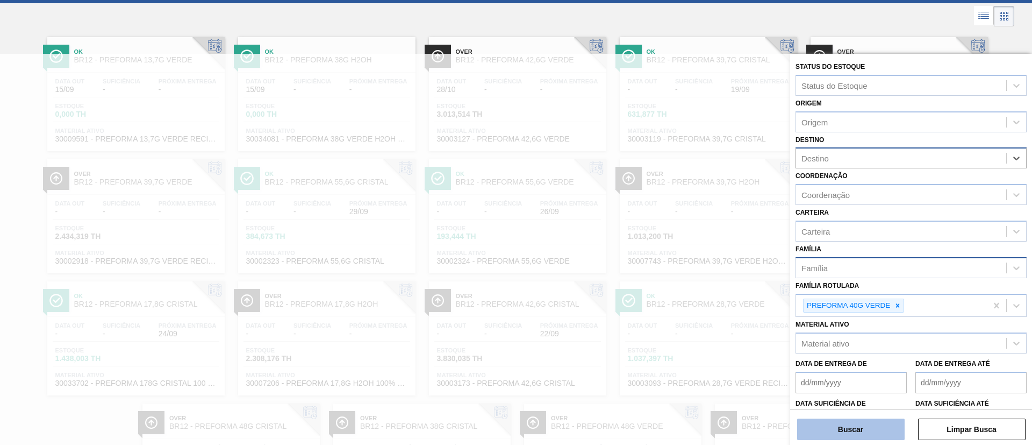
click at [868, 430] on button "Buscar" at bounding box center [851, 429] width 108 height 22
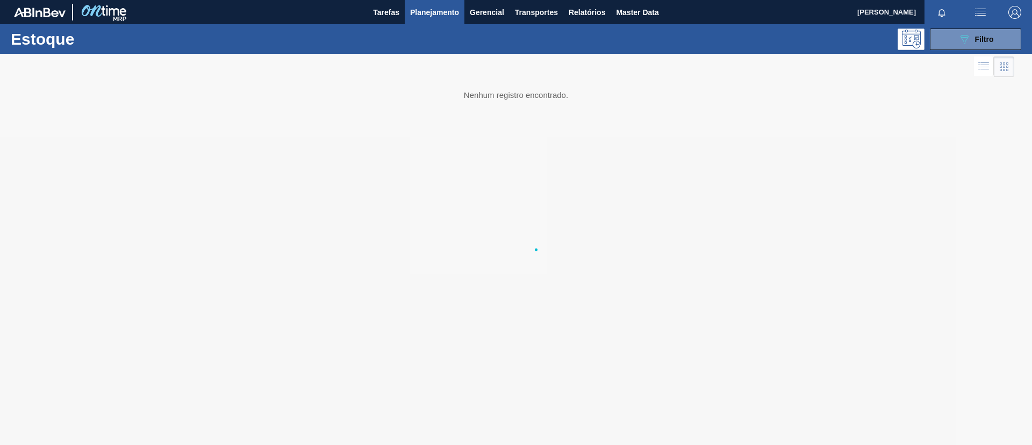
scroll to position [0, 0]
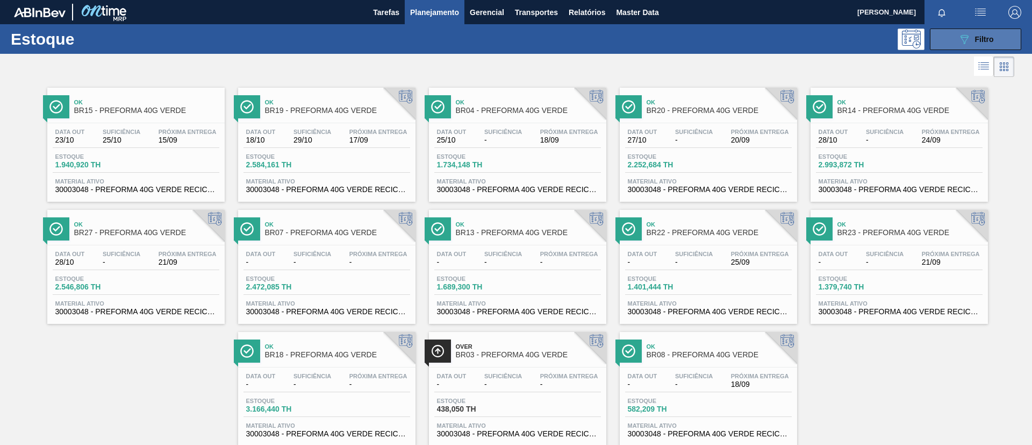
click at [952, 44] on button "089F7B8B-B2A5-4AFE-B5C0-19BA573D28AC Filtro" at bounding box center [975, 39] width 91 height 22
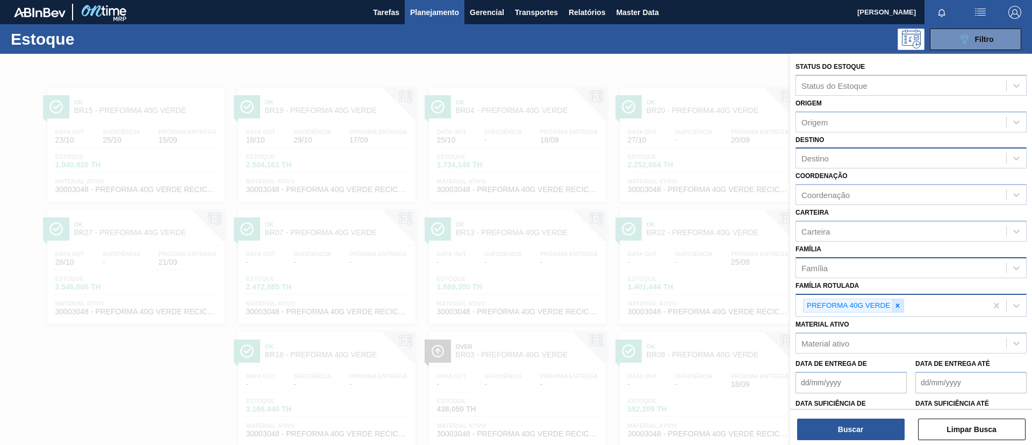
click at [893, 304] on div at bounding box center [898, 305] width 12 height 13
click at [846, 167] on div "Destino" at bounding box center [911, 157] width 231 height 21
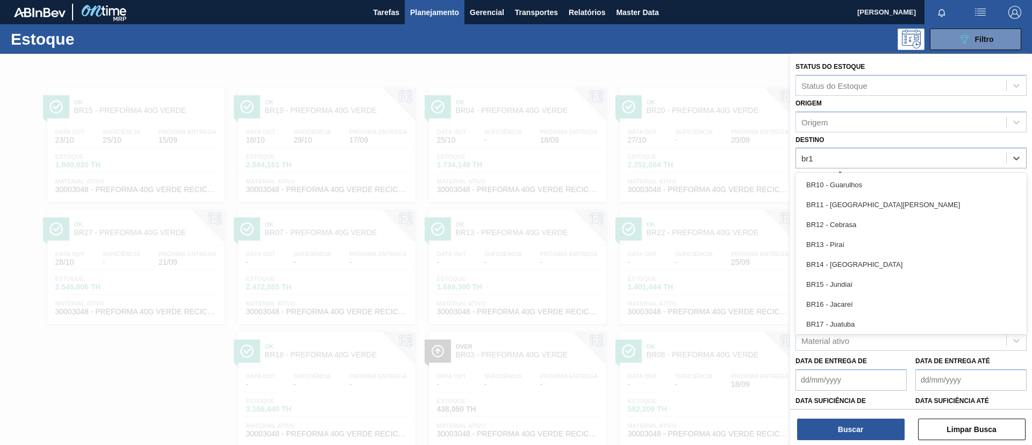
type input "br12"
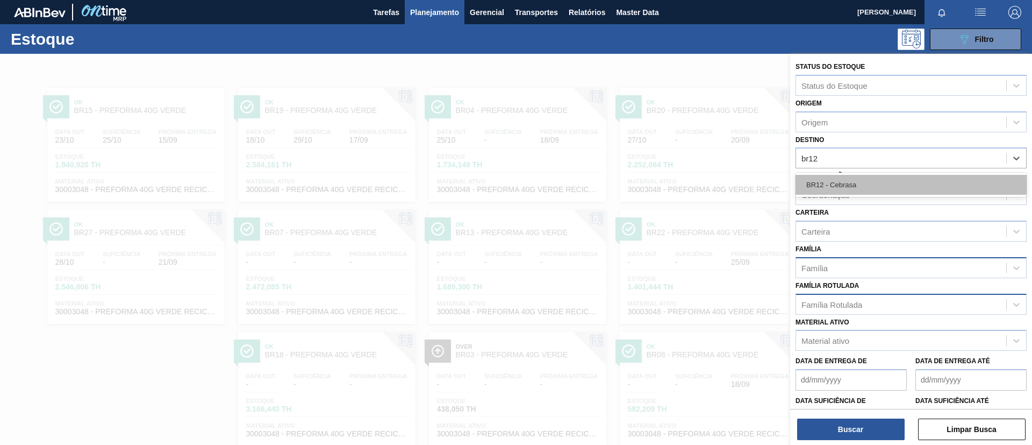
click at [853, 184] on div "BR12 - Cebrasa" at bounding box center [911, 185] width 231 height 20
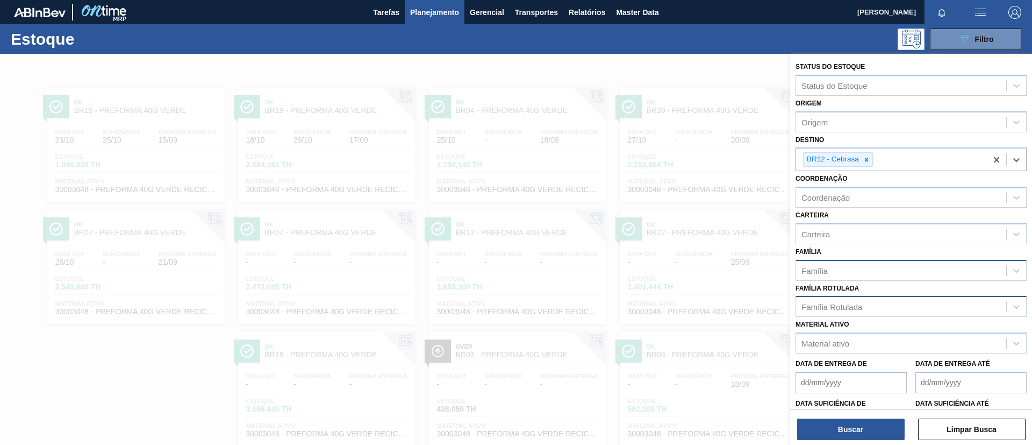
click at [851, 270] on div "Família" at bounding box center [901, 270] width 210 height 16
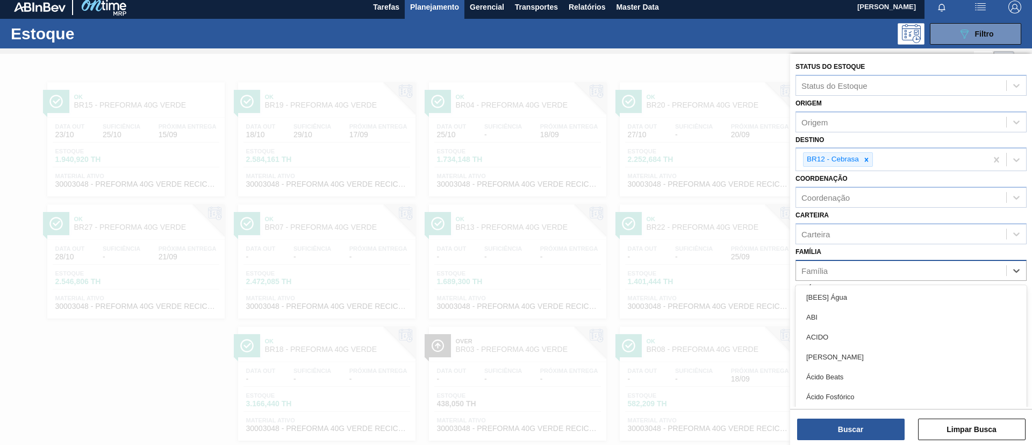
scroll to position [6, 0]
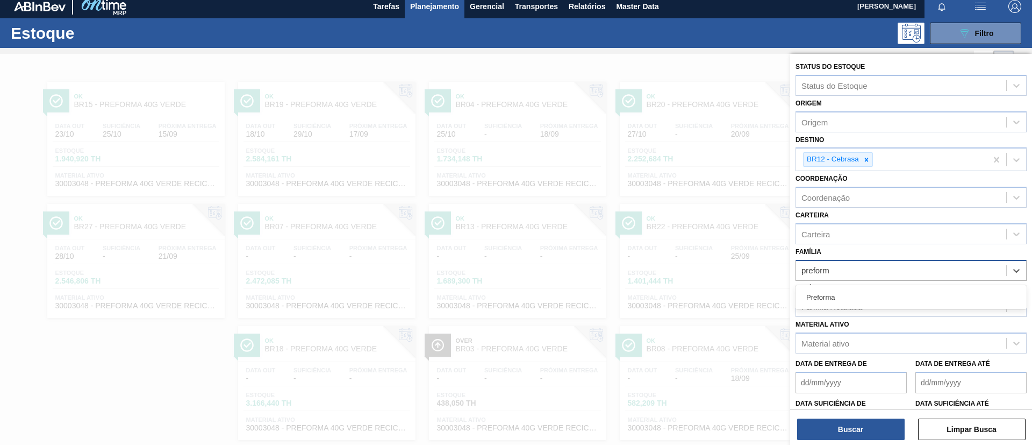
type input "preforma"
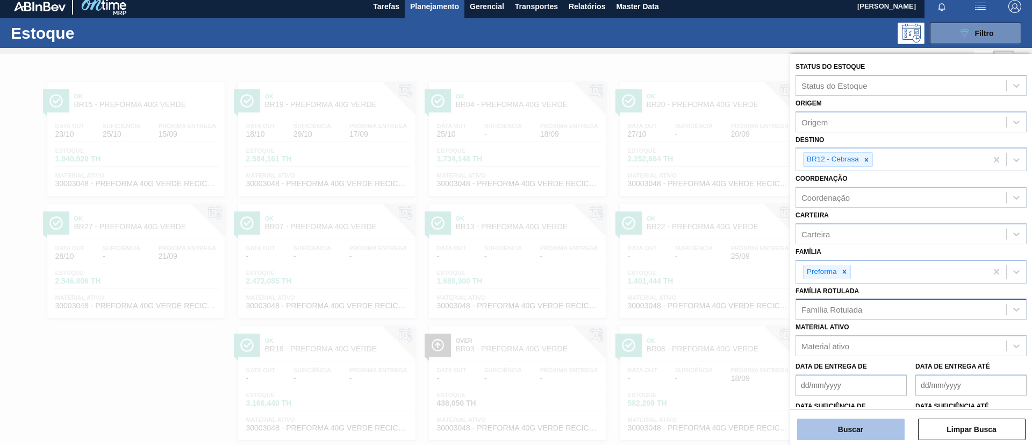
click at [840, 426] on button "Buscar" at bounding box center [851, 429] width 108 height 22
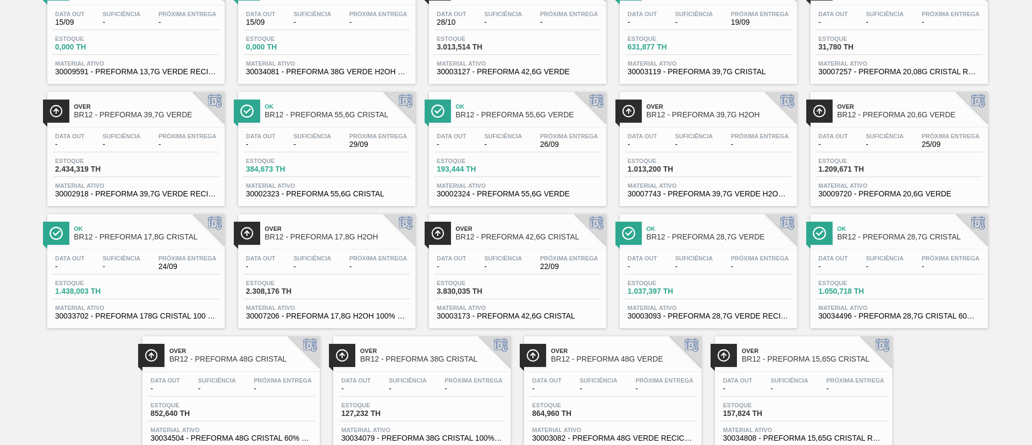
scroll to position [150, 0]
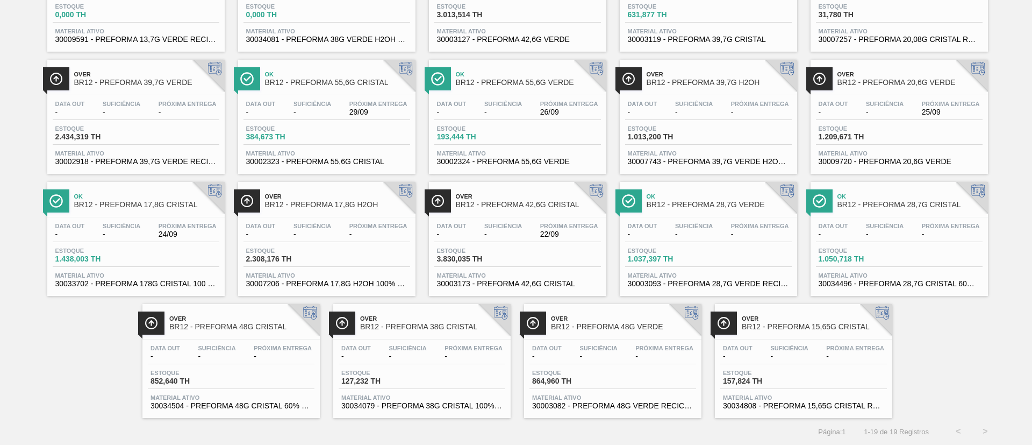
click at [164, 101] on span "Próxima Entrega" at bounding box center [188, 104] width 58 height 6
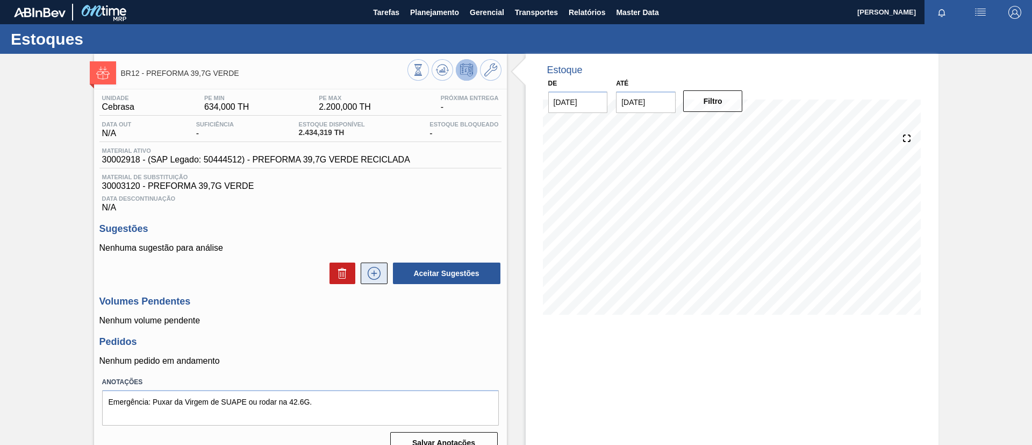
click at [379, 270] on icon at bounding box center [374, 273] width 17 height 13
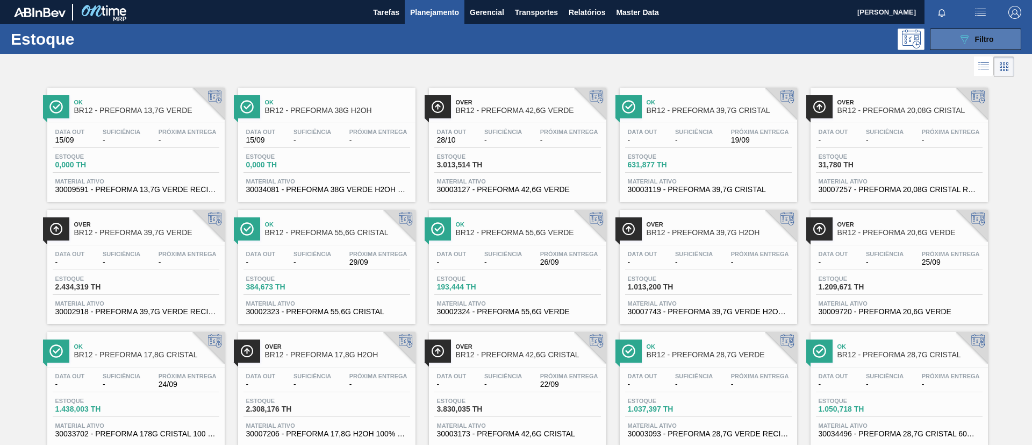
click at [970, 28] on button "089F7B8B-B2A5-4AFE-B5C0-19BA573D28AC Filtro" at bounding box center [975, 39] width 91 height 22
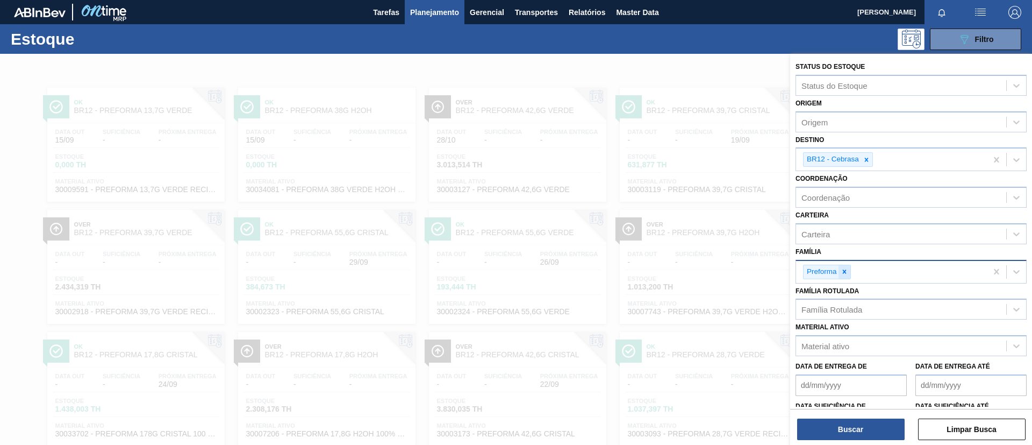
drag, startPoint x: 843, startPoint y: 282, endPoint x: 846, endPoint y: 274, distance: 8.7
click at [845, 274] on div "Preforma" at bounding box center [891, 272] width 191 height 22
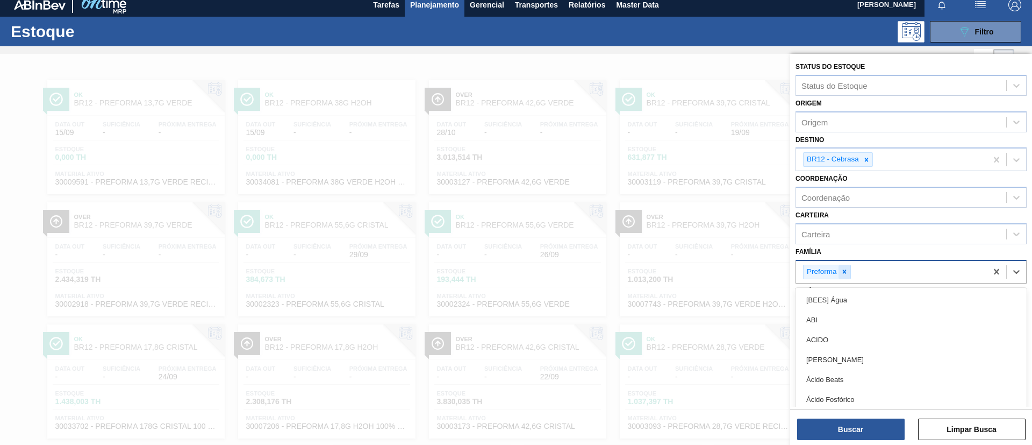
scroll to position [9, 0]
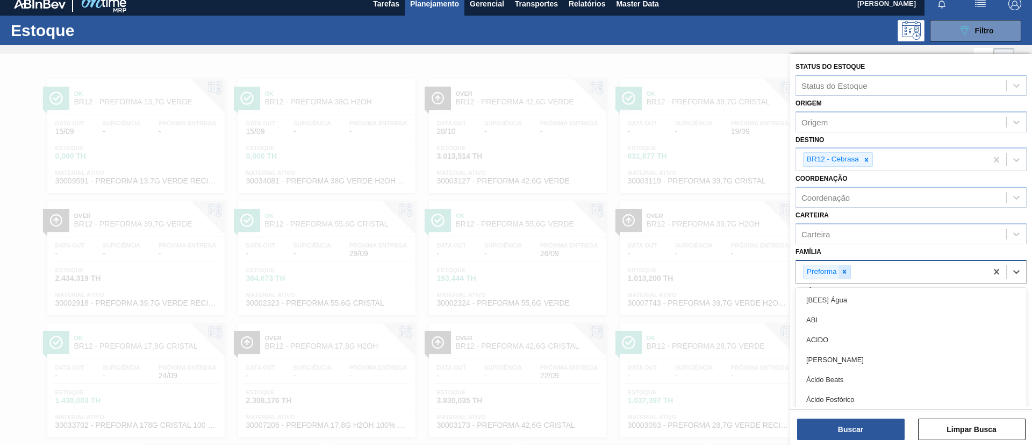
click at [847, 274] on icon at bounding box center [845, 272] width 8 height 8
click at [852, 256] on div "Família option Preforma, deselected. option [BEES] Água focused, 1 of 101. 101 …" at bounding box center [911, 262] width 231 height 37
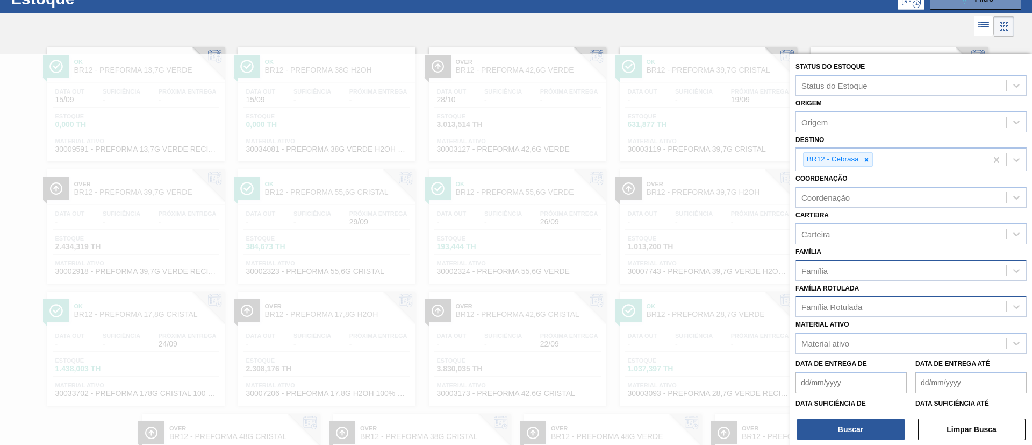
click at [857, 309] on div "Família Rotulada" at bounding box center [831, 306] width 61 height 9
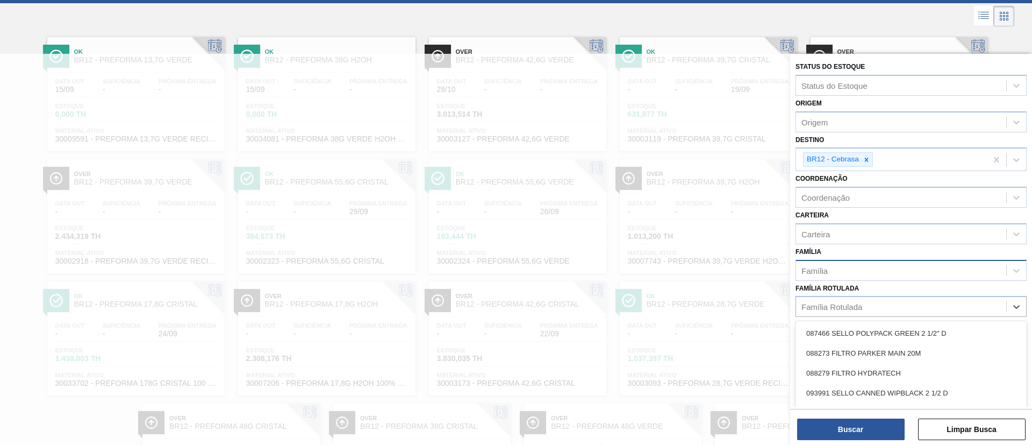
paste Rotulada "PREFORMA 48G CRISTAL"
type Rotulada "PREFORMA 48G CRISTAL"
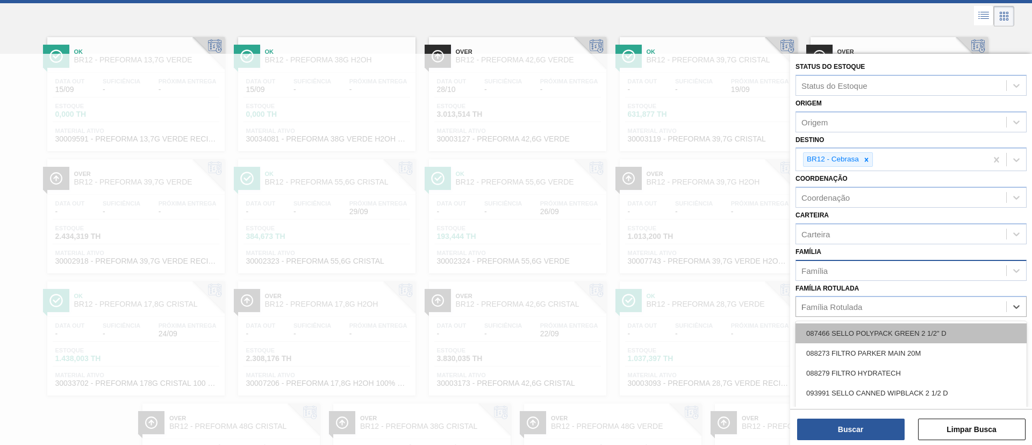
scroll to position [51, 0]
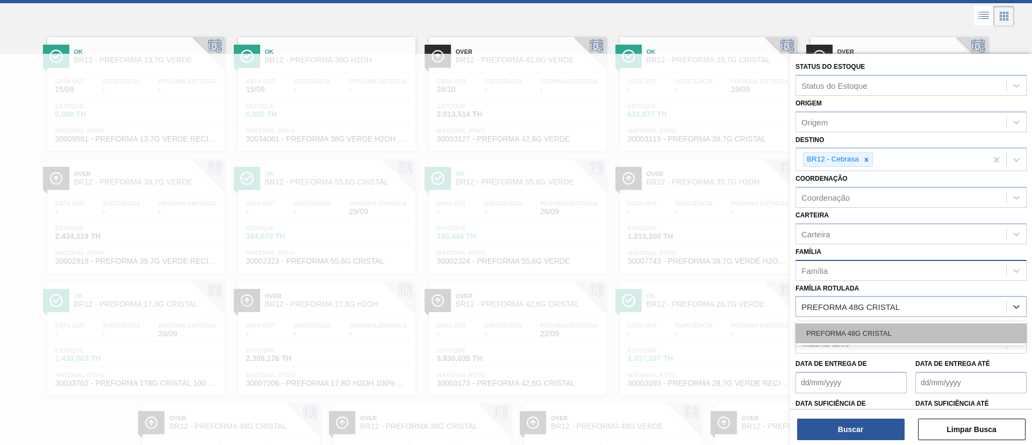
click at [865, 331] on div "PREFORMA 48G CRISTAL" at bounding box center [911, 333] width 231 height 20
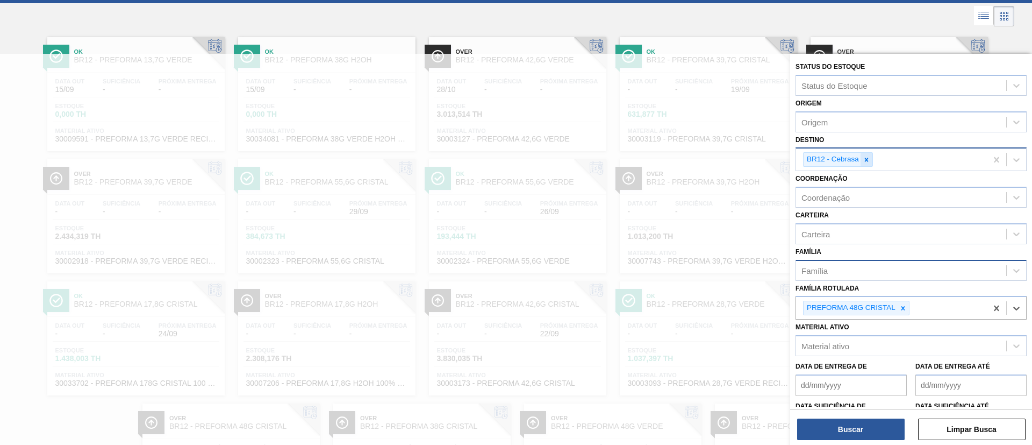
click at [865, 165] on div at bounding box center [867, 159] width 12 height 13
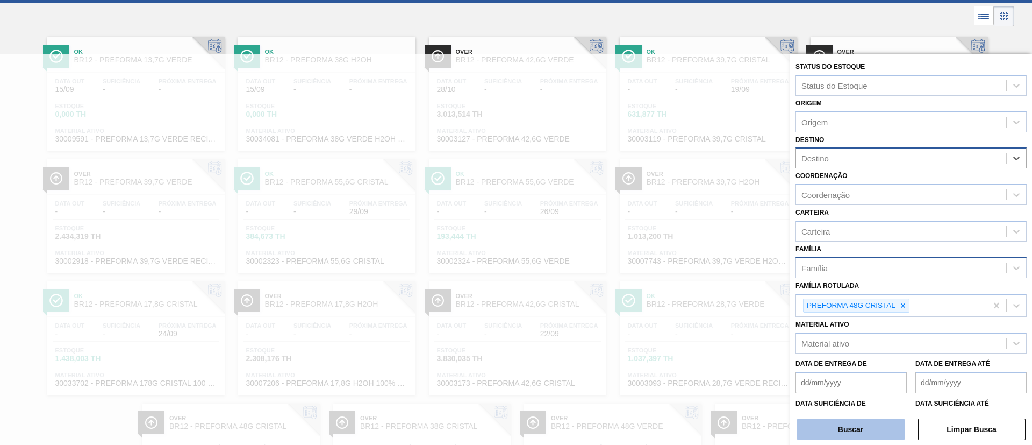
click at [861, 425] on button "Buscar" at bounding box center [851, 429] width 108 height 22
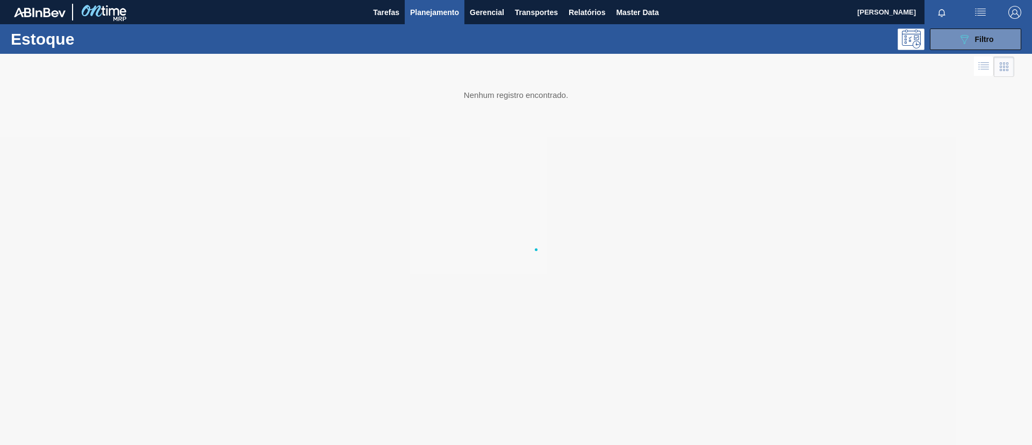
scroll to position [0, 0]
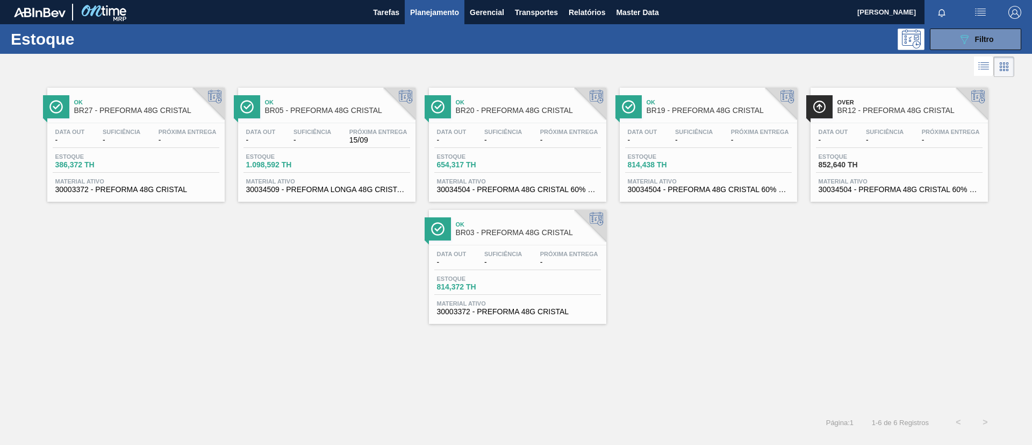
click at [531, 222] on span "Ok" at bounding box center [528, 224] width 145 height 6
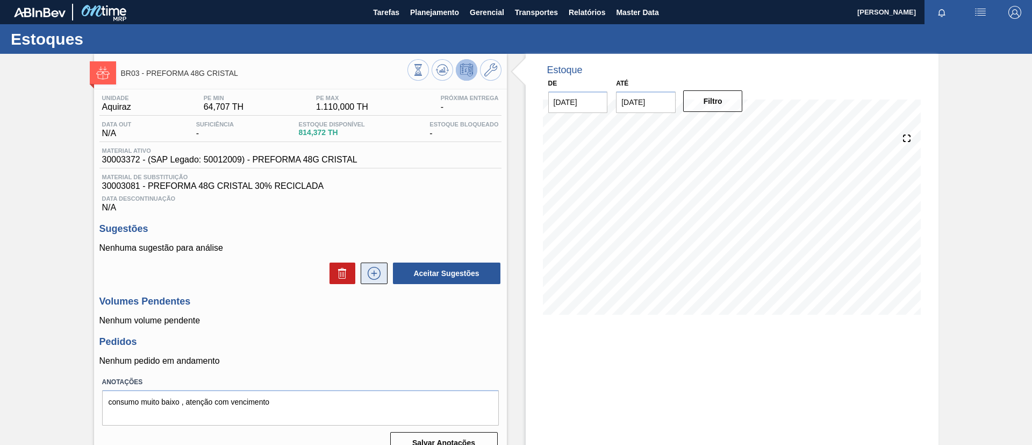
click at [378, 277] on icon at bounding box center [374, 273] width 13 height 13
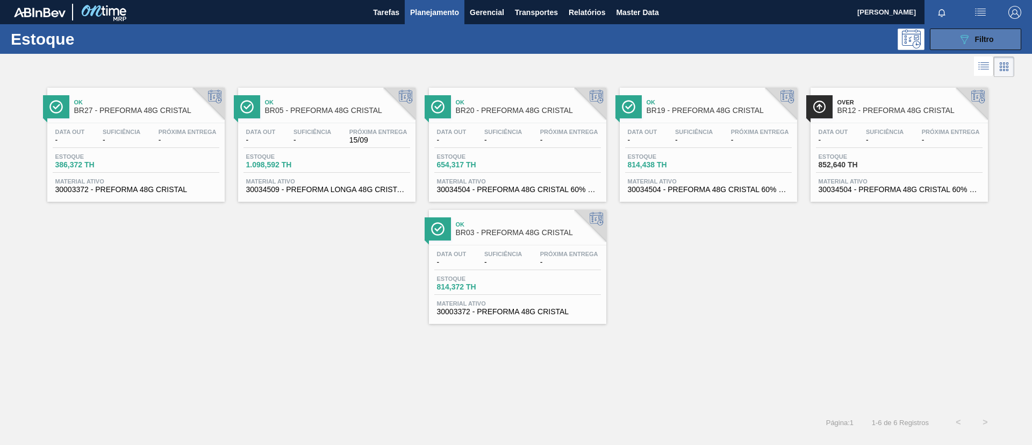
click at [954, 42] on button "089F7B8B-B2A5-4AFE-B5C0-19BA573D28AC Filtro" at bounding box center [975, 39] width 91 height 22
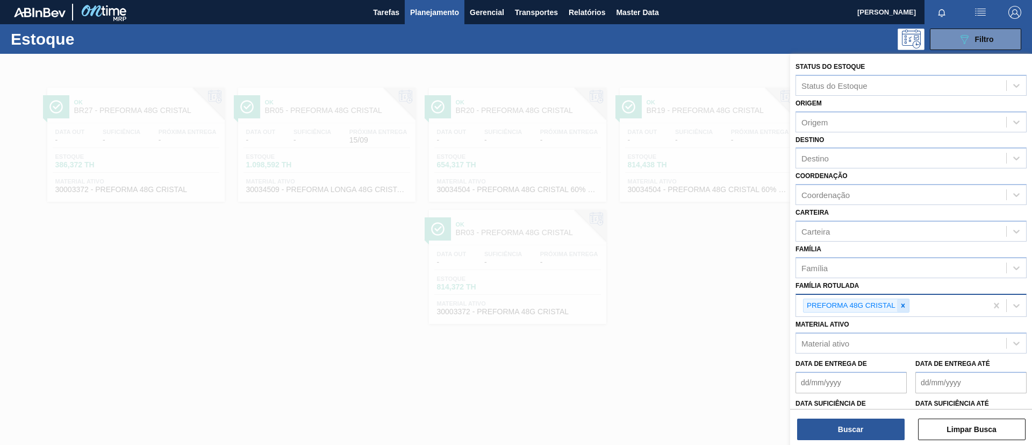
click at [904, 302] on icon at bounding box center [903, 306] width 8 height 8
paste Rotulada "PREFORMA 48G VERDE"
type Rotulada "PREFORMA 48G VERDE"
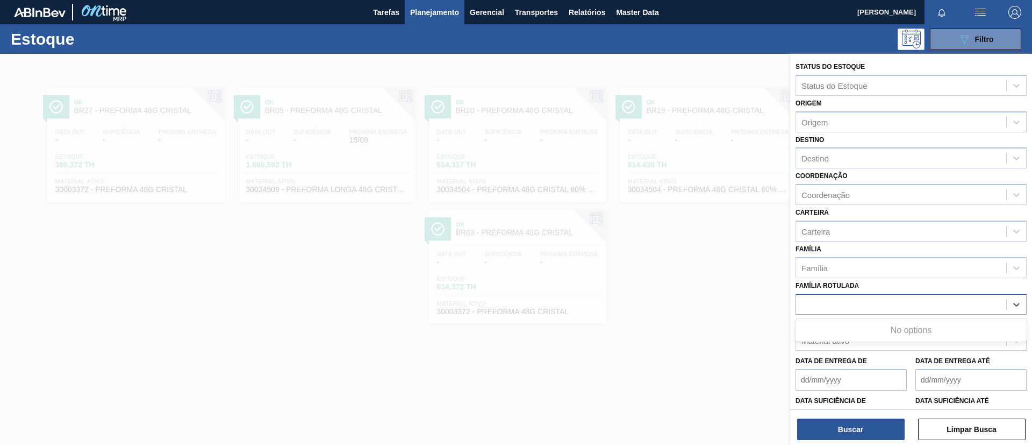
click at [896, 302] on div "PREFORMA 48G VERDE" at bounding box center [901, 304] width 210 height 16
paste Rotulada "PREFORMA 48G VERDE"
type Rotulada "PREFORMA 48G VERDE"
click at [885, 304] on Rotulada "PREFORMA 48G VERDE" at bounding box center [848, 303] width 94 height 9
click at [908, 301] on div "Família Rotulada" at bounding box center [901, 304] width 210 height 16
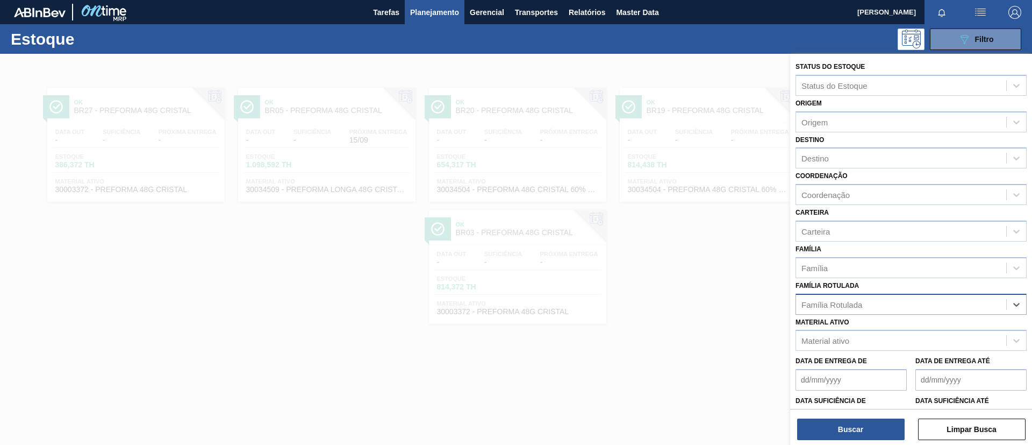
click at [908, 301] on div "Família Rotulada" at bounding box center [901, 304] width 210 height 16
click at [891, 300] on div "Família Rotulada" at bounding box center [901, 304] width 210 height 16
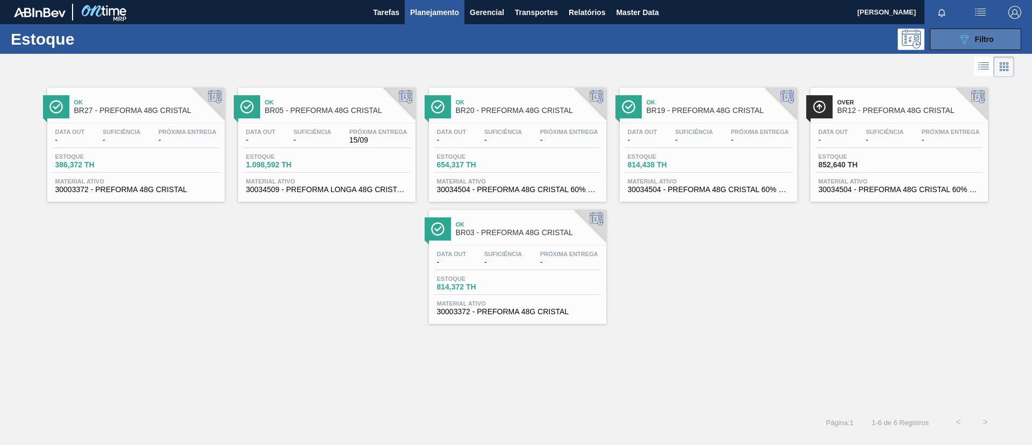
click at [965, 40] on icon "089F7B8B-B2A5-4AFE-B5C0-19BA573D28AC" at bounding box center [964, 39] width 13 height 13
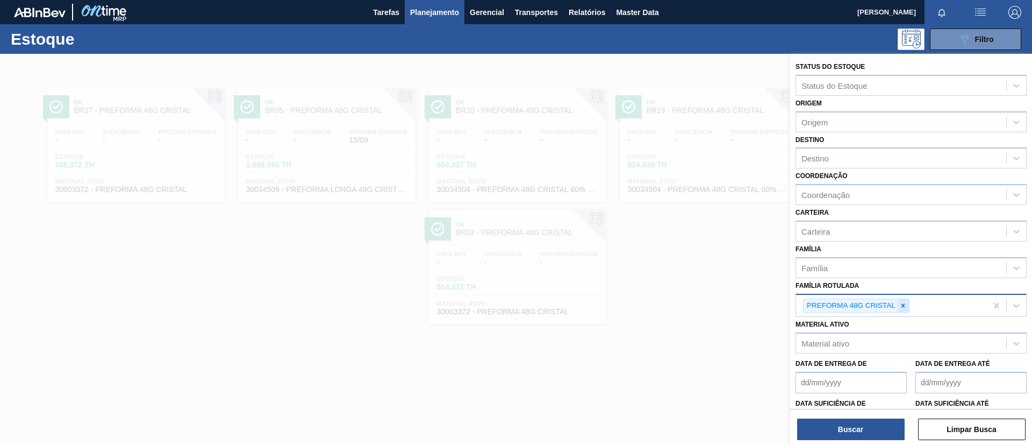
click at [903, 303] on icon at bounding box center [903, 306] width 8 height 8
paste Rotulada "PREFORMA 48G VERDE"
type Rotulada "PREFORMA 48G VERDE"
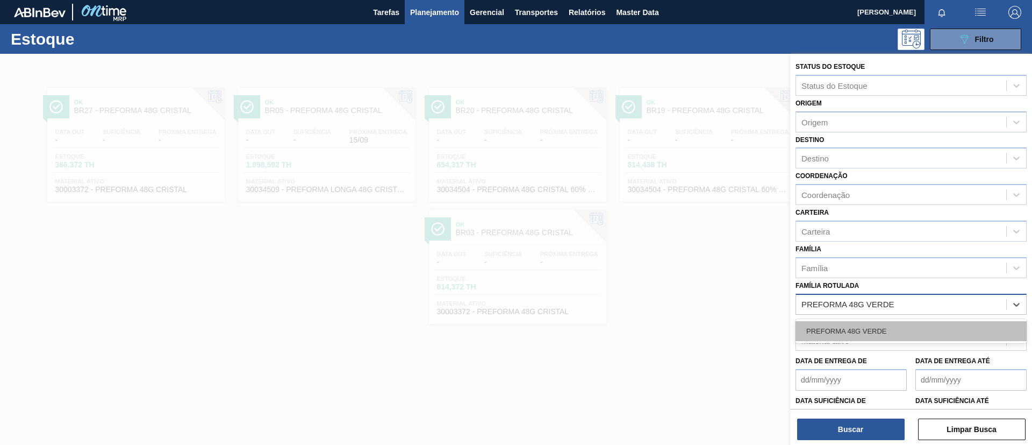
click at [926, 340] on div "PREFORMA 48G VERDE" at bounding box center [911, 331] width 231 height 20
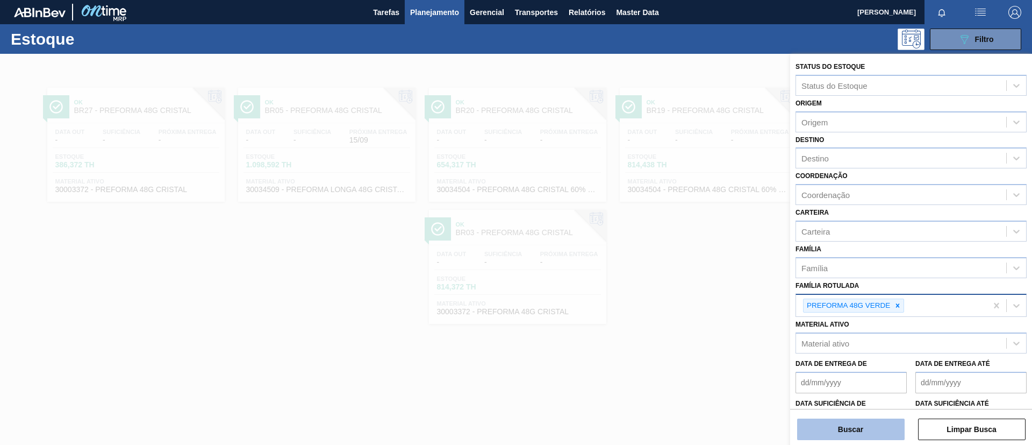
click at [854, 440] on div "Status do Estoque Status do Estoque Origem Origem Destino Destino Coordenação C…" at bounding box center [911, 250] width 242 height 393
click at [851, 425] on button "Buscar" at bounding box center [851, 429] width 108 height 22
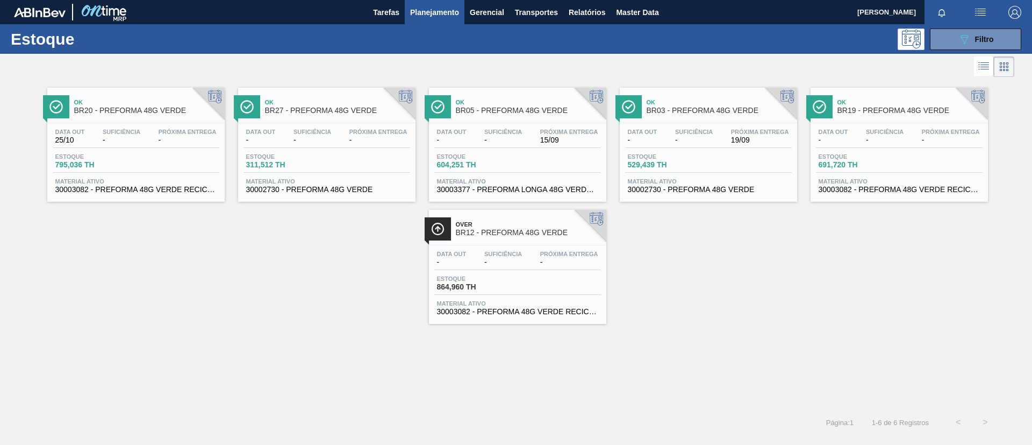
click at [167, 138] on span "-" at bounding box center [188, 140] width 58 height 8
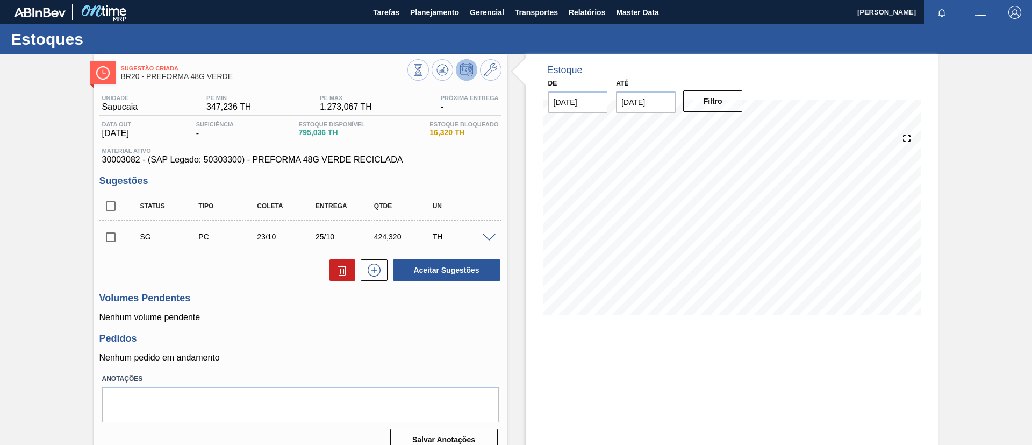
click at [489, 238] on span at bounding box center [489, 238] width 13 height 8
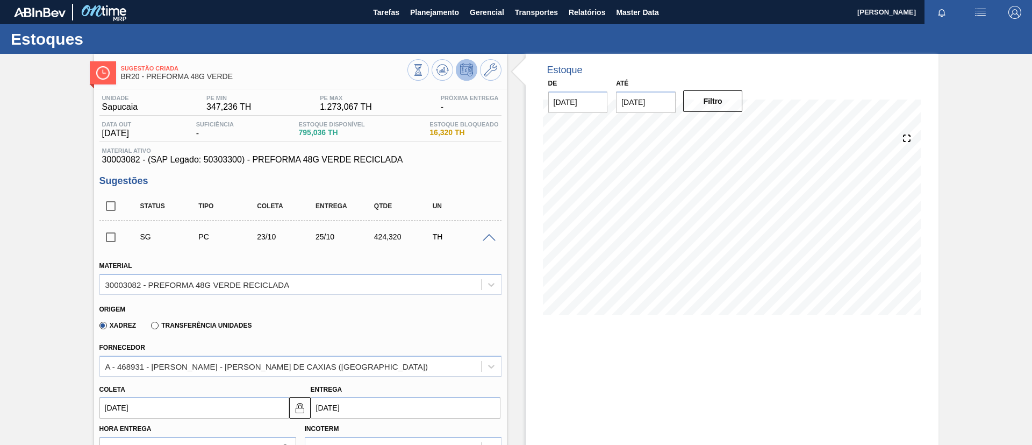
click at [489, 238] on span at bounding box center [489, 238] width 13 height 8
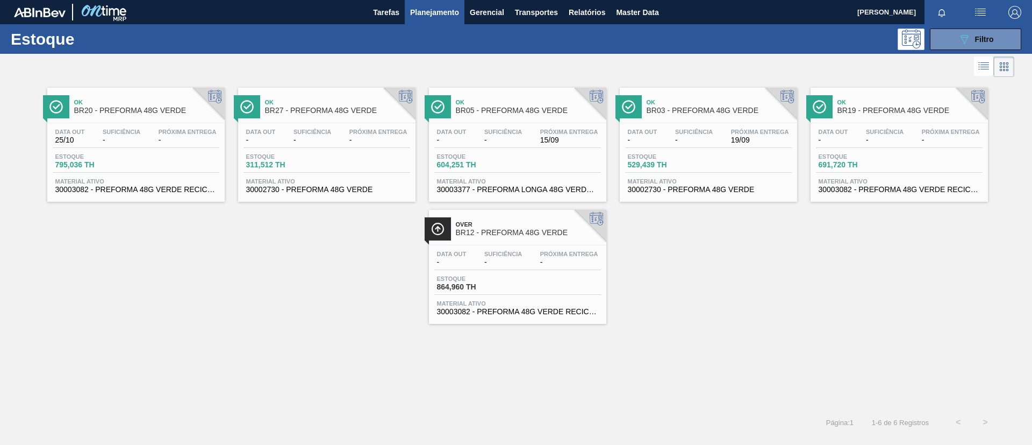
click at [569, 232] on span "BR12 - PREFORMA 48G VERDE" at bounding box center [528, 232] width 145 height 8
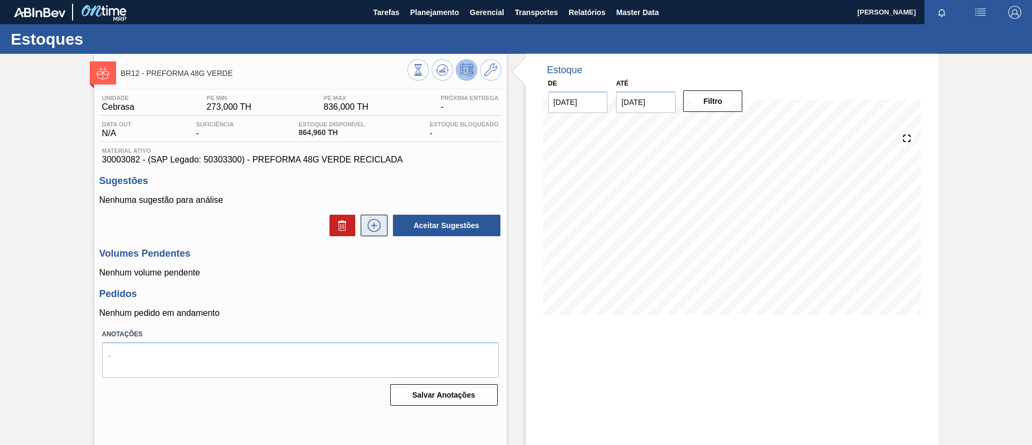
click at [376, 227] on icon at bounding box center [374, 225] width 17 height 13
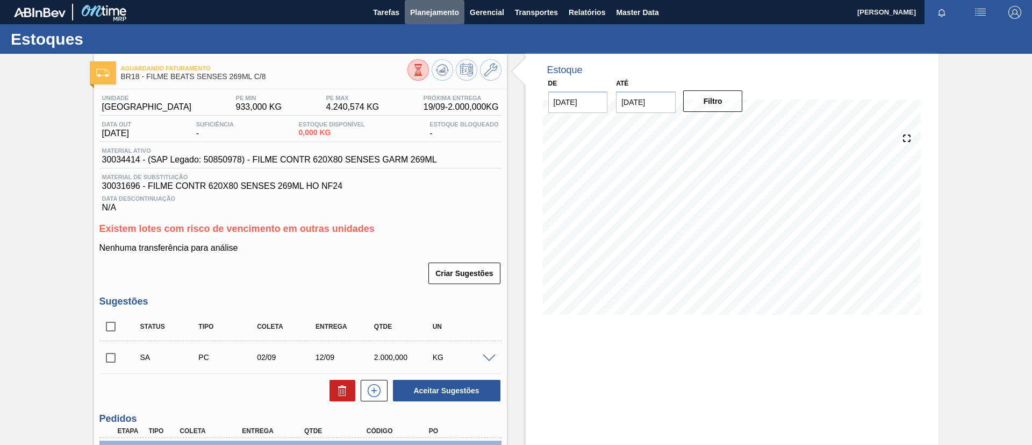
click at [420, 21] on button "Planejamento" at bounding box center [435, 12] width 60 height 24
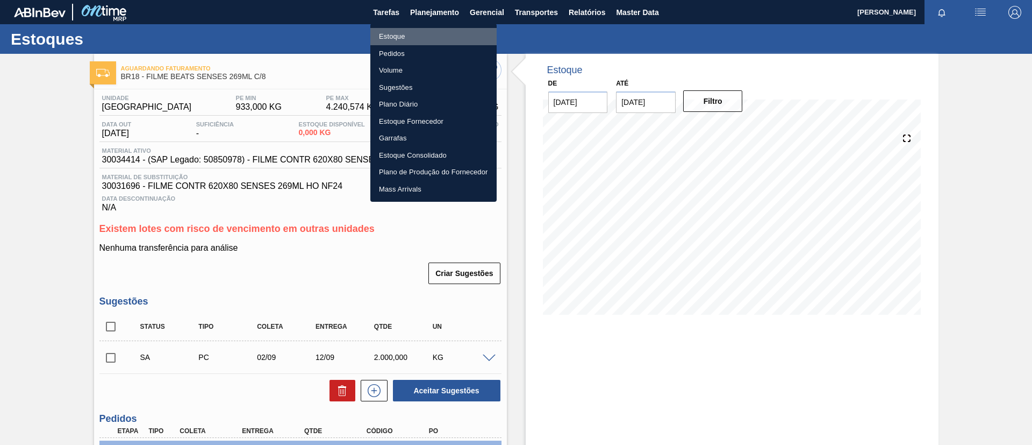
click at [412, 35] on li "Estoque" at bounding box center [433, 36] width 126 height 17
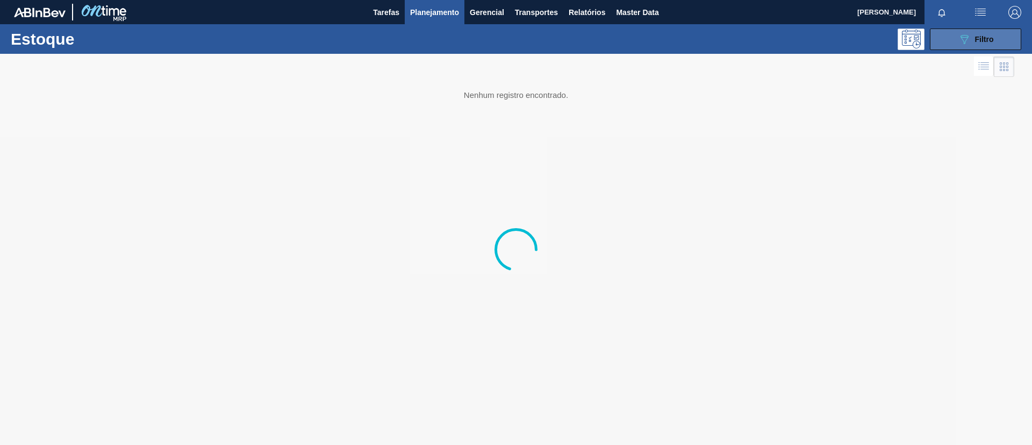
drag, startPoint x: 974, startPoint y: 45, endPoint x: 974, endPoint y: 53, distance: 7.5
click at [974, 0] on body "Tarefas Planejamento Gerencial Transportes Relatórios Master Data TOMAS SIMOES …" at bounding box center [516, 0] width 1032 height 0
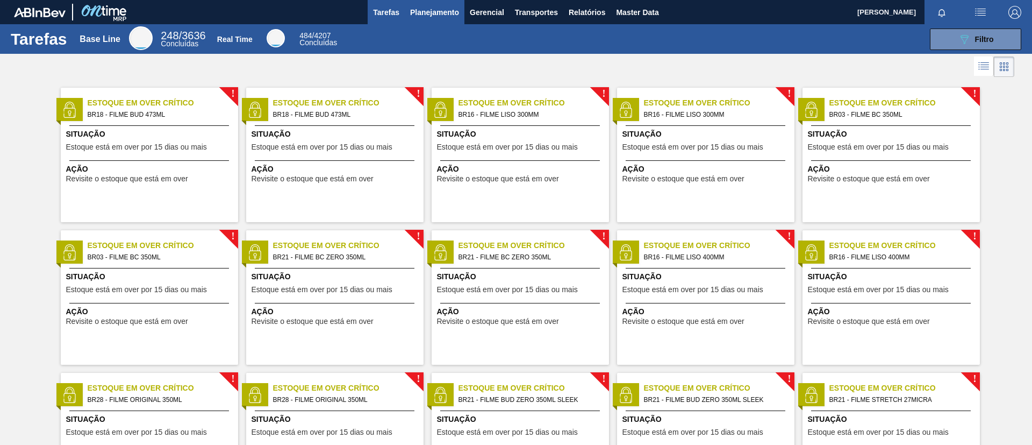
click at [440, 13] on span "Planejamento" at bounding box center [434, 12] width 49 height 13
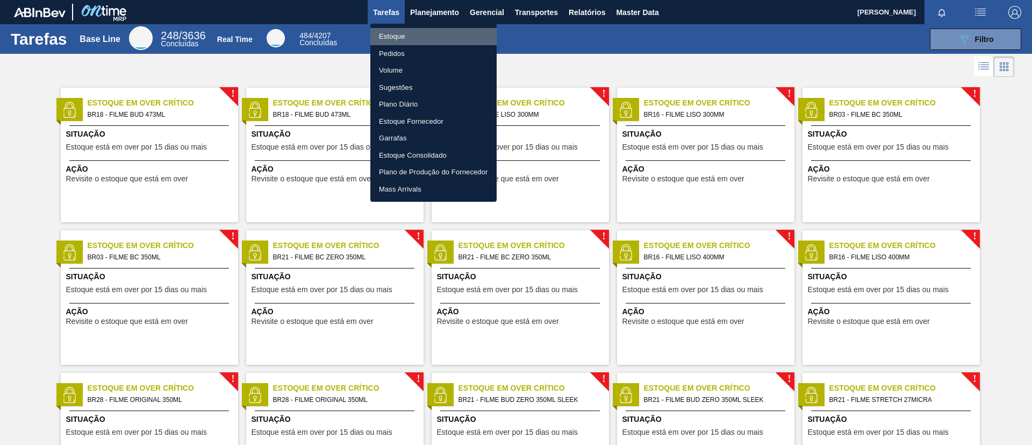
click at [435, 37] on li "Estoque" at bounding box center [433, 36] width 126 height 17
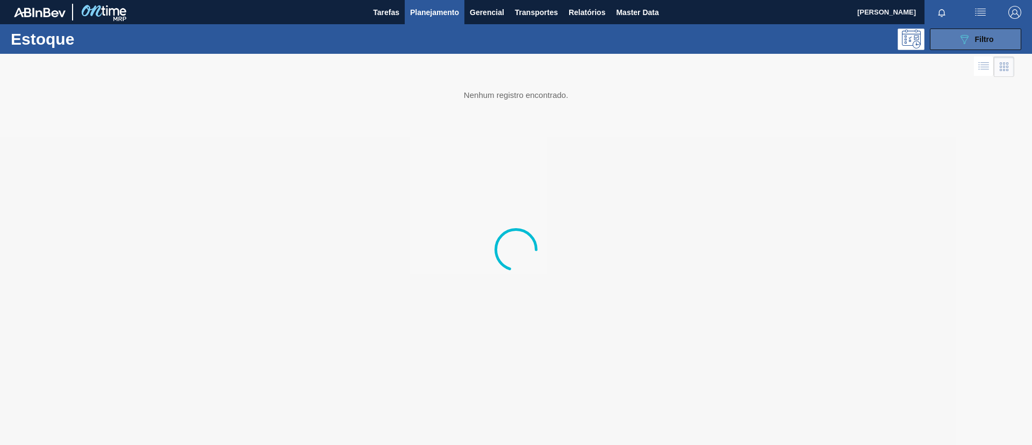
click at [979, 42] on span "Filtro" at bounding box center [984, 39] width 19 height 9
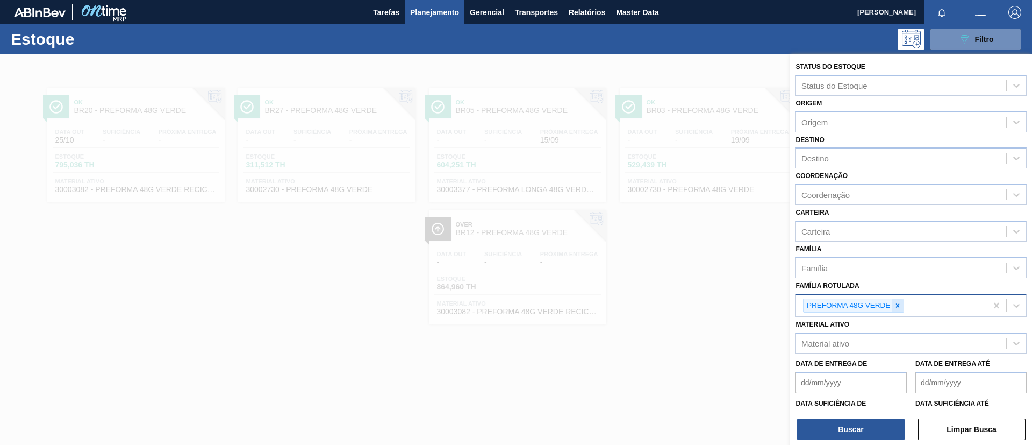
click at [896, 303] on icon at bounding box center [898, 306] width 8 height 8
type Rotulada "s"
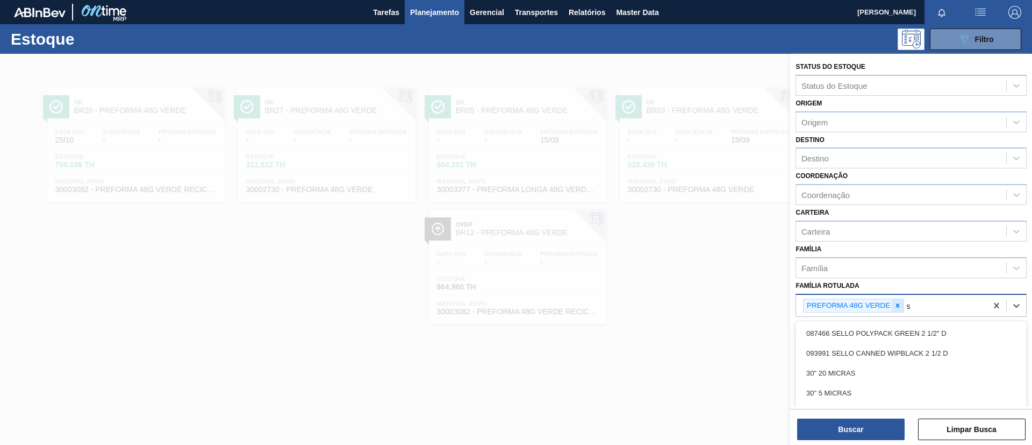
click at [894, 304] on icon at bounding box center [898, 306] width 8 height 8
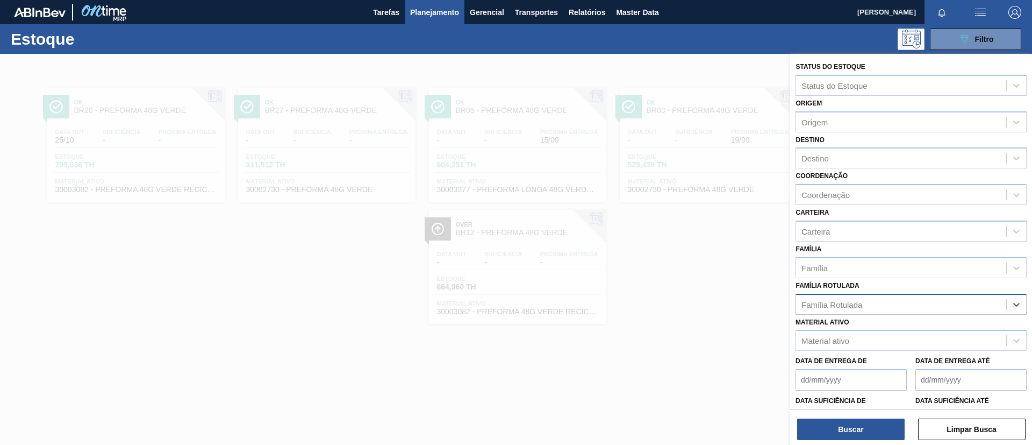
click at [894, 304] on div "Família Rotulada" at bounding box center [901, 304] width 210 height 16
type Rotulada "23micra"
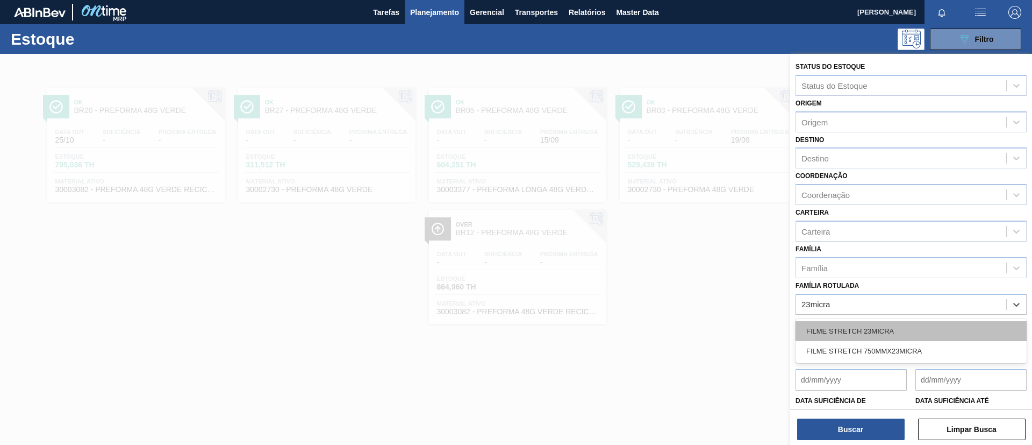
click at [904, 326] on div "FILME STRETCH 23MICRA" at bounding box center [911, 331] width 231 height 20
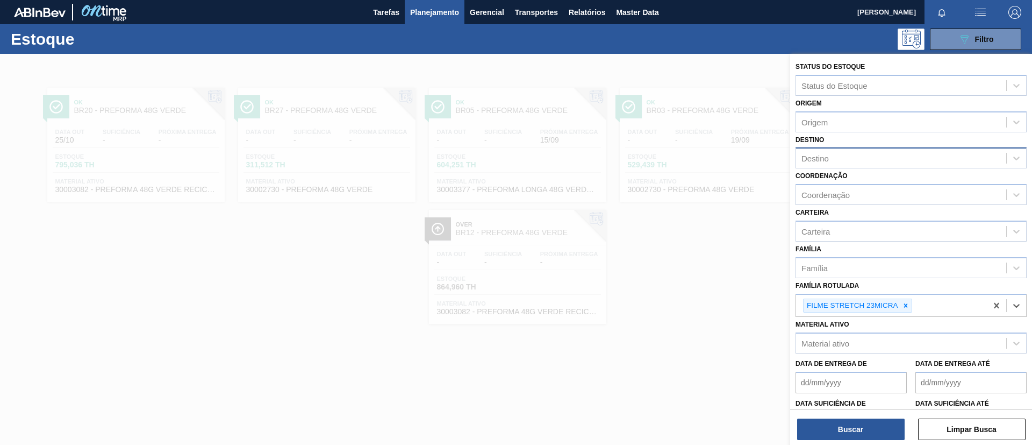
click at [846, 149] on div "Destino" at bounding box center [911, 157] width 231 height 21
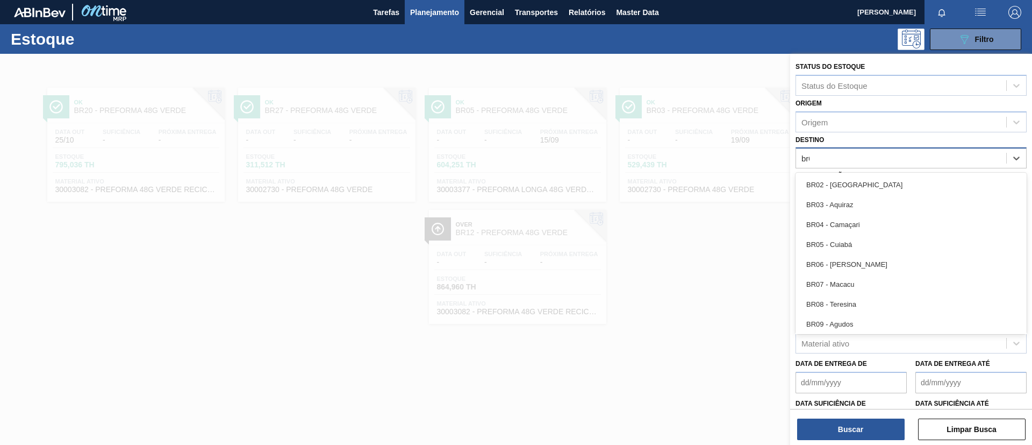
type input "br02"
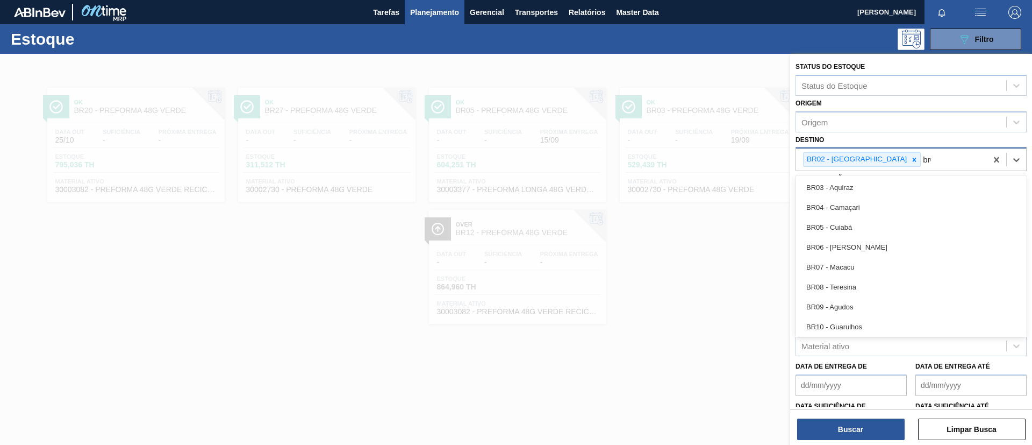
type input "br04"
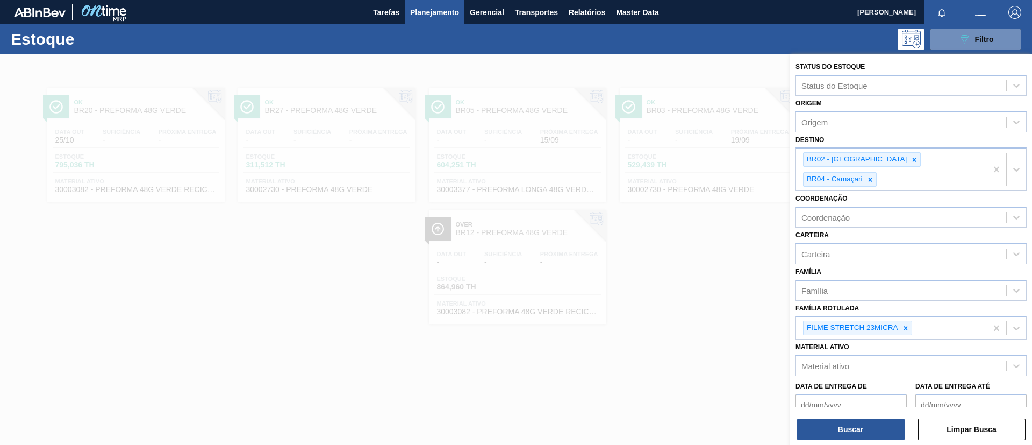
click at [840, 413] on div "Buscar Limpar Busca" at bounding box center [911, 424] width 242 height 30
click at [843, 425] on button "Buscar" at bounding box center [851, 429] width 108 height 22
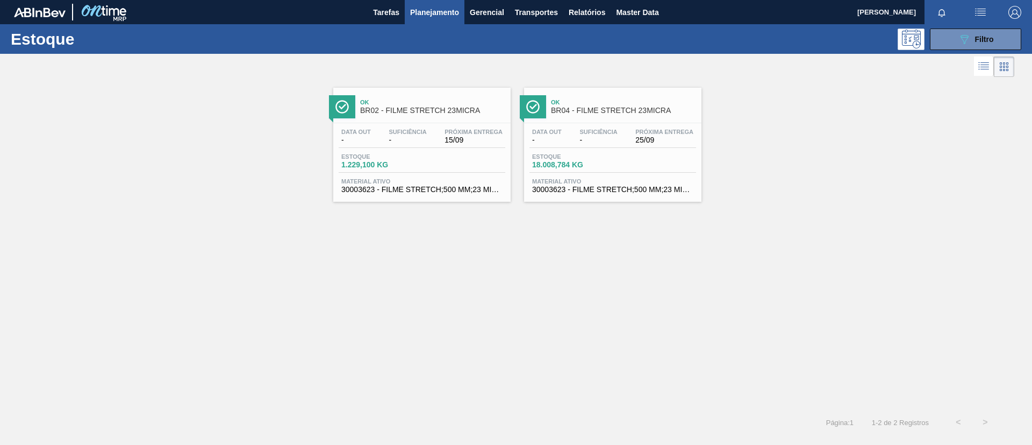
click at [485, 111] on span "BR02 - FILME STRETCH 23MICRA" at bounding box center [432, 110] width 145 height 8
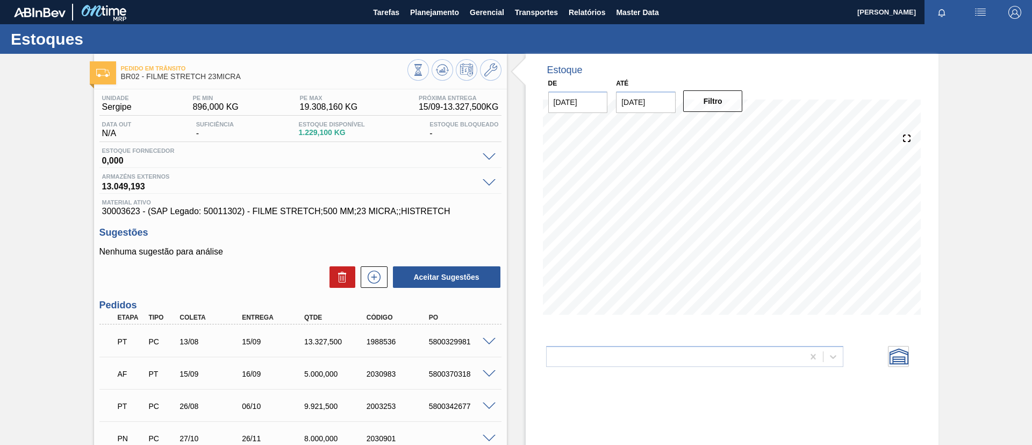
drag, startPoint x: 39, startPoint y: 152, endPoint x: 70, endPoint y: 104, distance: 56.7
click at [39, 152] on div "Pedido [PERSON_NAME] BR02 - FILME STRETCH 23MICRA Unidade Sergipe PE MIN 896,00…" at bounding box center [516, 298] width 1032 height 488
drag, startPoint x: 426, startPoint y: 369, endPoint x: 480, endPoint y: 368, distance: 53.8
click at [480, 368] on div "AF PT 15/09 16/09 5.000,000 2030983 5800370318" at bounding box center [298, 373] width 374 height 22
copy div "5800370318"
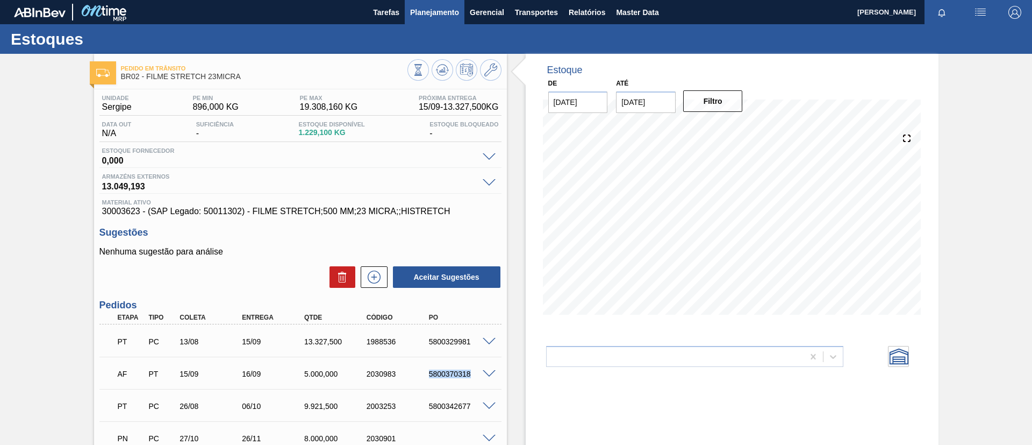
click at [448, 19] on button "Planejamento" at bounding box center [435, 12] width 60 height 24
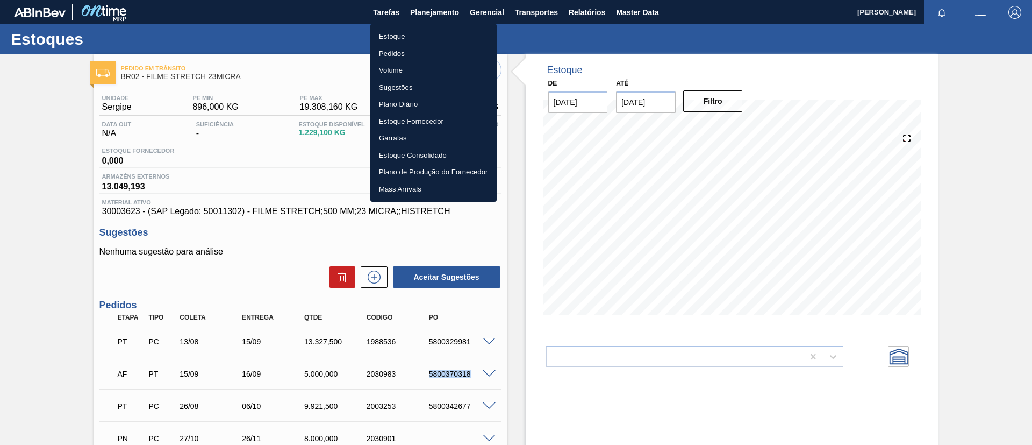
click at [436, 29] on li "Estoque" at bounding box center [433, 36] width 126 height 17
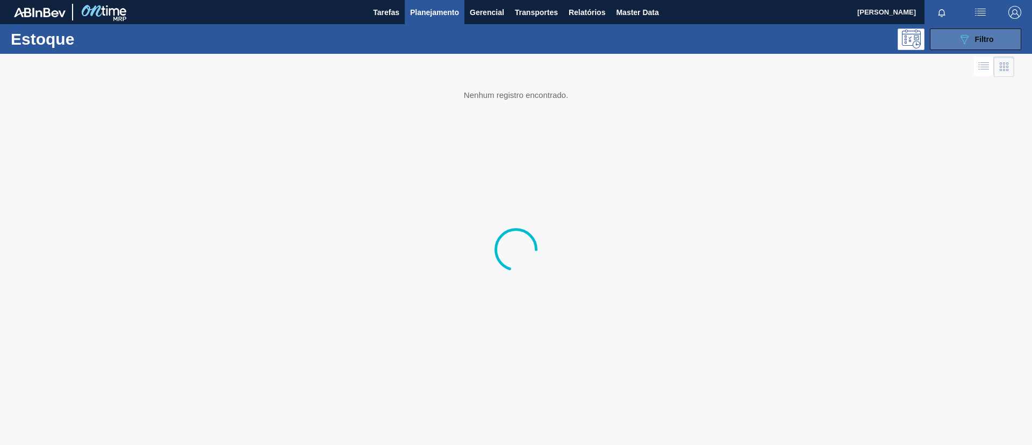
click at [971, 37] on div "089F7B8B-B2A5-4AFE-B5C0-19BA573D28AC Filtro" at bounding box center [976, 39] width 36 height 13
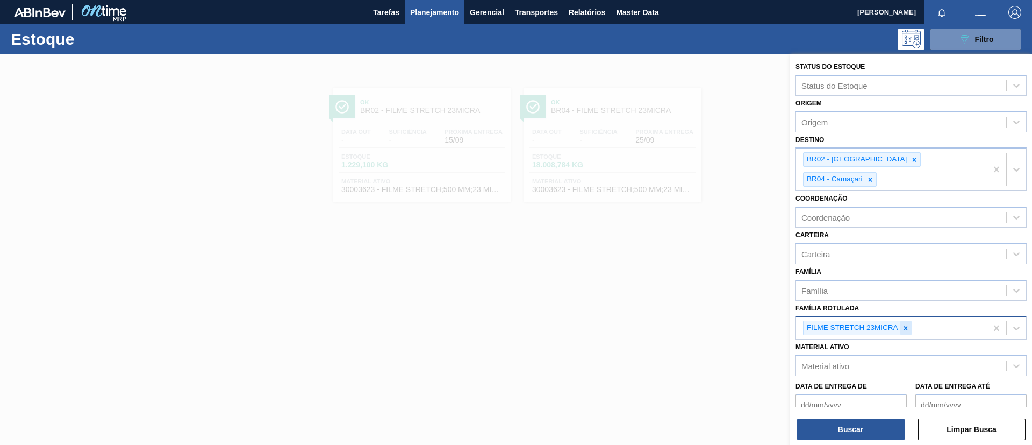
click at [904, 324] on icon at bounding box center [906, 328] width 8 height 8
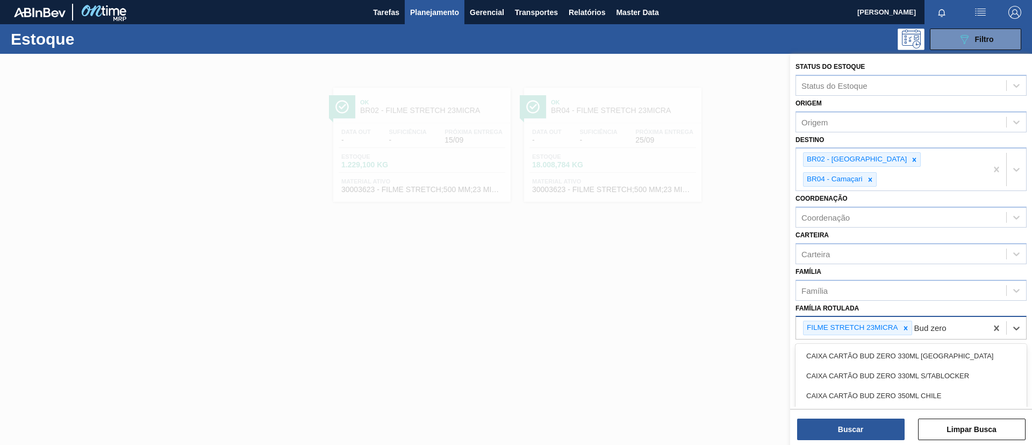
type Rotulada "Bud zero 4"
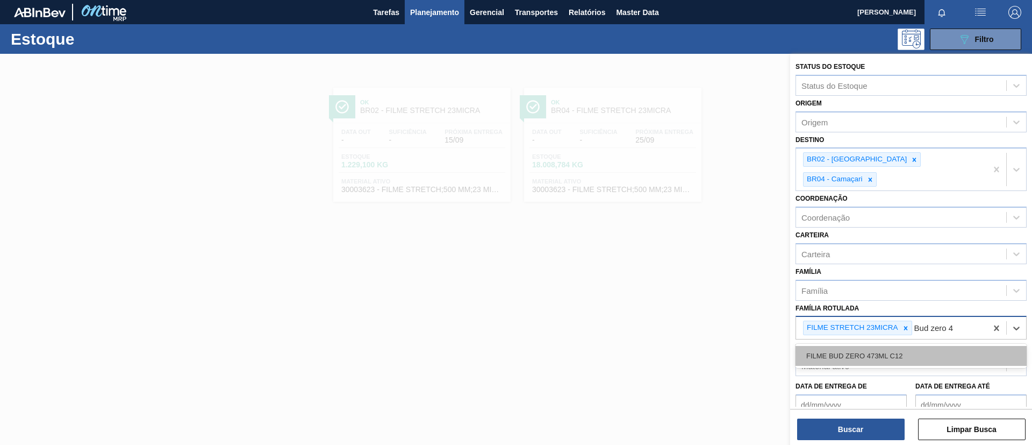
drag, startPoint x: 924, startPoint y: 331, endPoint x: 905, endPoint y: 308, distance: 30.1
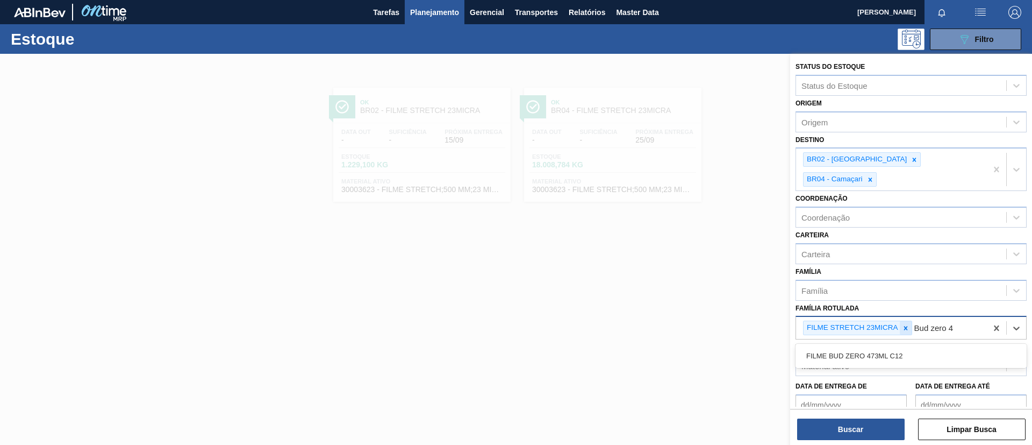
click at [923, 346] on div "FILME BUD ZERO 473ML C12" at bounding box center [911, 356] width 231 height 20
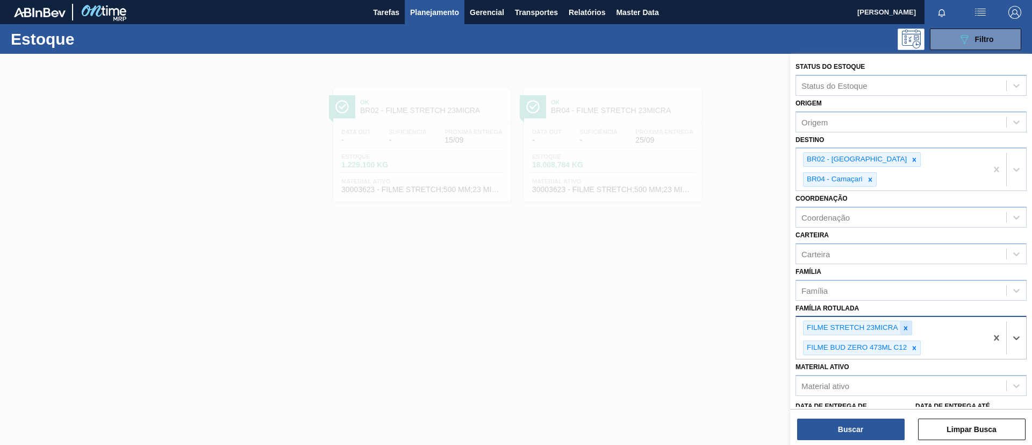
click at [907, 324] on icon at bounding box center [906, 328] width 8 height 8
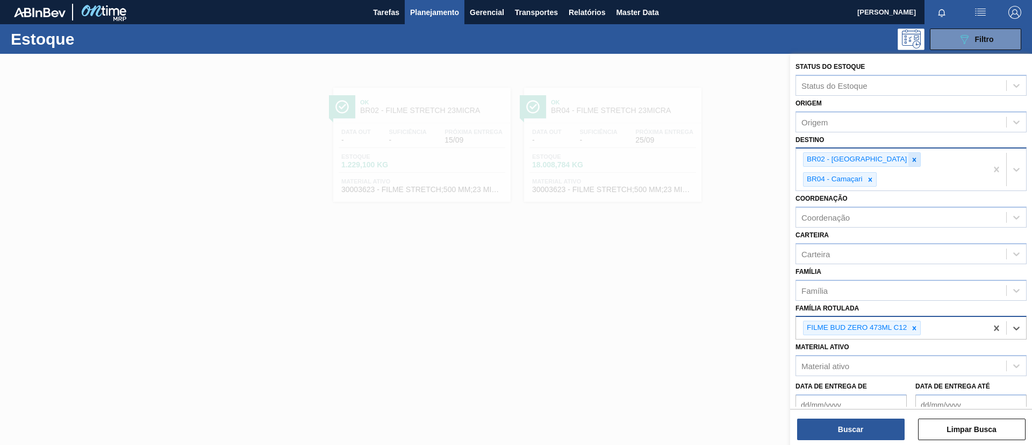
click at [911, 158] on icon at bounding box center [915, 160] width 8 height 8
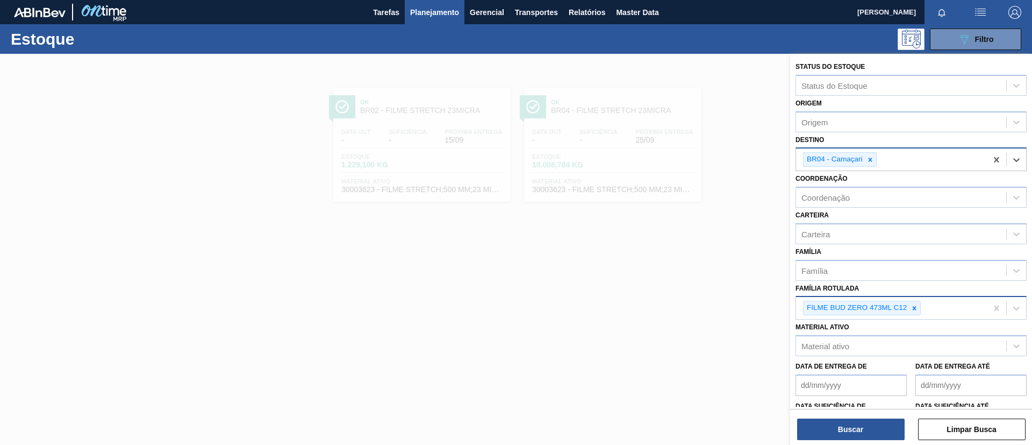
click at [863, 158] on div "BR04 - Camaçari" at bounding box center [834, 159] width 61 height 13
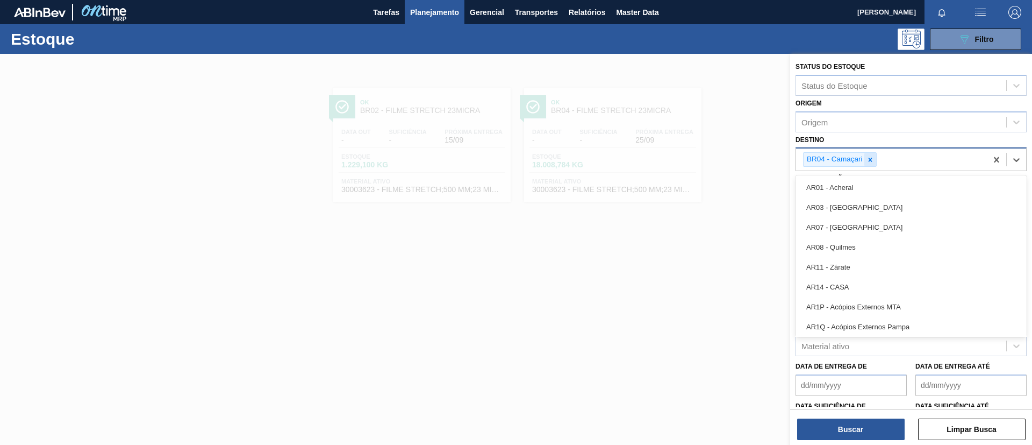
click at [870, 158] on icon at bounding box center [871, 160] width 8 height 8
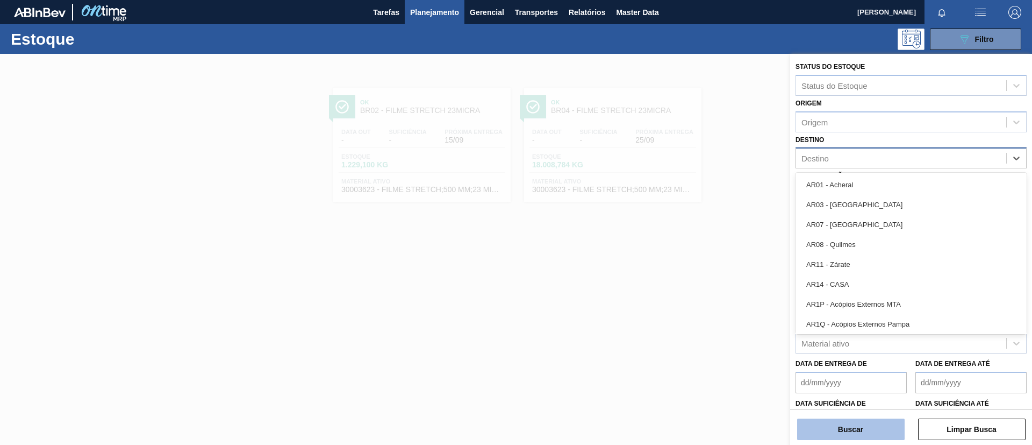
click at [863, 419] on button "Buscar" at bounding box center [851, 429] width 108 height 22
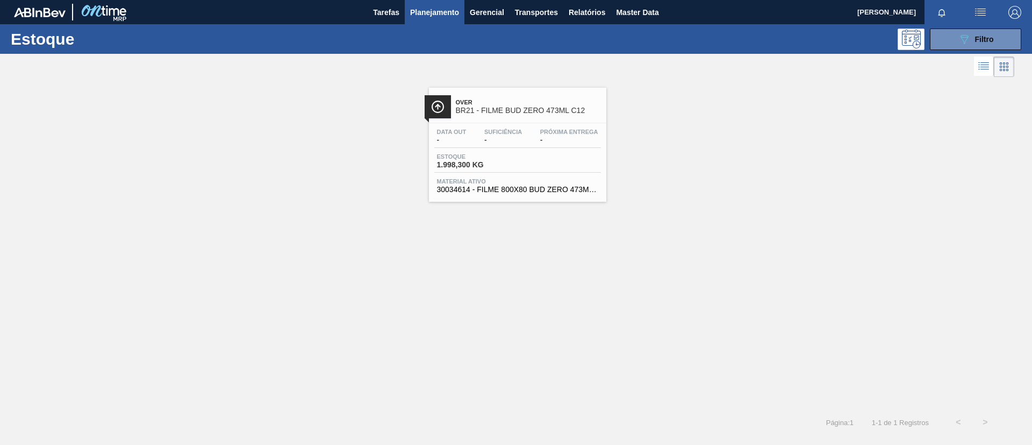
click at [499, 123] on div "Data out - Suficiência - Próxima Entrega - Estoque 1.998,300 KG Material ativo …" at bounding box center [517, 159] width 177 height 73
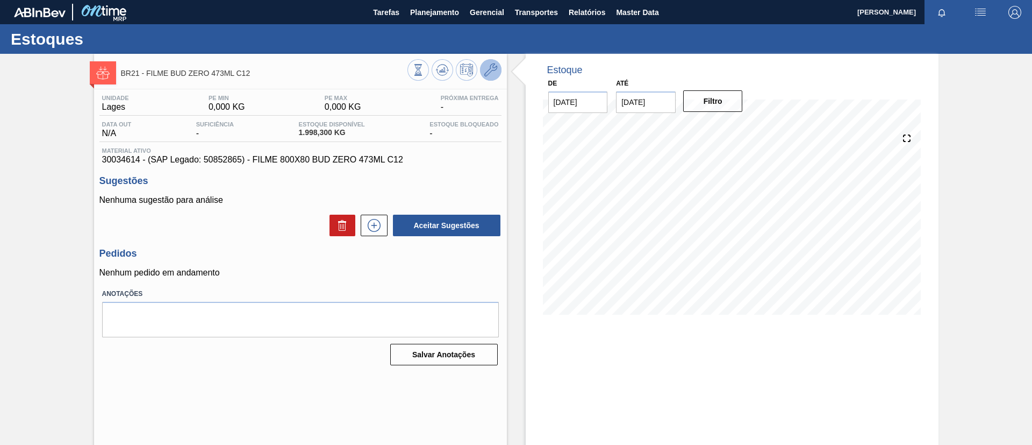
click at [494, 61] on button at bounding box center [491, 70] width 22 height 22
click at [414, 16] on span "Planejamento" at bounding box center [434, 12] width 49 height 13
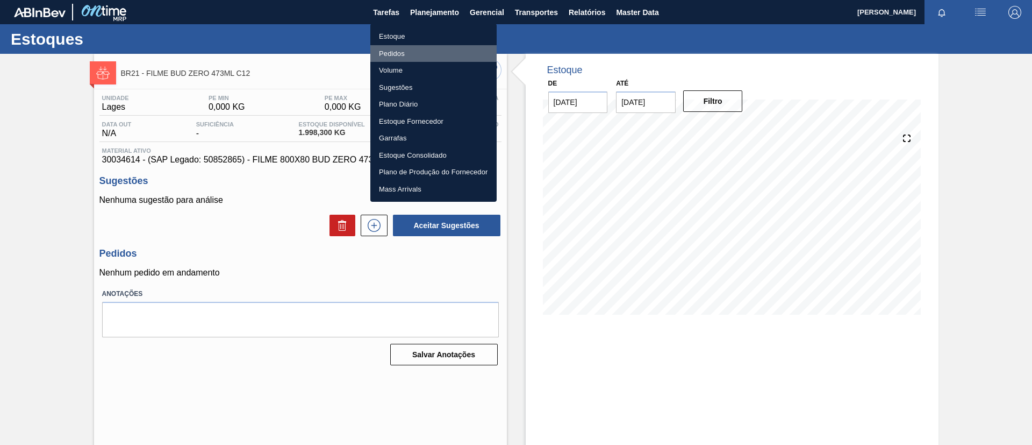
click at [423, 52] on li "Pedidos" at bounding box center [433, 53] width 126 height 17
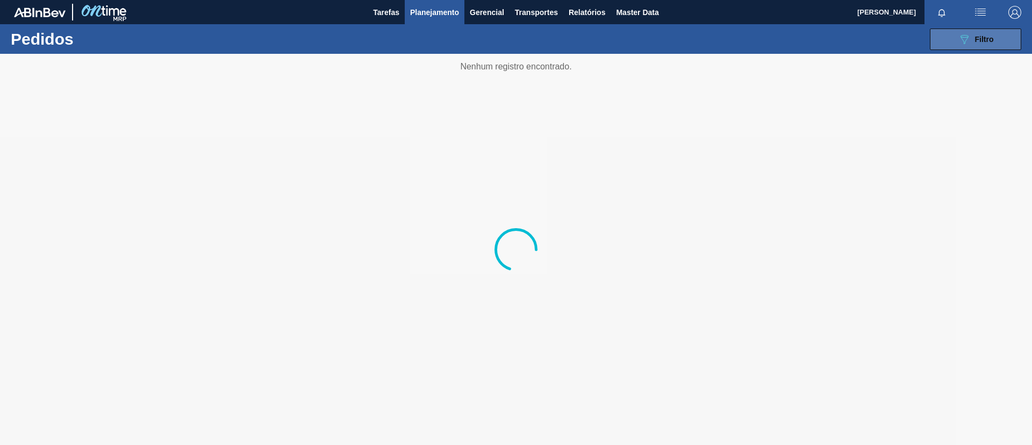
click at [963, 41] on icon "089F7B8B-B2A5-4AFE-B5C0-19BA573D28AC" at bounding box center [964, 39] width 13 height 13
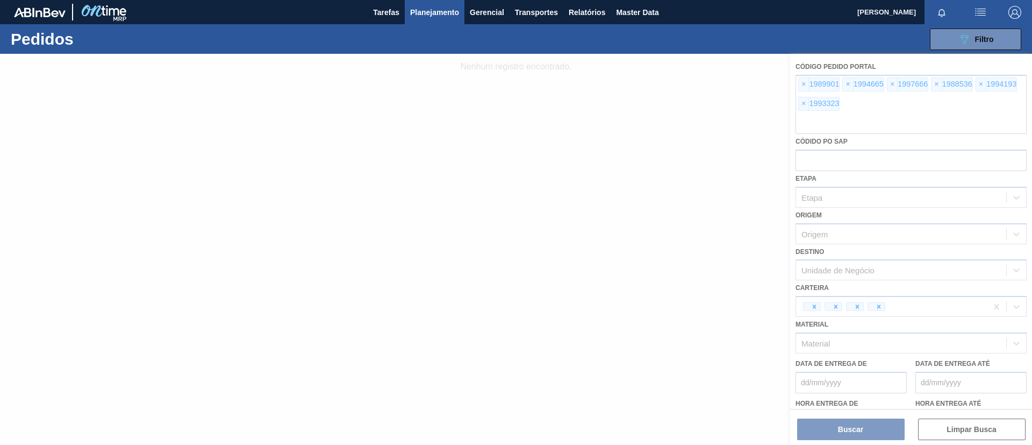
click at [800, 85] on div at bounding box center [516, 249] width 1032 height 391
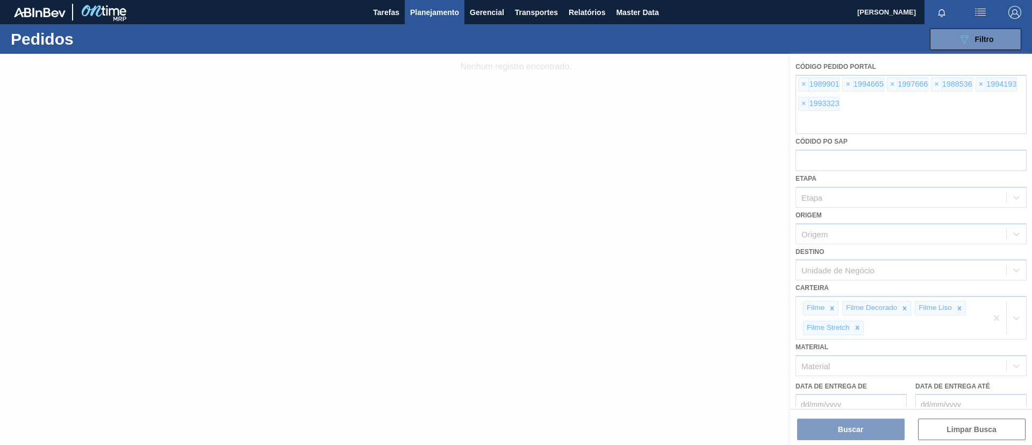
click at [800, 85] on div at bounding box center [516, 249] width 1032 height 391
click at [803, 86] on div at bounding box center [516, 249] width 1032 height 391
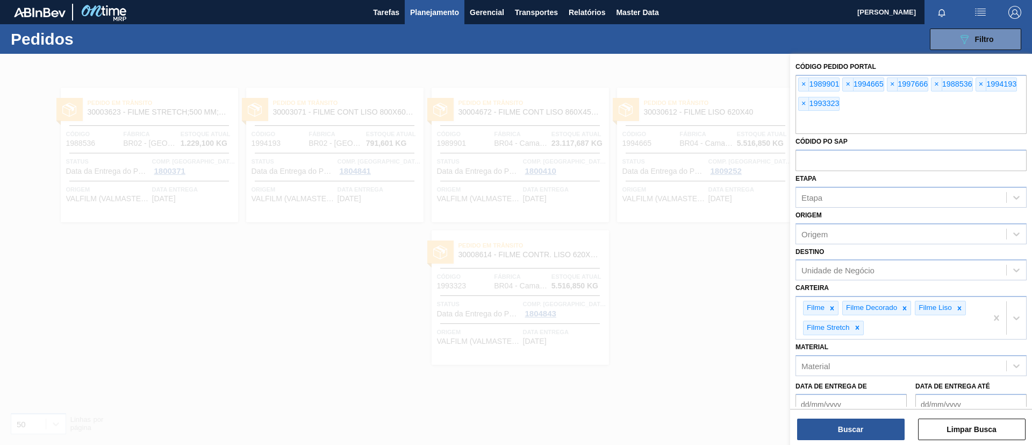
click at [705, 197] on div at bounding box center [516, 276] width 1032 height 445
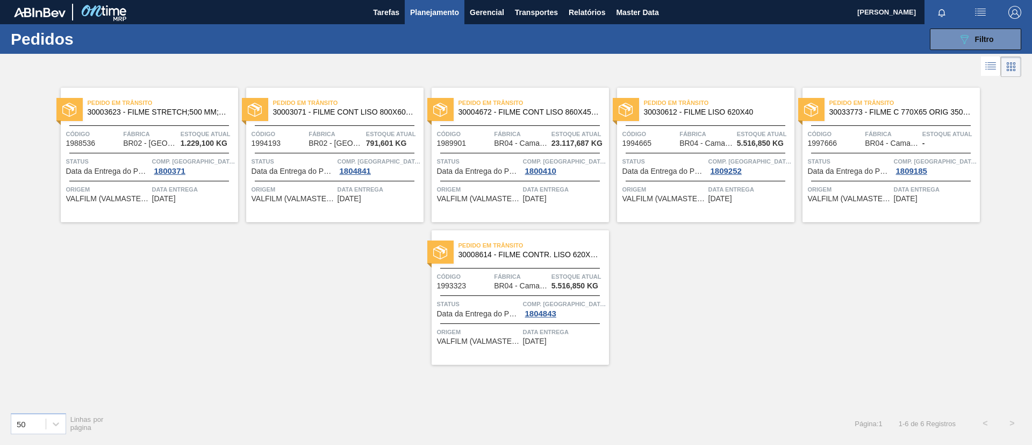
click at [900, 104] on span "Pedido em Trânsito" at bounding box center [904, 102] width 151 height 11
